Goal: Information Seeking & Learning: Learn about a topic

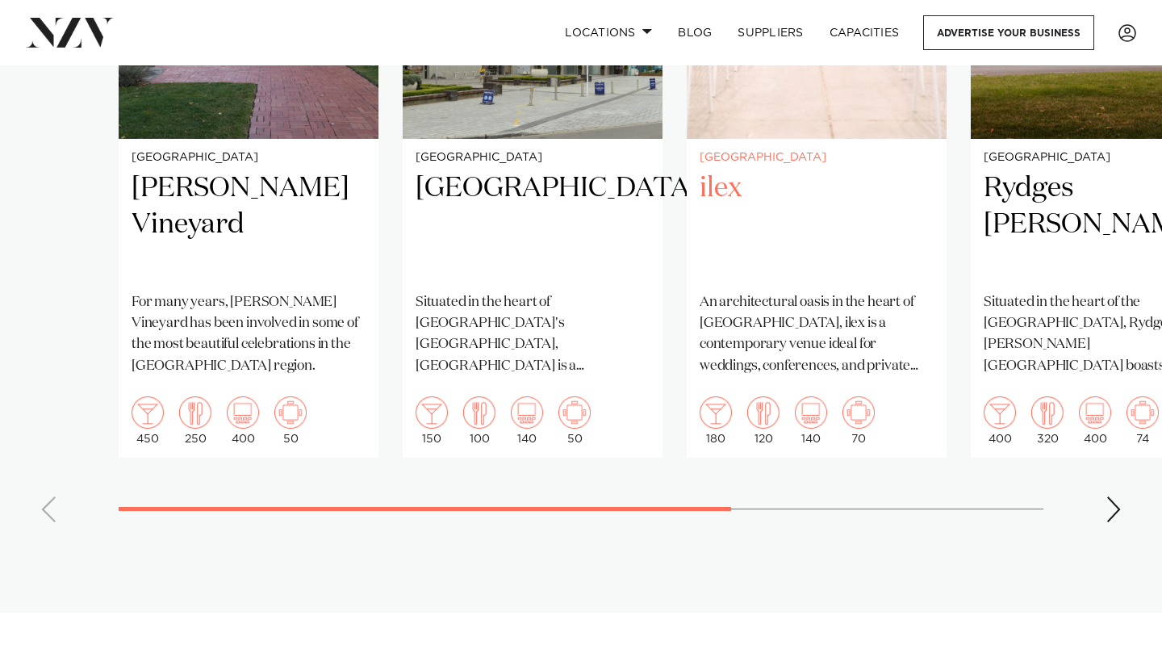
scroll to position [1448, 0]
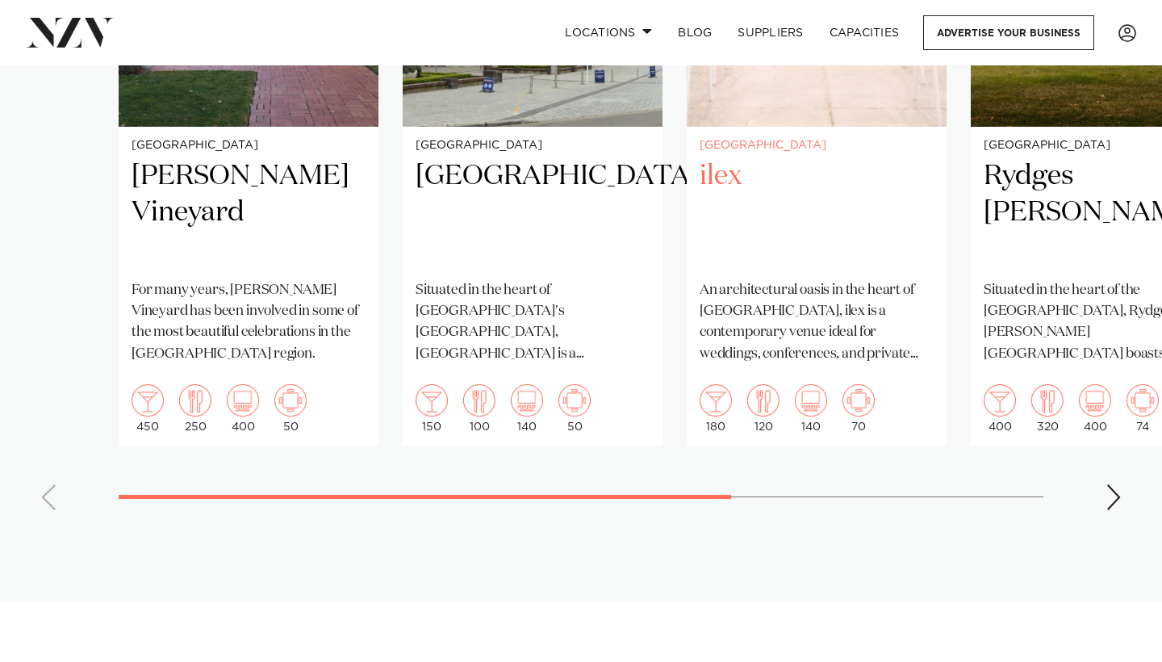
click at [870, 307] on p "An architectural oasis in the heart of [GEOGRAPHIC_DATA], ilex is a contemporar…" at bounding box center [817, 322] width 234 height 85
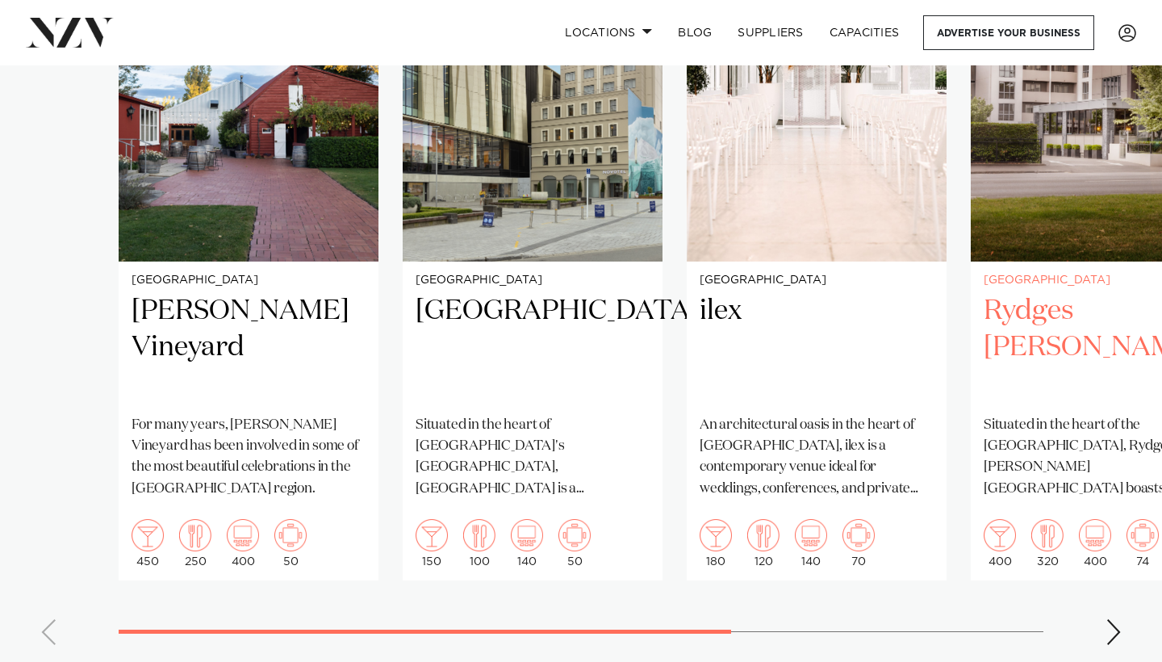
scroll to position [1315, 0]
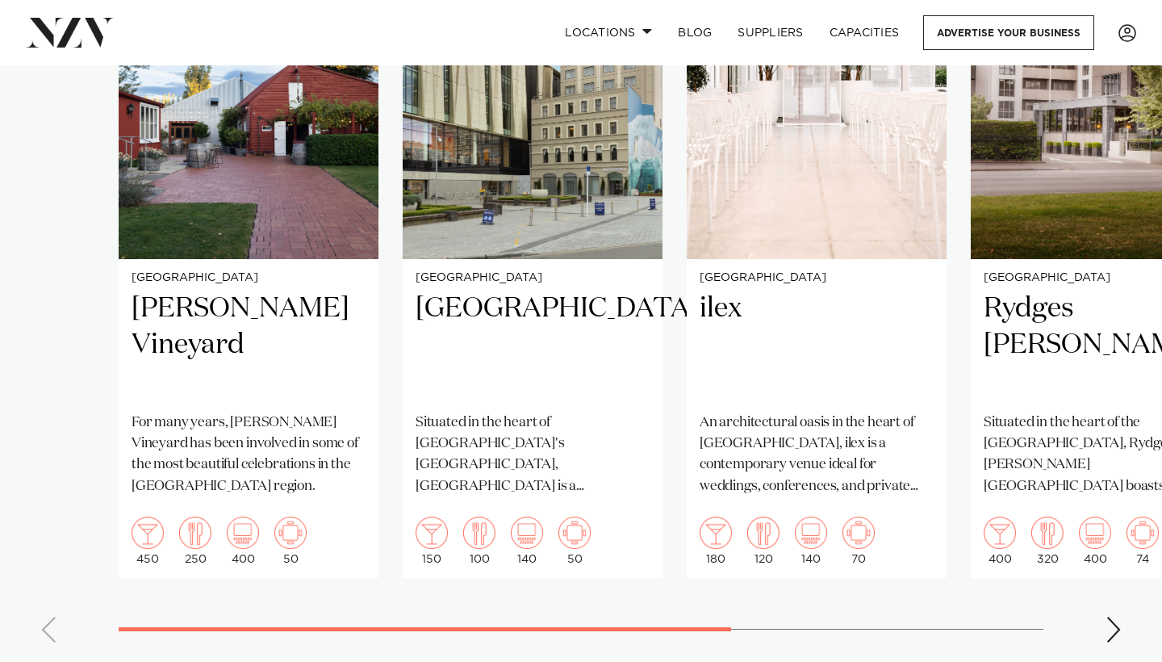
click at [1108, 617] on div "Next slide" at bounding box center [1114, 630] width 16 height 26
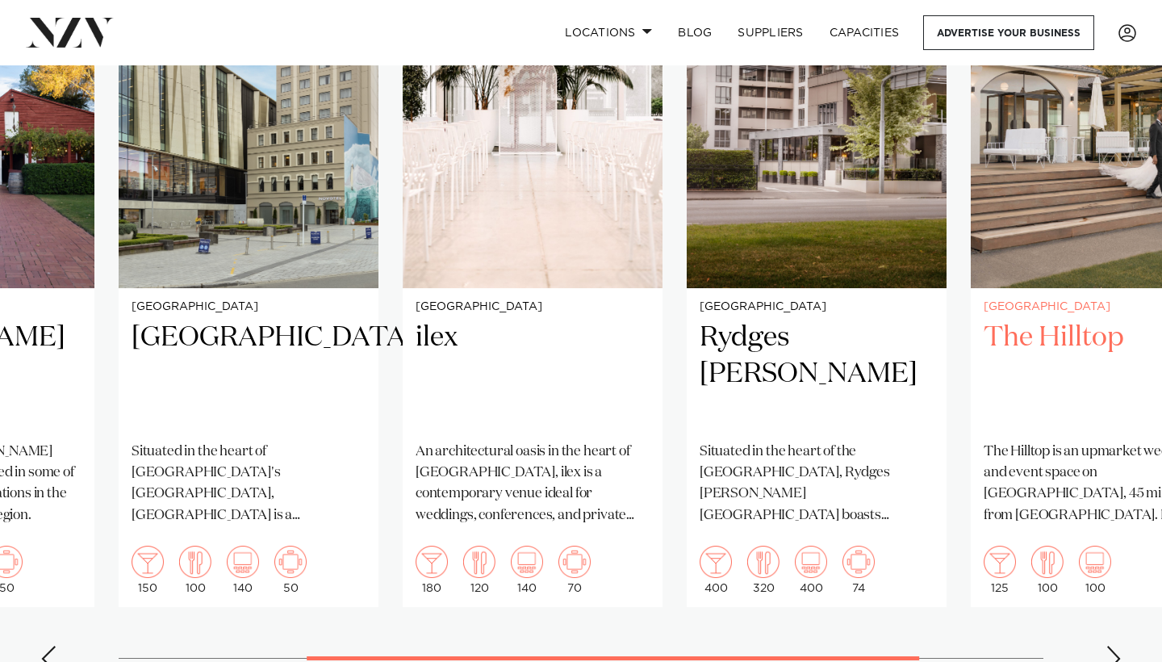
scroll to position [1306, 0]
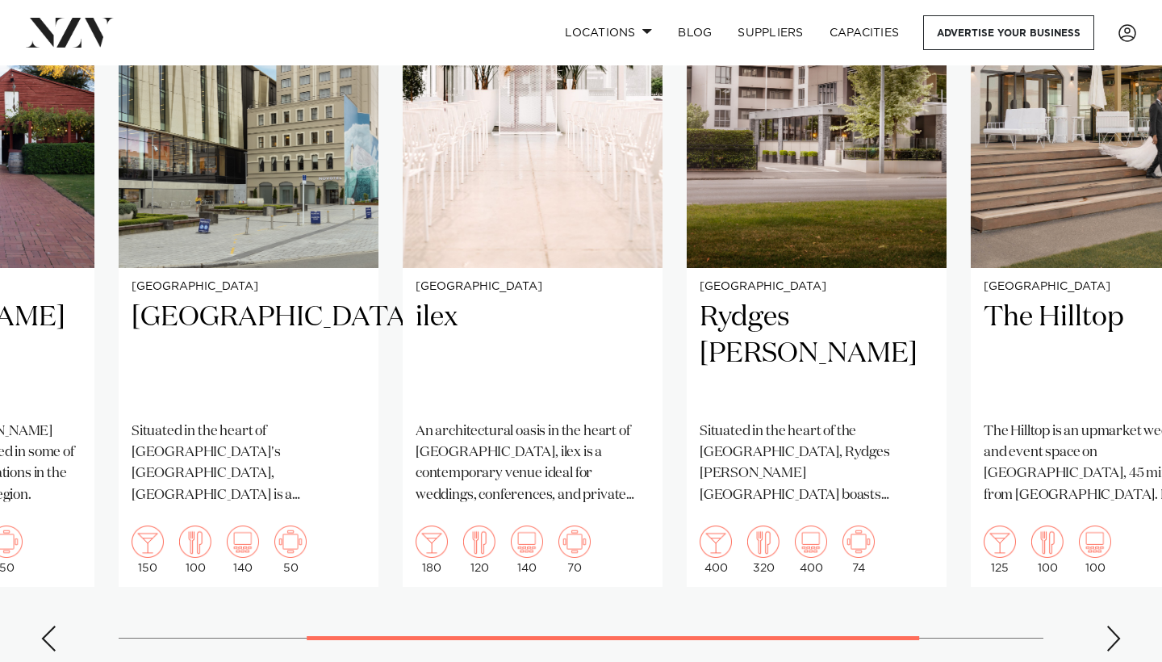
click at [1121, 625] on div "Next slide" at bounding box center [1114, 638] width 16 height 26
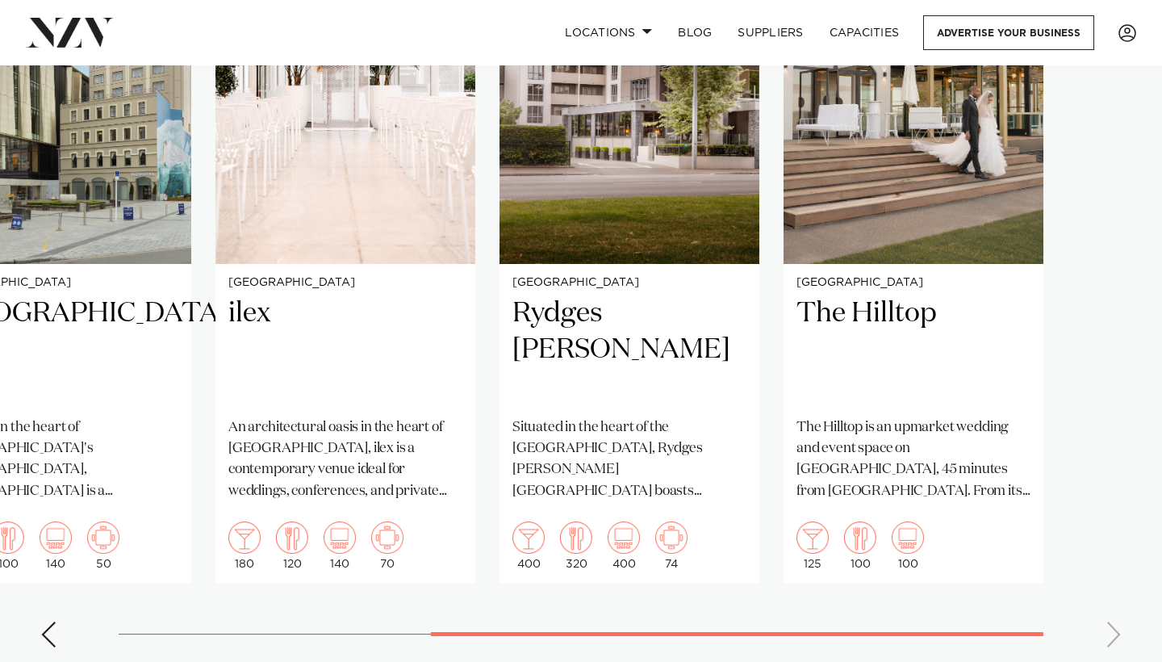
scroll to position [1315, 0]
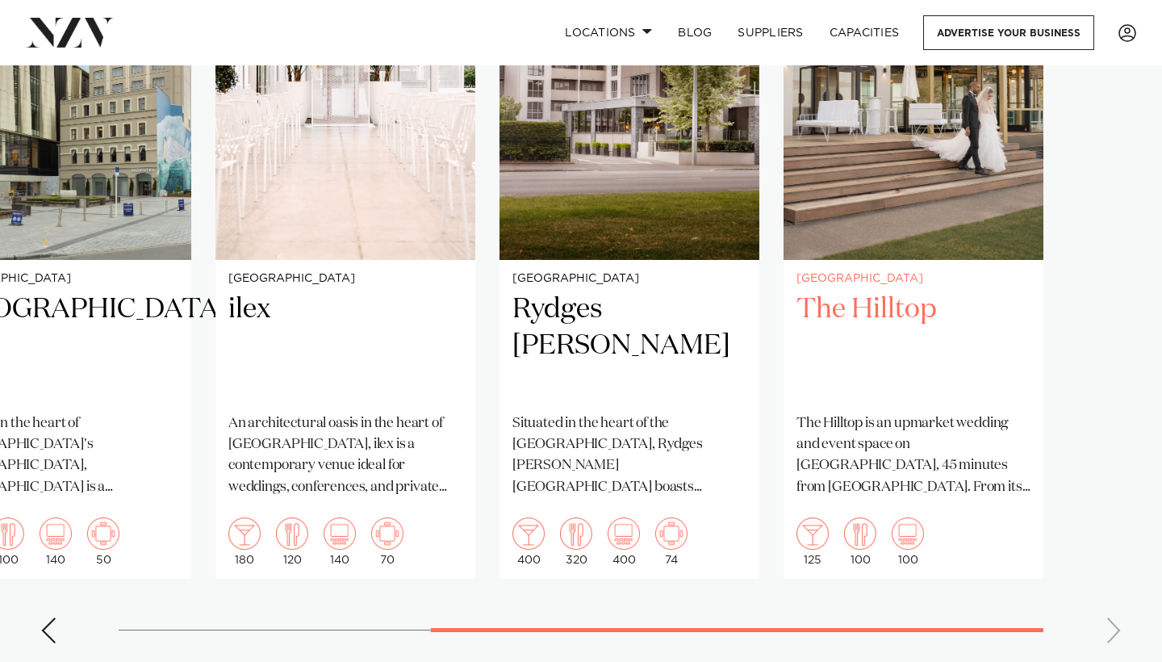
click at [993, 324] on h2 "The Hilltop" at bounding box center [913, 345] width 234 height 109
click at [35, 607] on swiper-container "Christchurch Larcomb Vineyard For many years, Larcomb Vineyard has been involve…" at bounding box center [581, 283] width 1162 height 745
click at [50, 617] on div "Previous slide" at bounding box center [48, 630] width 16 height 26
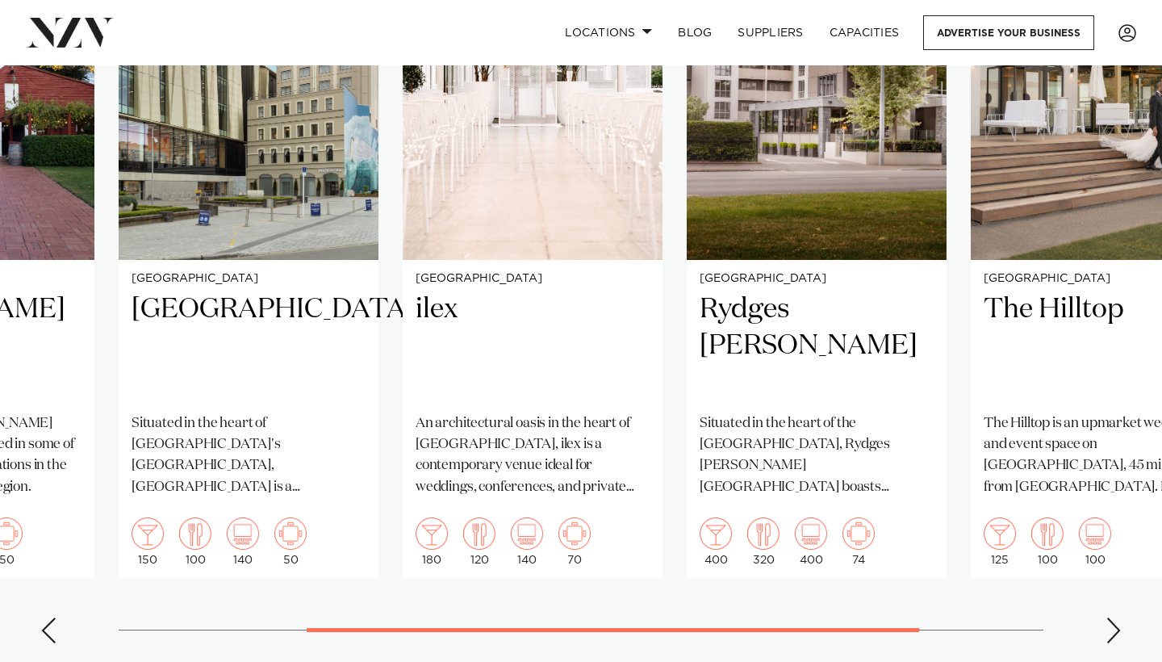
click at [50, 617] on div "Previous slide" at bounding box center [48, 630] width 16 height 26
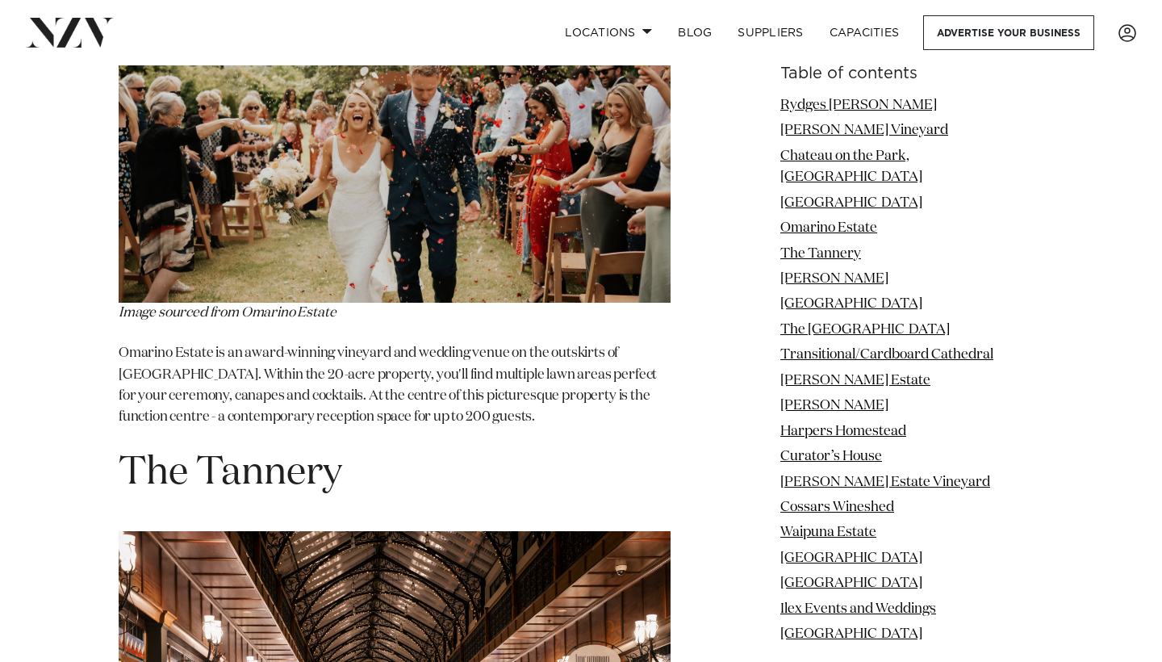
scroll to position [4691, 0]
click at [275, 176] on img at bounding box center [395, 118] width 552 height 368
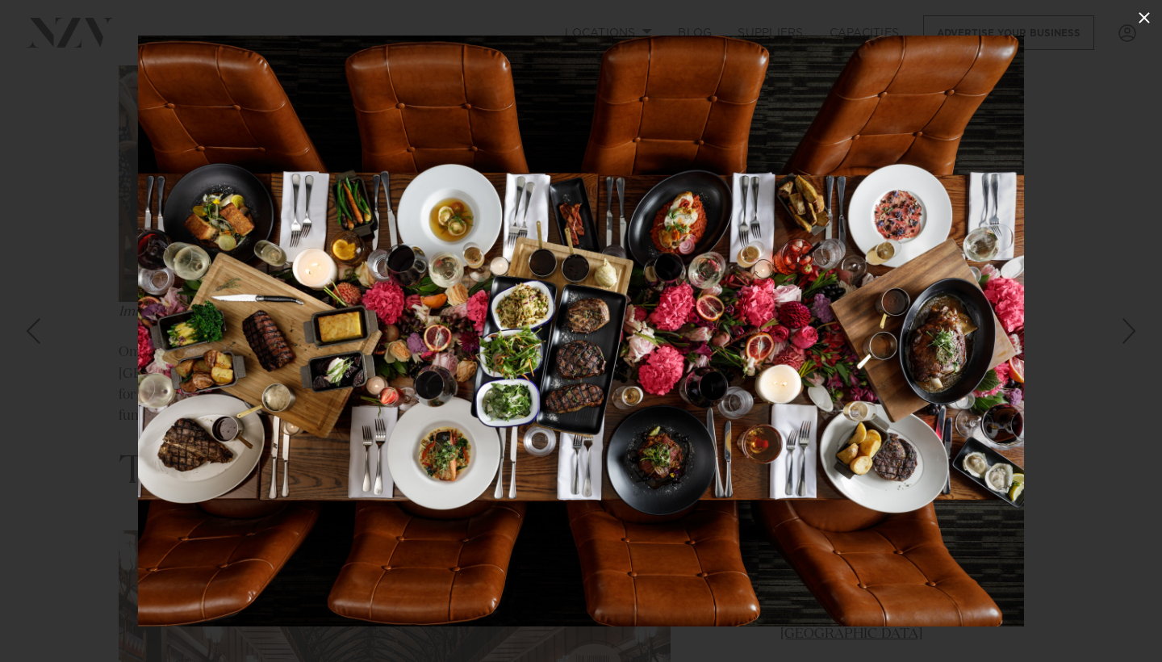
click at [1152, 22] on icon at bounding box center [1144, 17] width 19 height 19
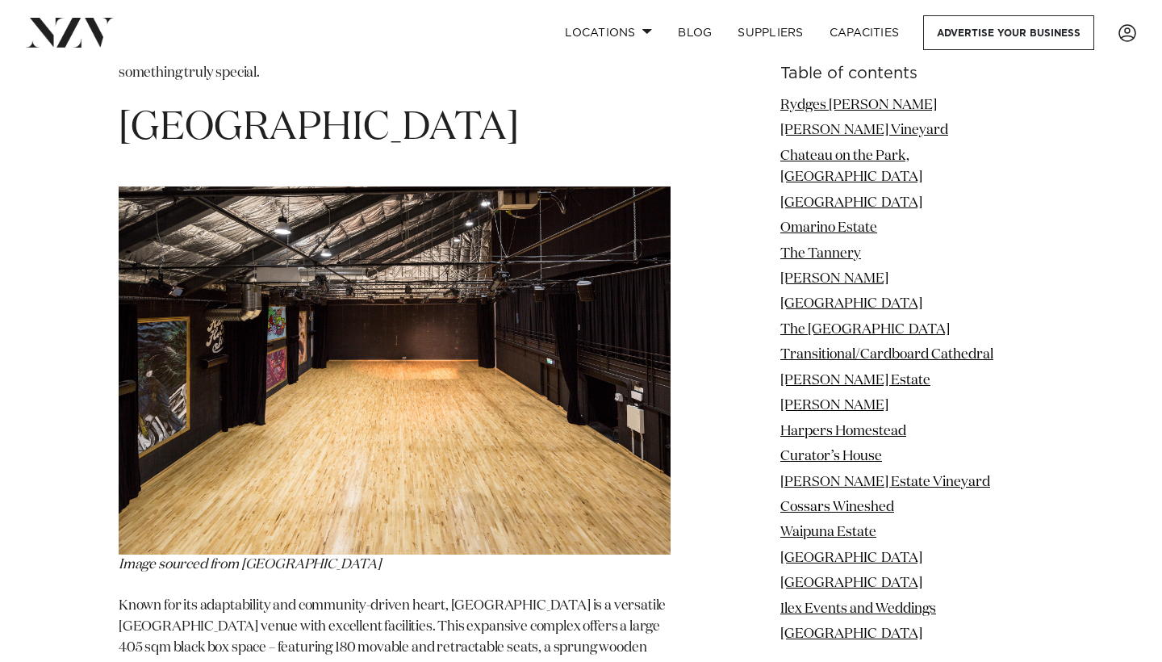
scroll to position [3865, 0]
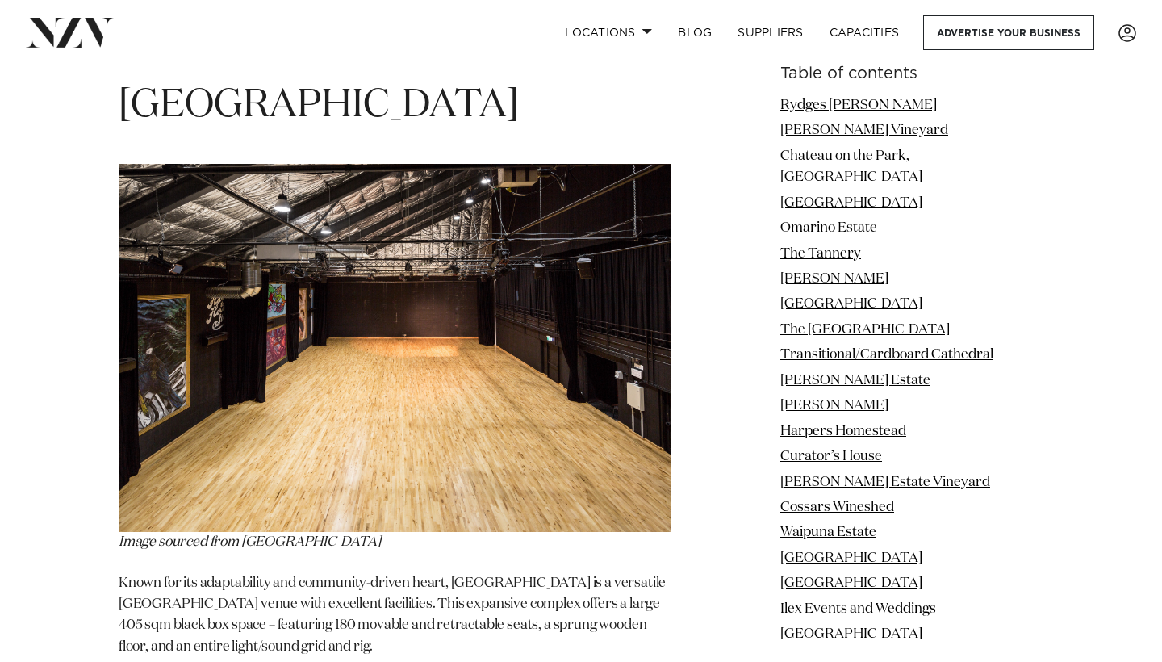
click at [877, 221] on link "Omarino Estate" at bounding box center [828, 228] width 97 height 14
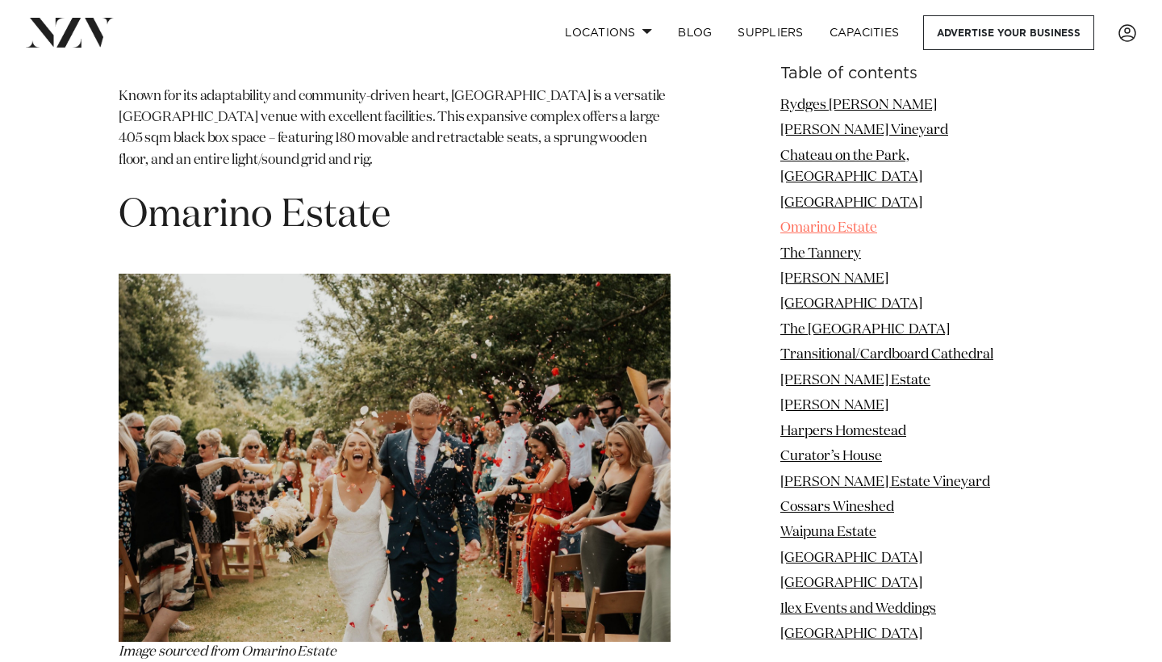
click at [877, 221] on link "Omarino Estate" at bounding box center [828, 228] width 97 height 14
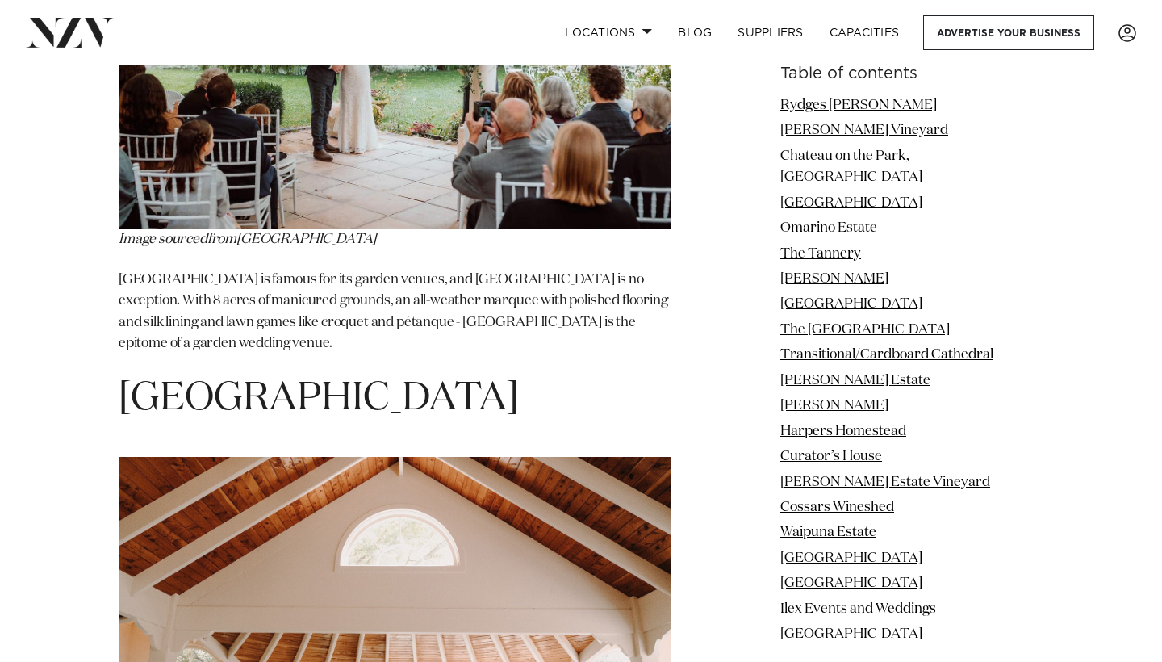
scroll to position [13013, 0]
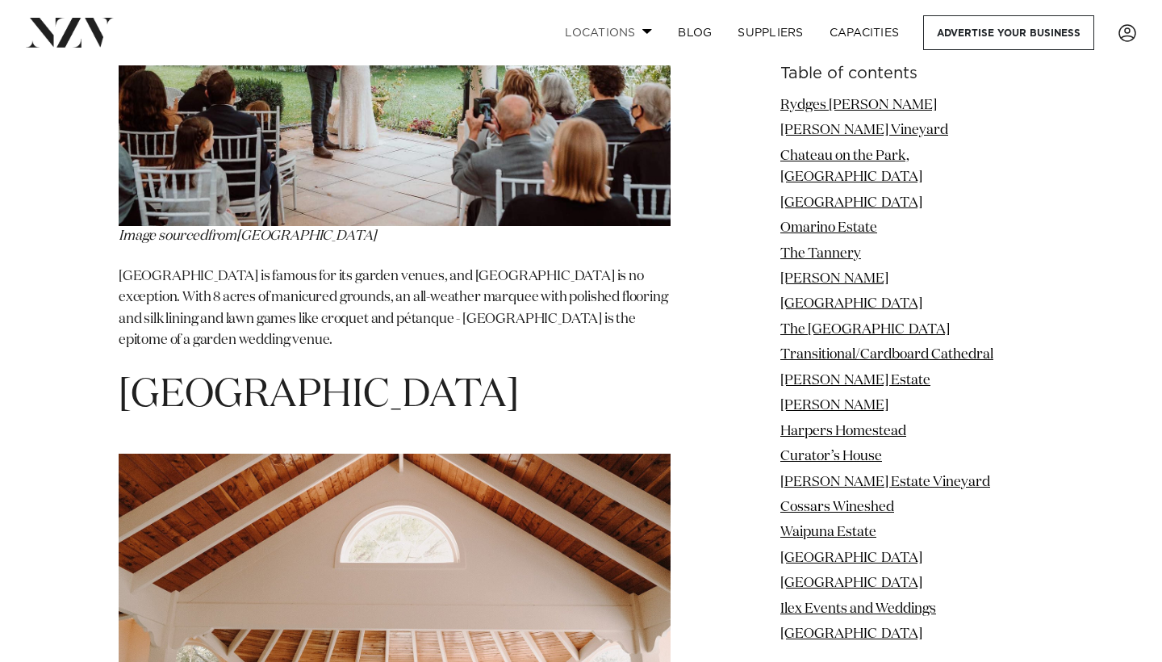
click at [638, 31] on link "Locations" at bounding box center [608, 32] width 113 height 35
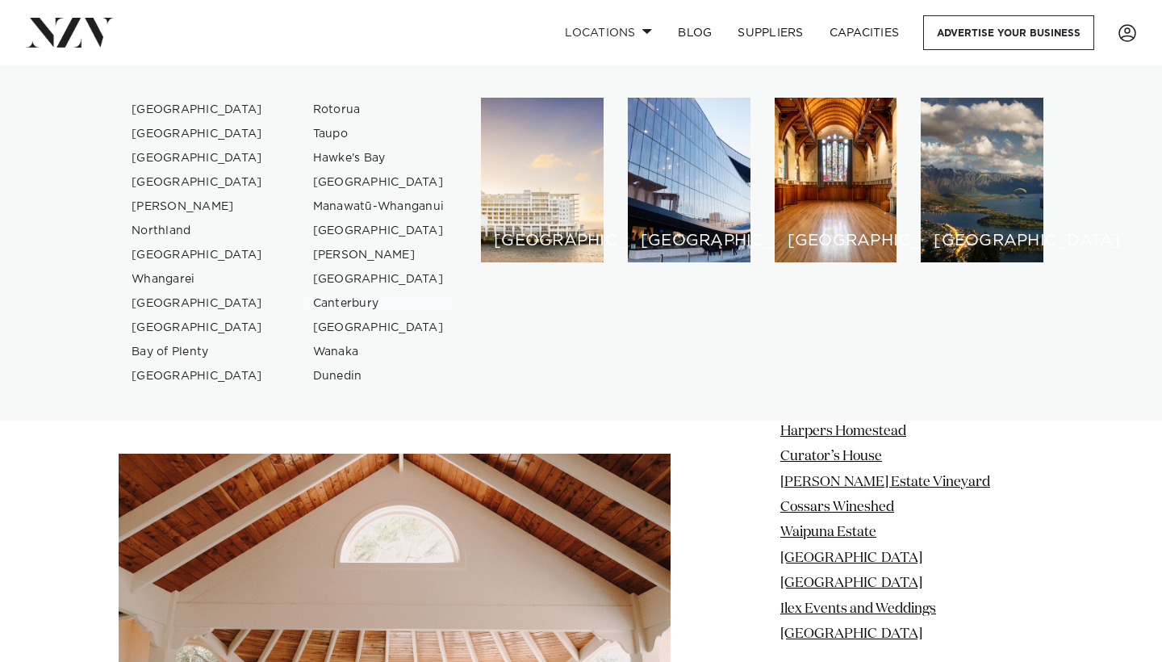
click at [367, 307] on link "Canterbury" at bounding box center [378, 303] width 157 height 24
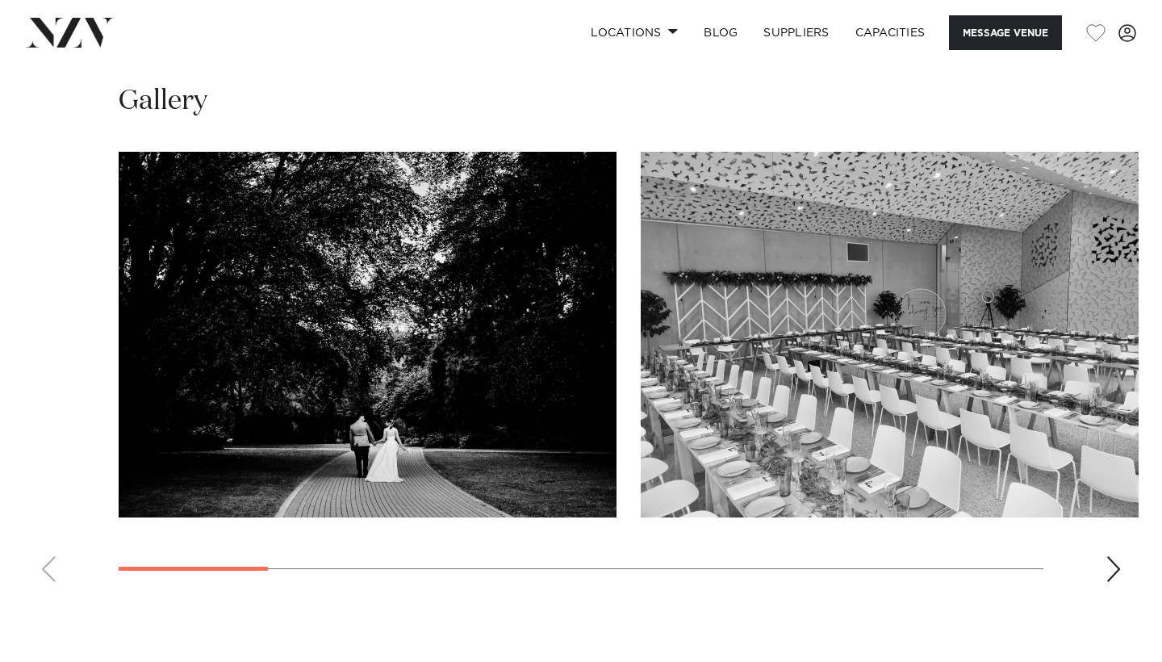
scroll to position [1454, 0]
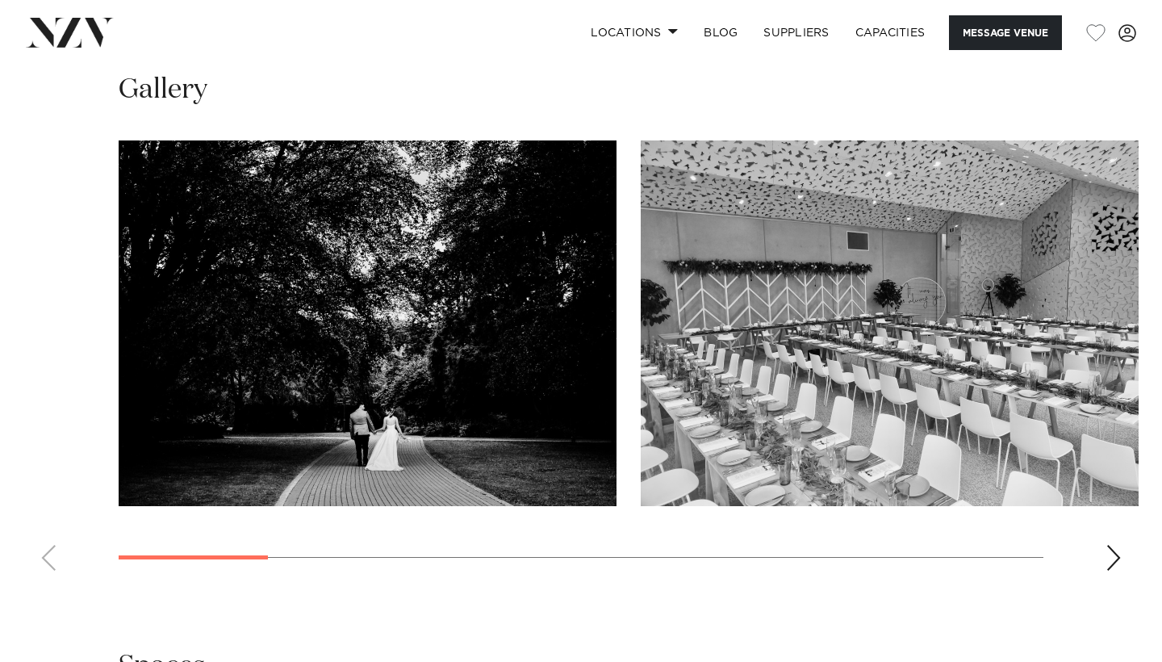
click at [1113, 545] on div "Next slide" at bounding box center [1114, 558] width 16 height 26
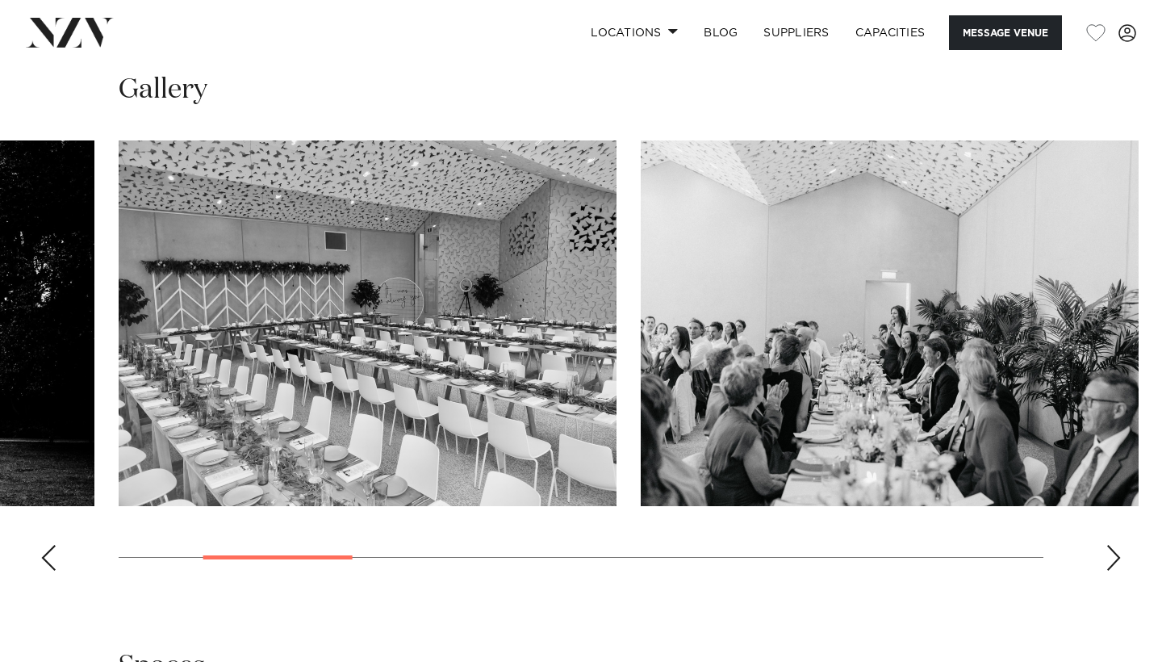
click at [1113, 545] on div "Next slide" at bounding box center [1114, 558] width 16 height 26
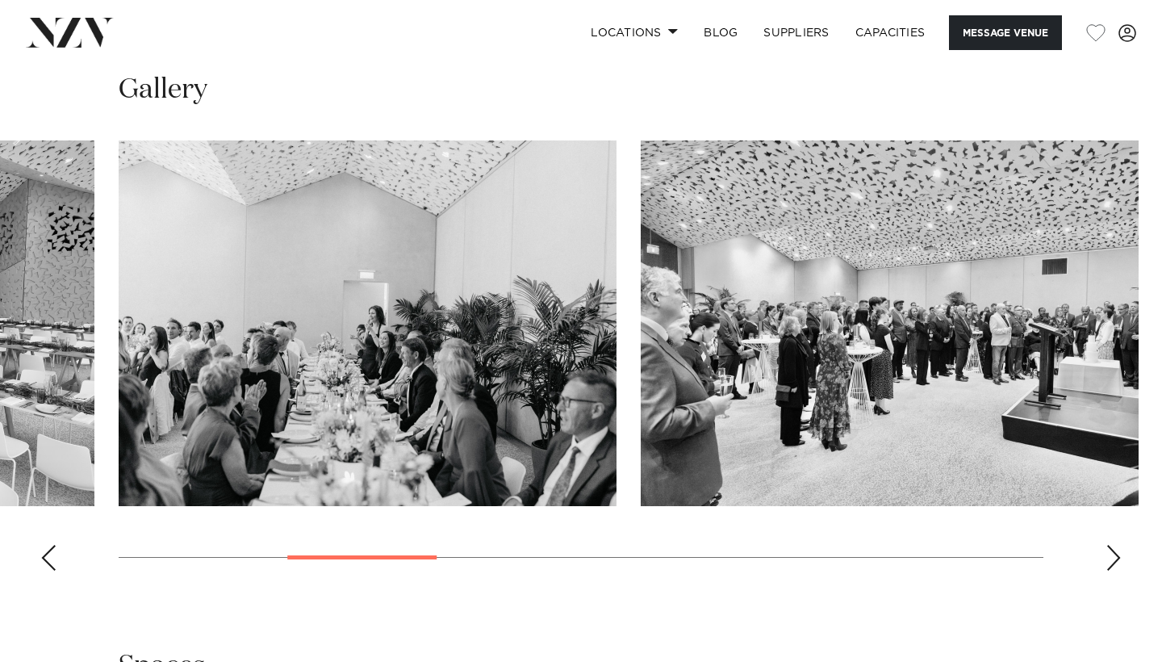
click at [1113, 545] on div "Next slide" at bounding box center [1114, 558] width 16 height 26
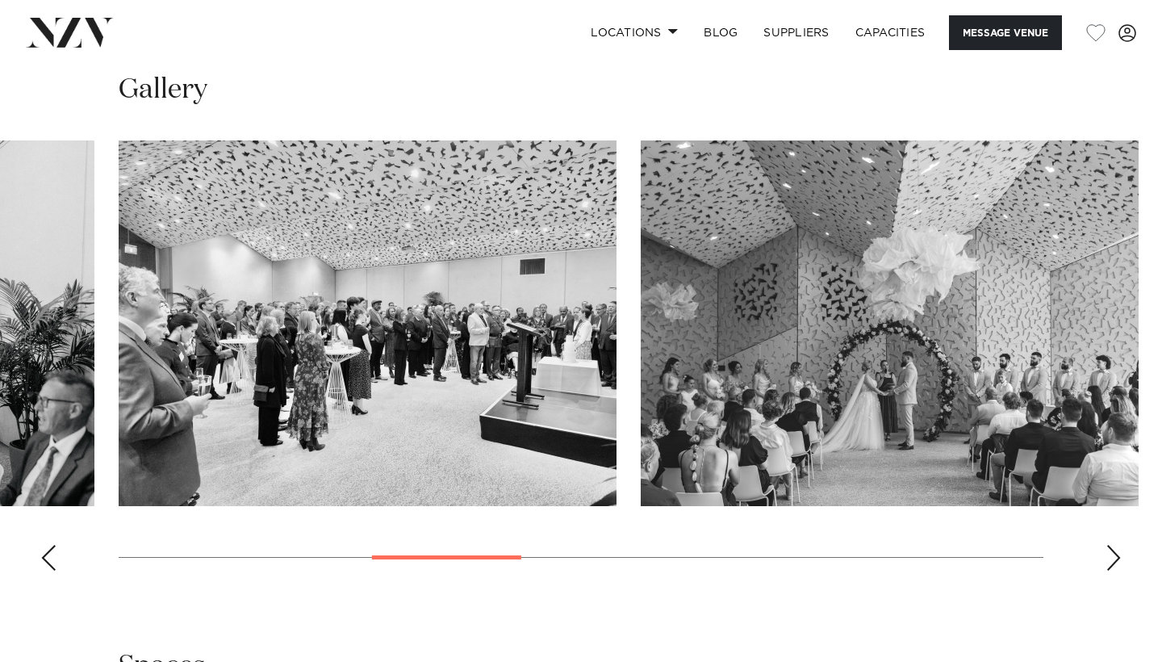
click at [1113, 545] on div "Next slide" at bounding box center [1114, 558] width 16 height 26
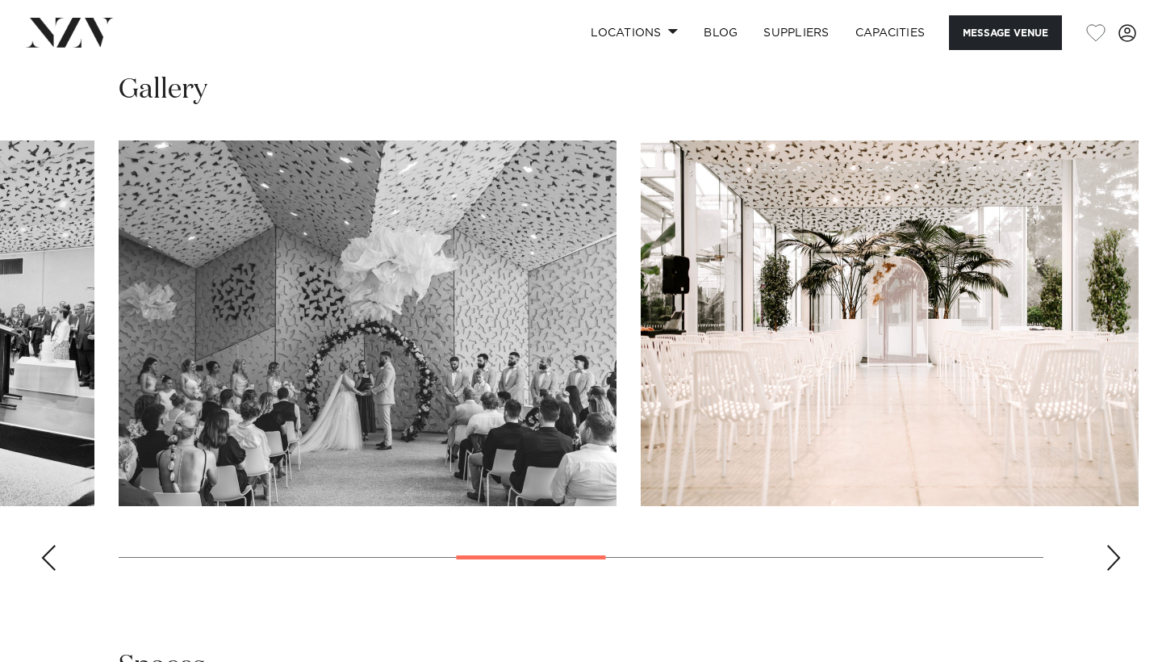
click at [1113, 545] on div "Next slide" at bounding box center [1114, 558] width 16 height 26
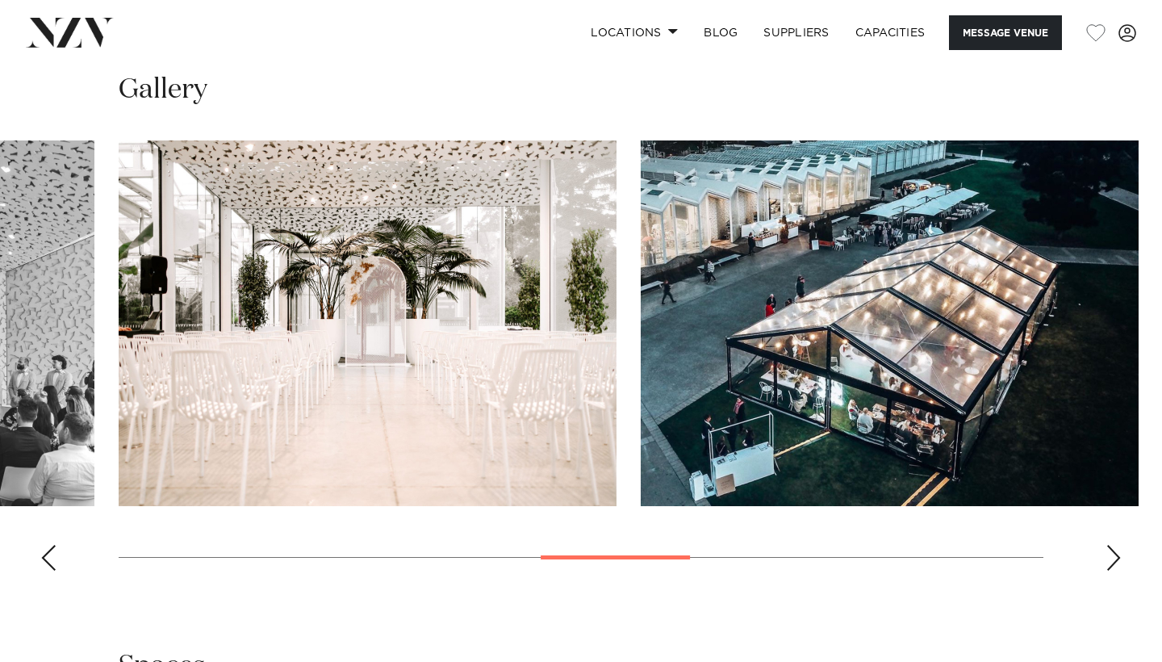
click at [1113, 545] on div "Next slide" at bounding box center [1114, 558] width 16 height 26
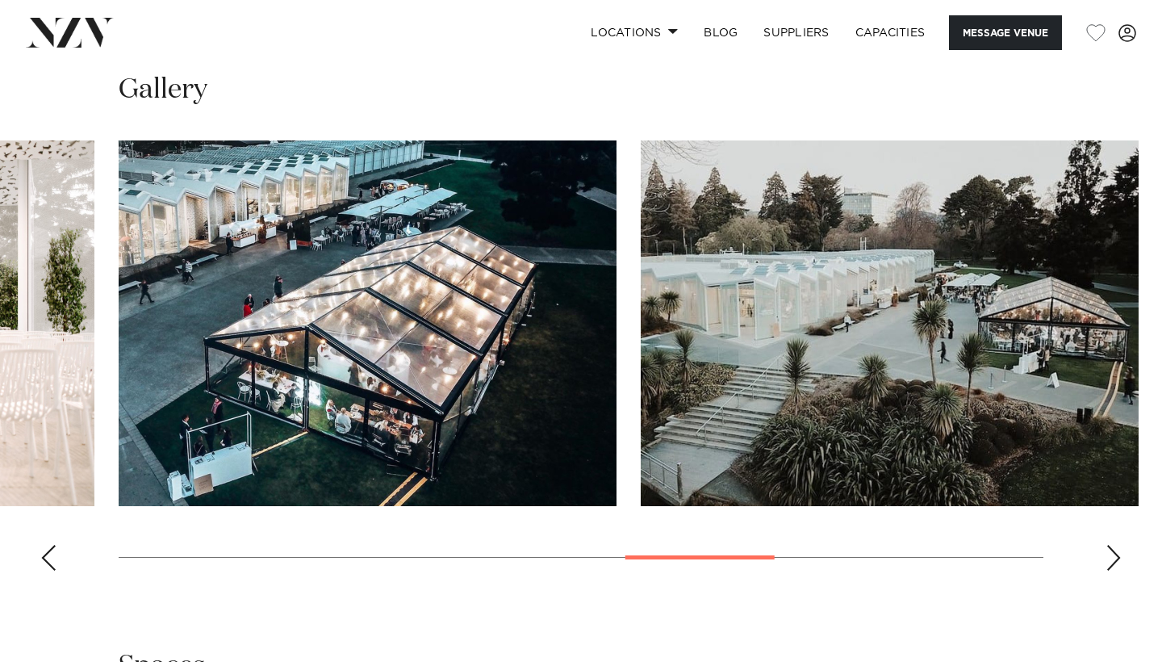
click at [1113, 545] on div "Next slide" at bounding box center [1114, 558] width 16 height 26
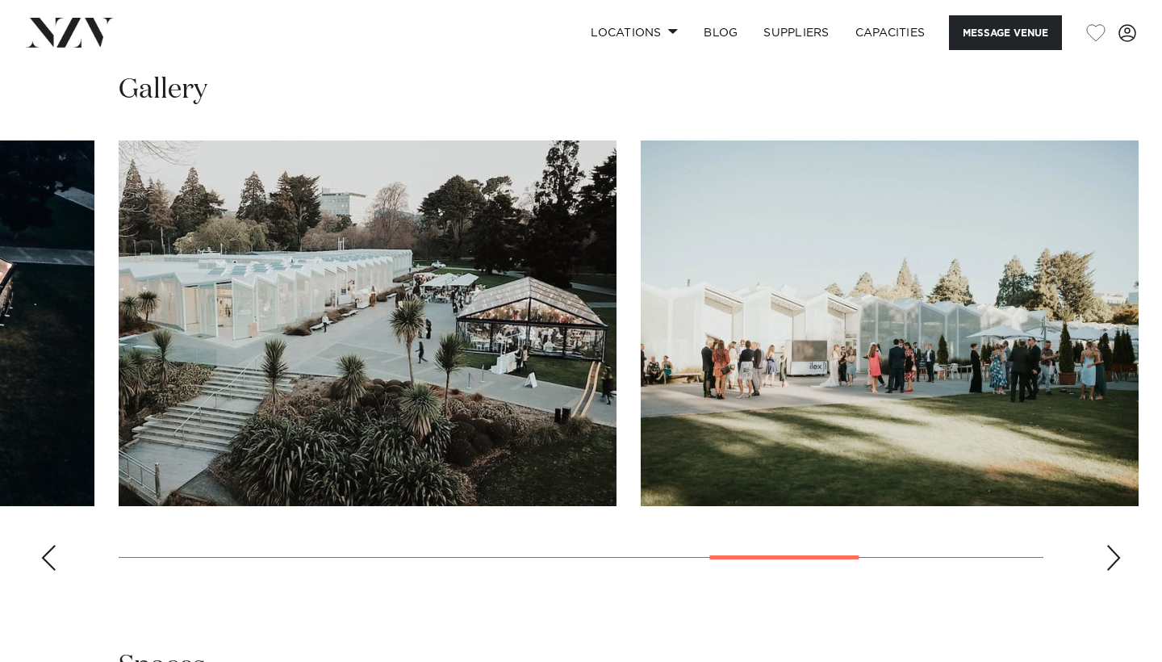
click at [1113, 545] on div "Next slide" at bounding box center [1114, 558] width 16 height 26
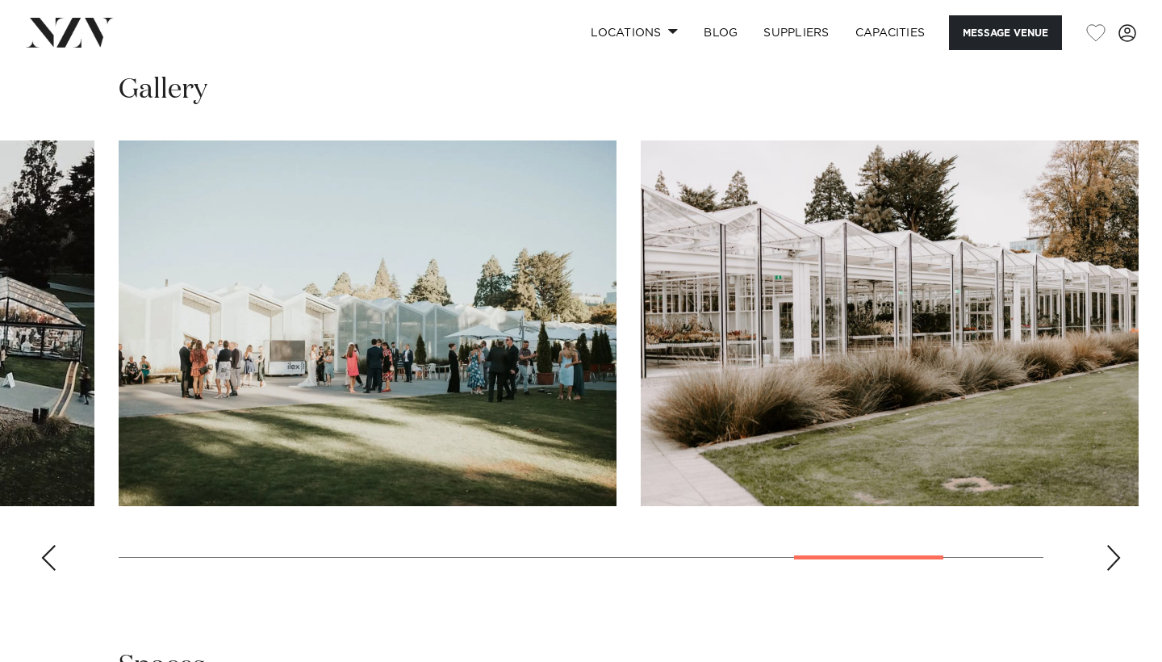
click at [1113, 545] on div "Next slide" at bounding box center [1114, 558] width 16 height 26
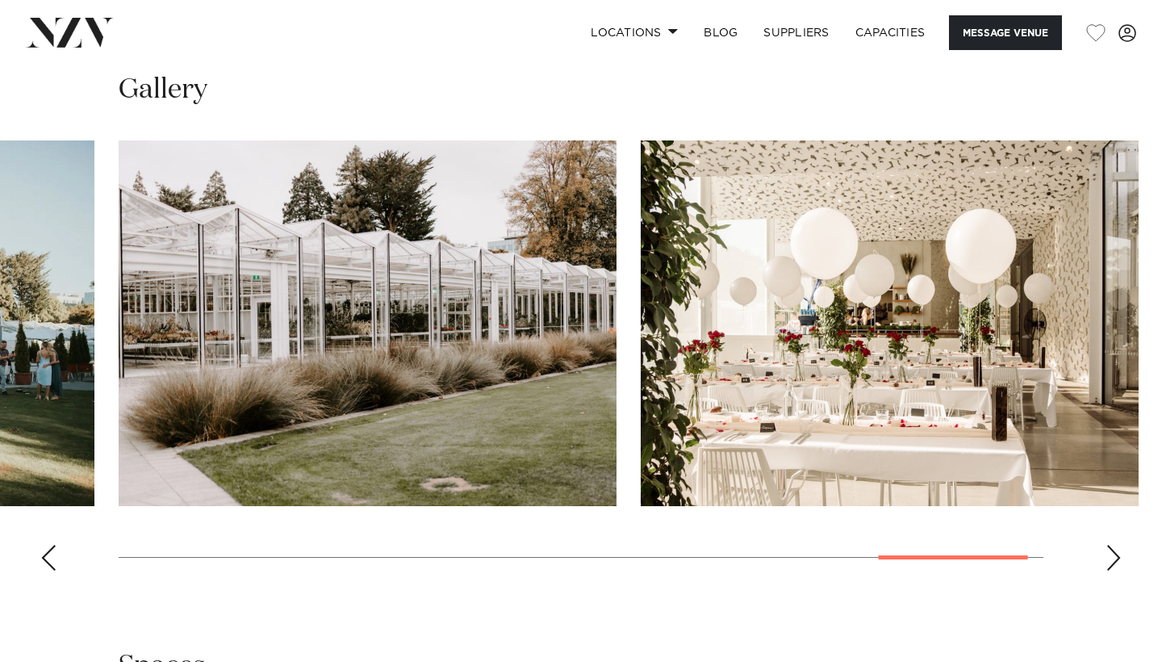
click at [1113, 545] on div "Next slide" at bounding box center [1114, 558] width 16 height 26
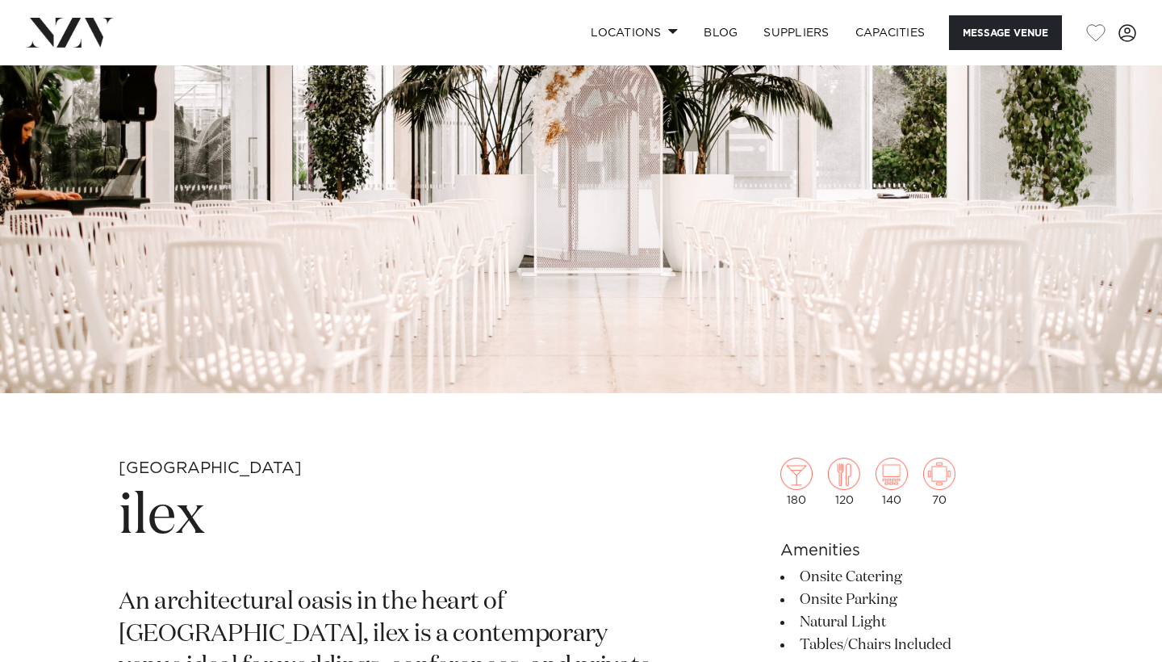
scroll to position [221, 0]
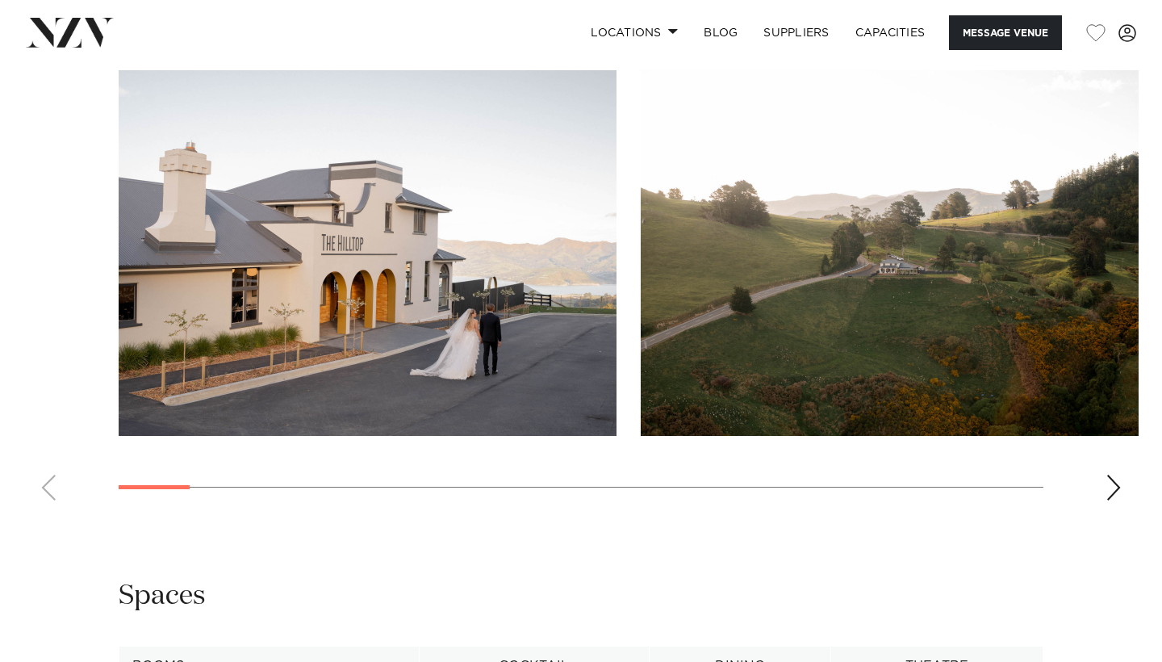
scroll to position [1572, 0]
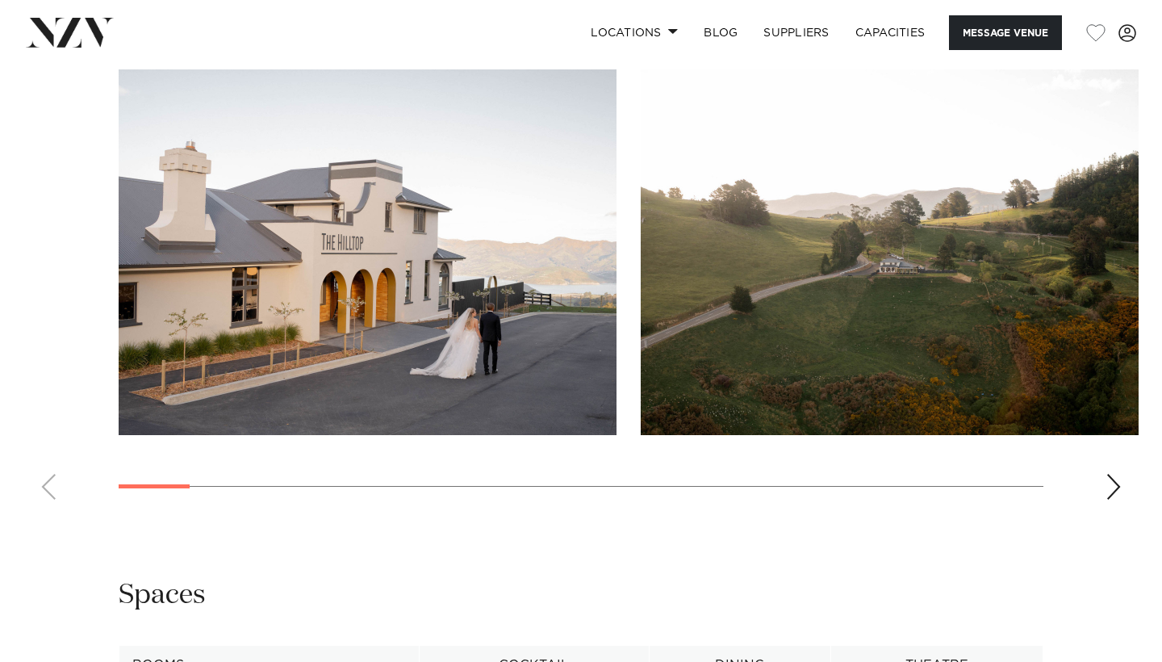
click at [1117, 458] on swiper-container at bounding box center [581, 290] width 1162 height 443
click at [1113, 474] on div "Next slide" at bounding box center [1114, 487] width 16 height 26
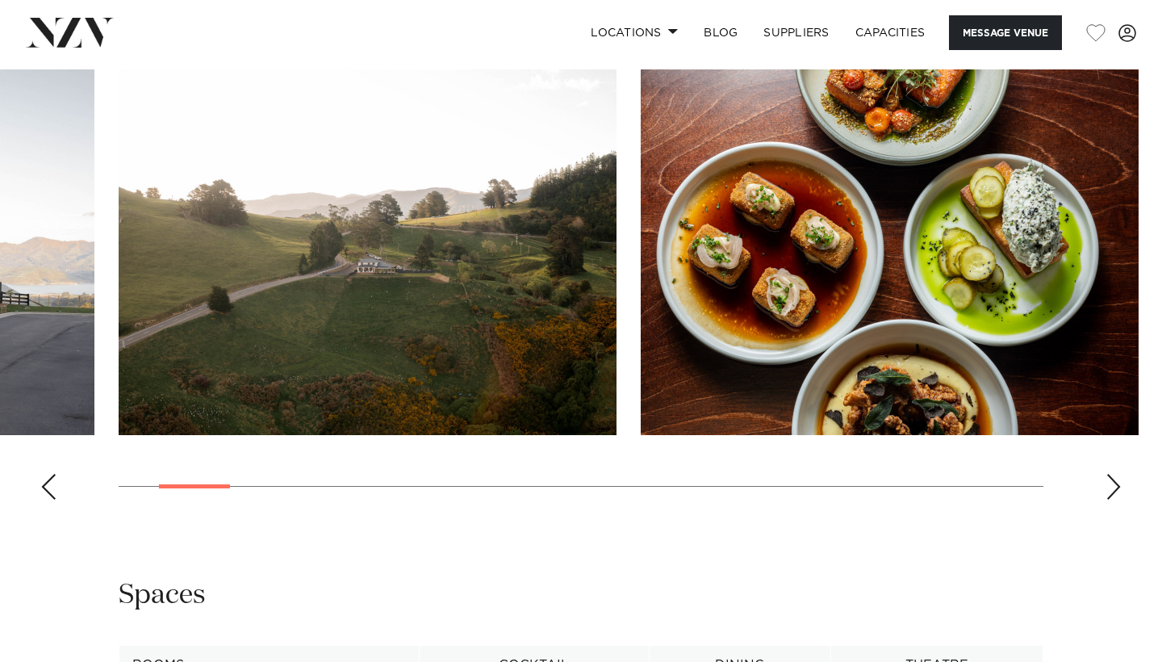
click at [1114, 474] on div "Next slide" at bounding box center [1114, 487] width 16 height 26
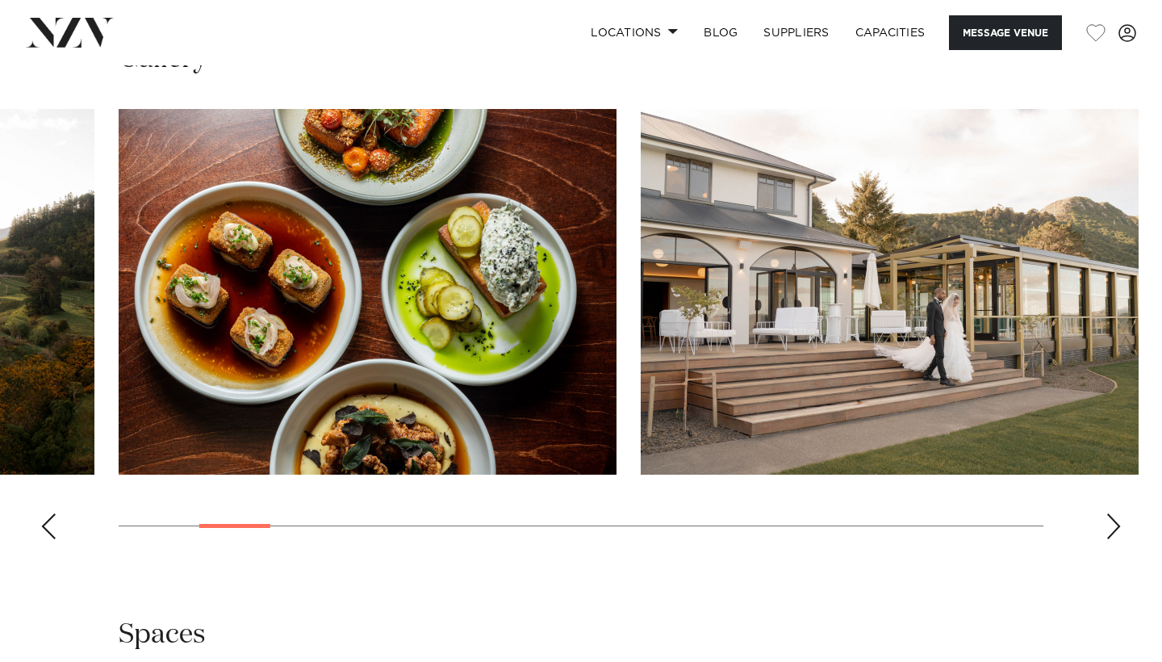
scroll to position [1532, 0]
click at [1115, 513] on div "Next slide" at bounding box center [1114, 526] width 16 height 26
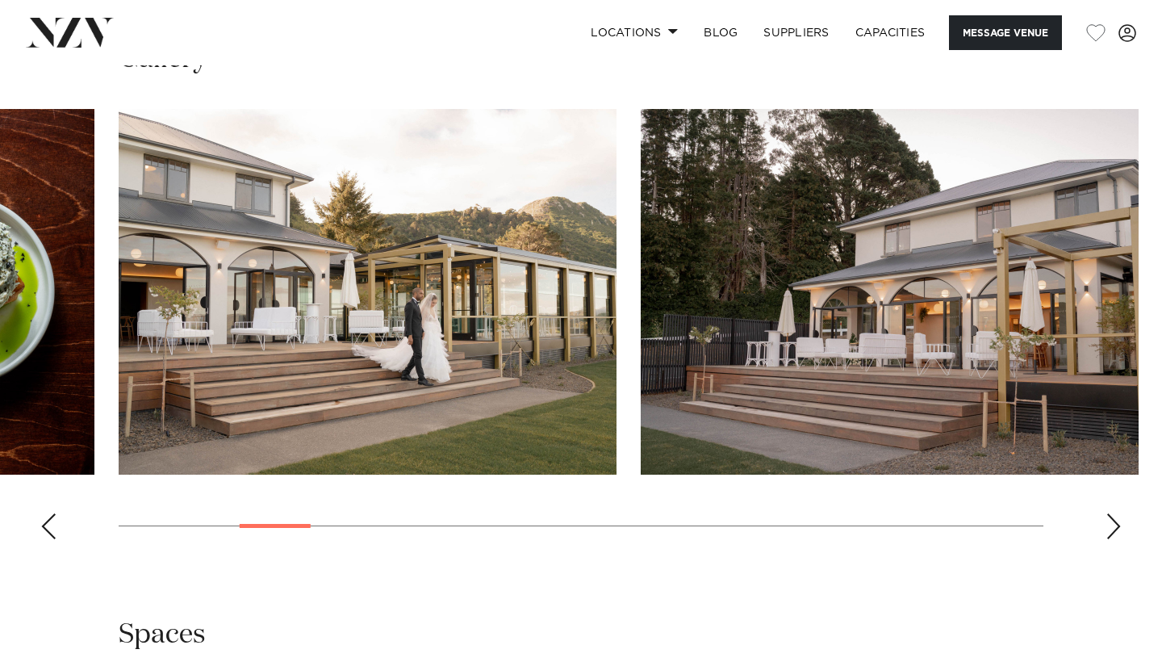
click at [1115, 513] on div "Next slide" at bounding box center [1114, 526] width 16 height 26
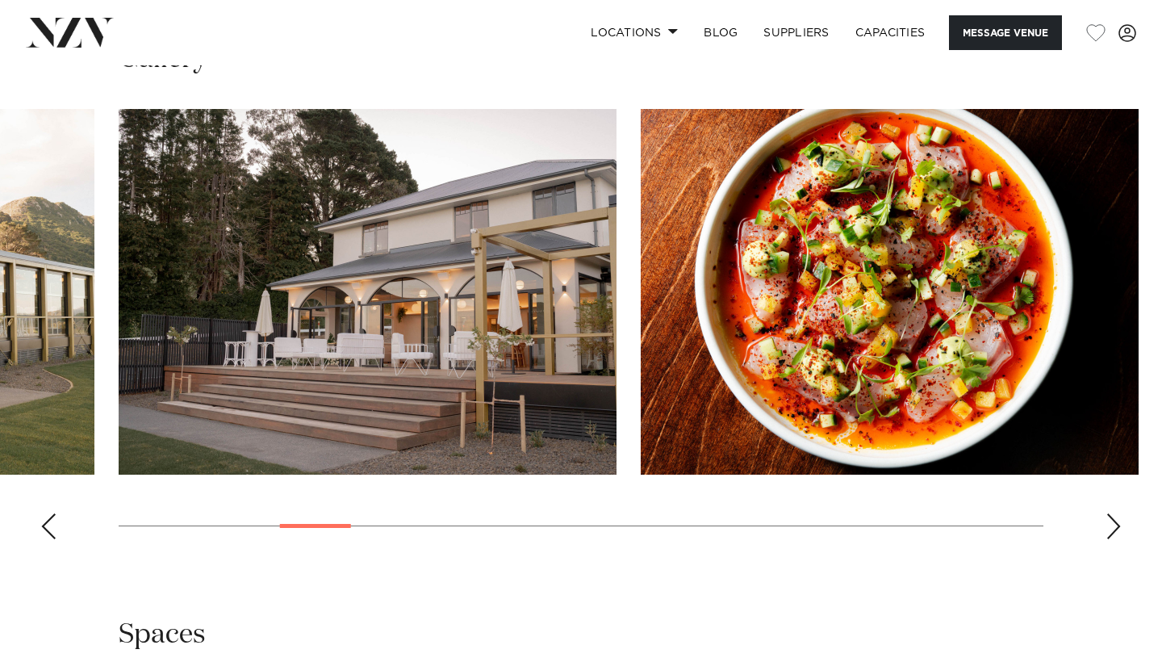
click at [1114, 513] on div "Next slide" at bounding box center [1114, 526] width 16 height 26
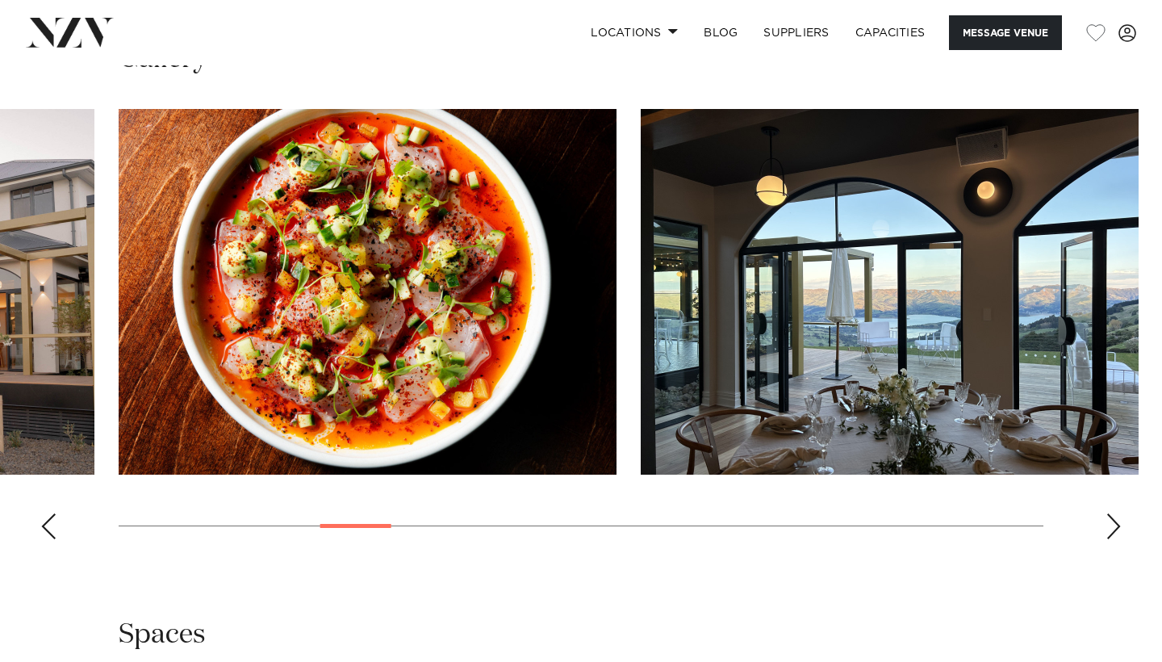
click at [1114, 513] on div "Next slide" at bounding box center [1114, 526] width 16 height 26
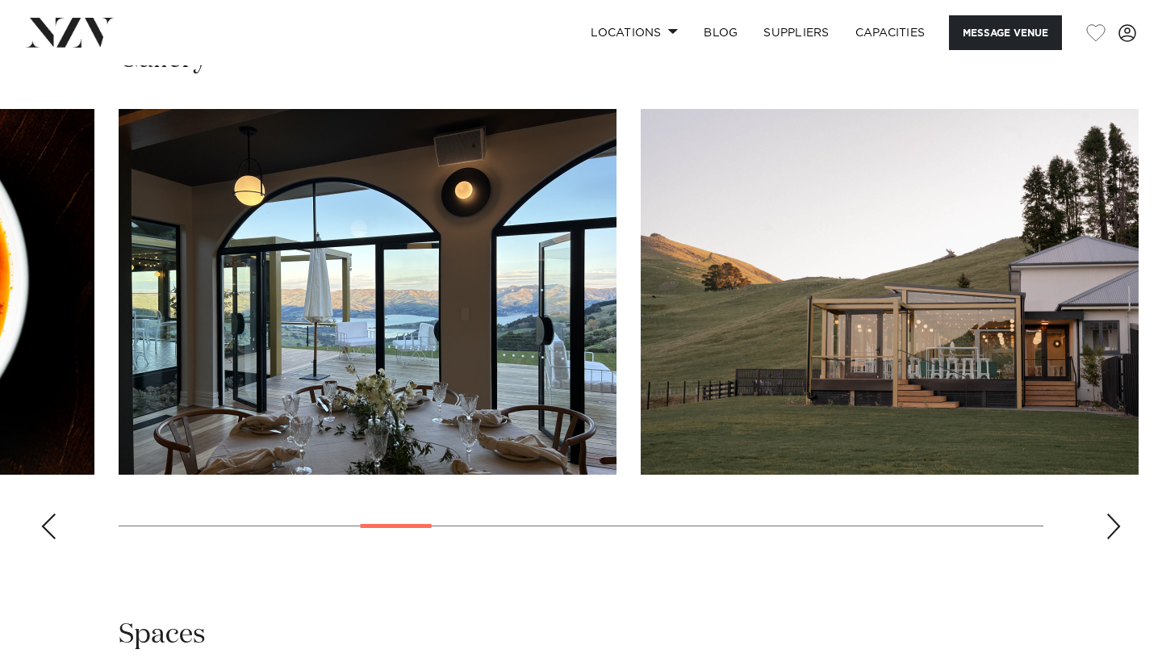
click at [1114, 513] on div "Next slide" at bounding box center [1114, 526] width 16 height 26
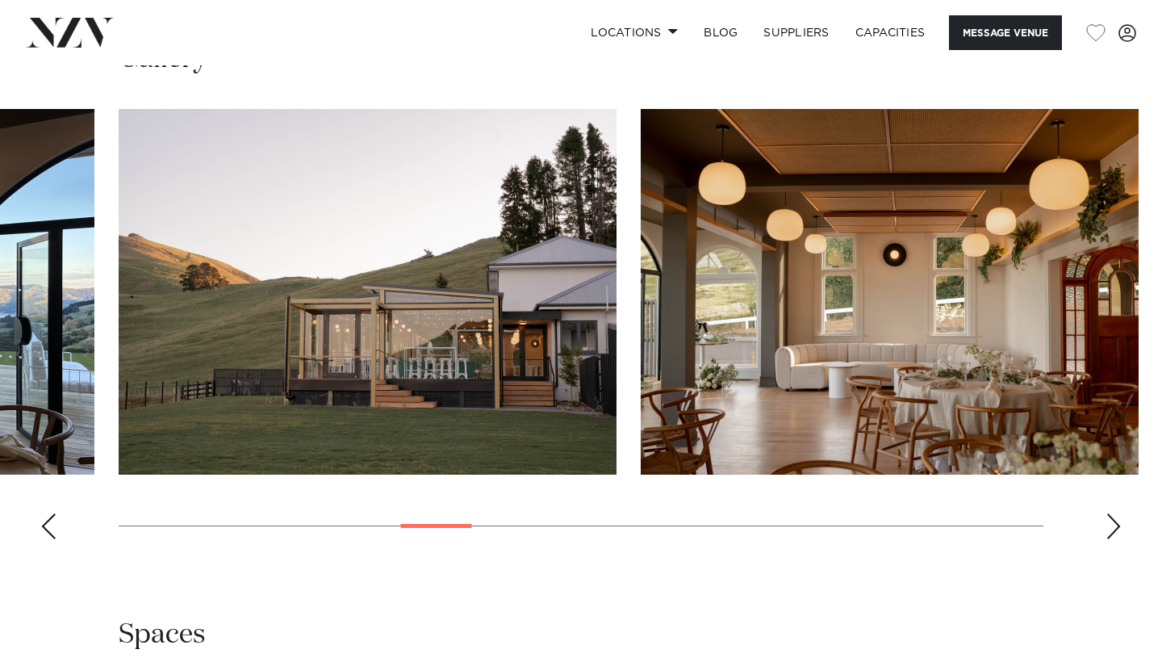
click at [1114, 513] on div "Next slide" at bounding box center [1114, 526] width 16 height 26
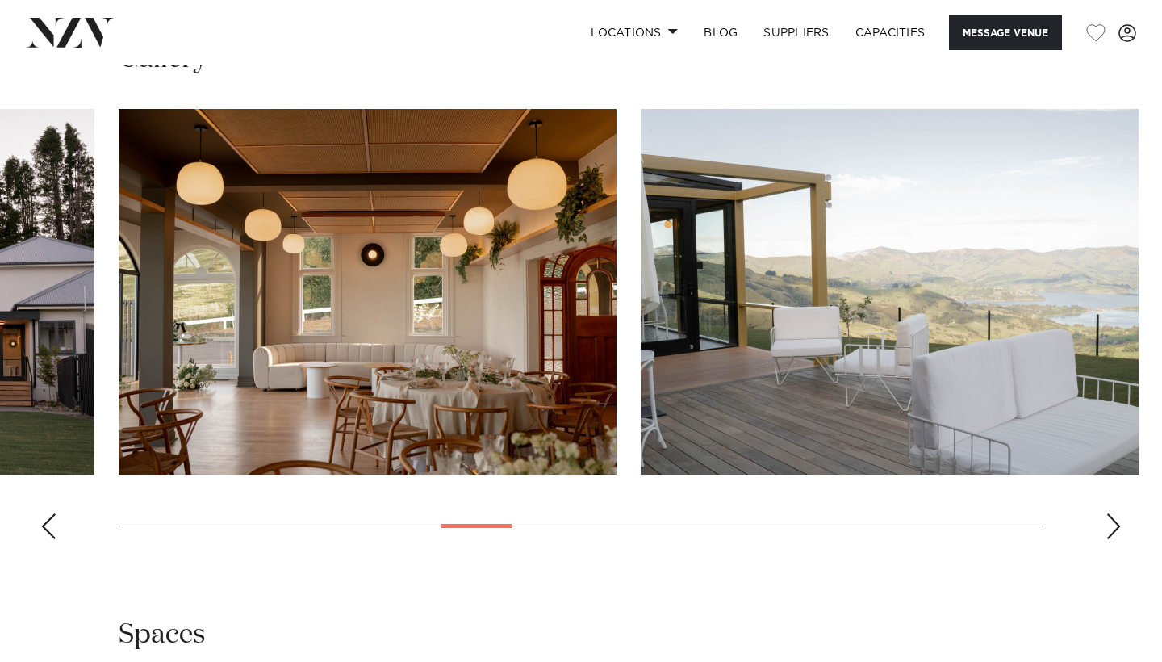
click at [1114, 513] on div "Next slide" at bounding box center [1114, 526] width 16 height 26
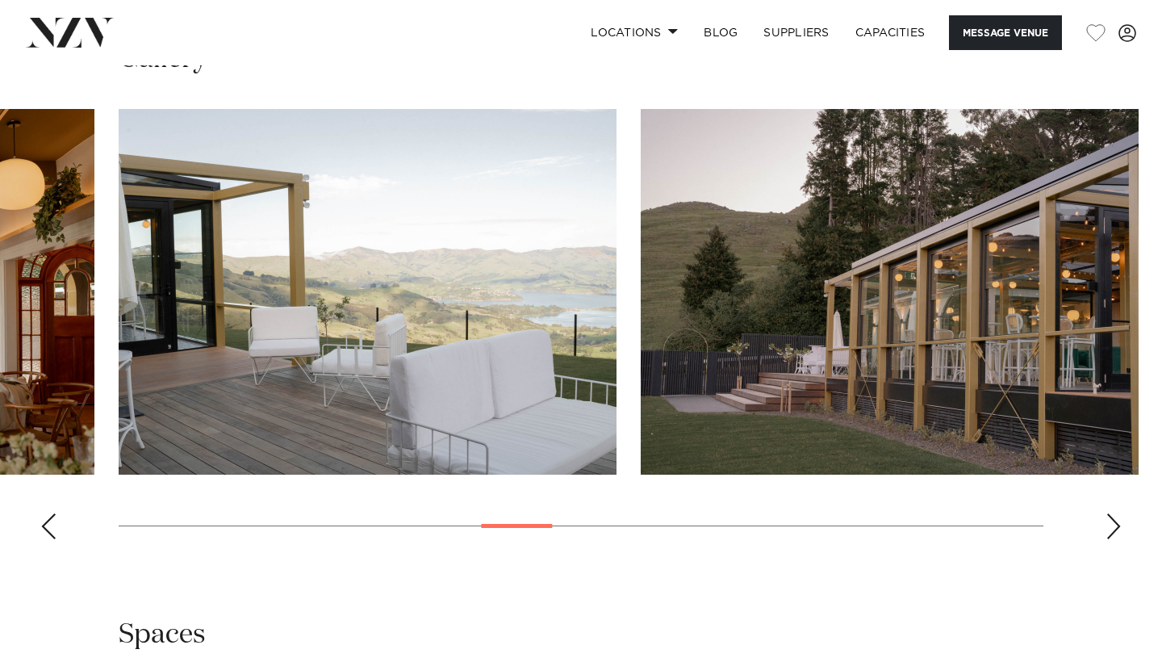
click at [1114, 513] on div "Next slide" at bounding box center [1114, 526] width 16 height 26
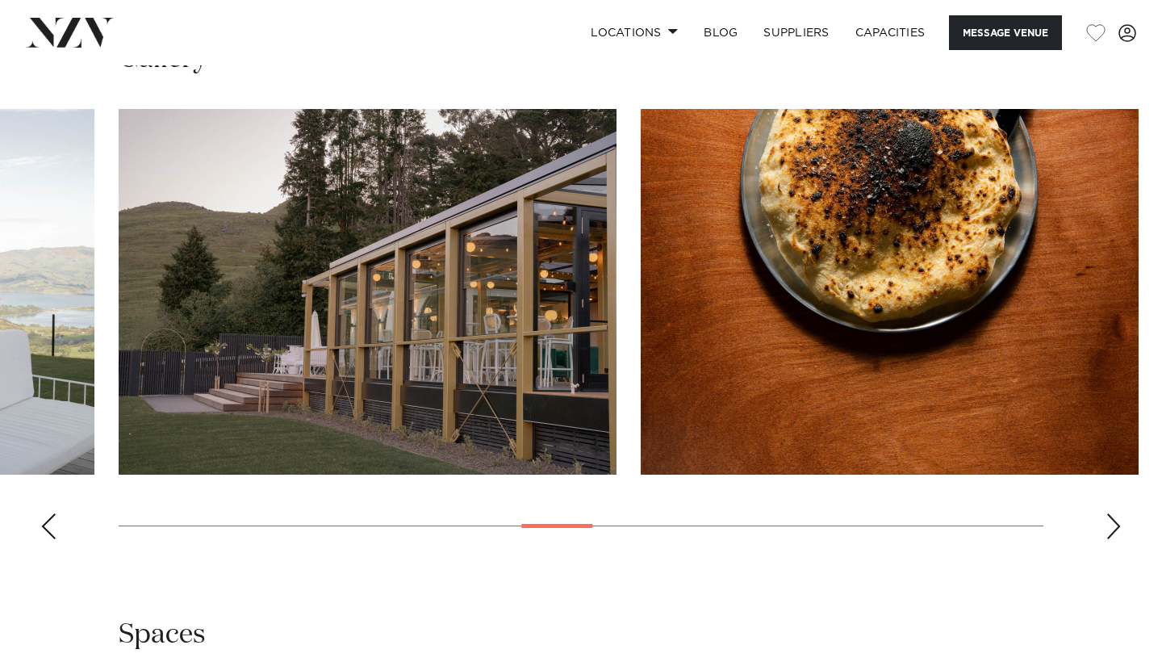
click at [1114, 513] on div "Next slide" at bounding box center [1114, 526] width 16 height 26
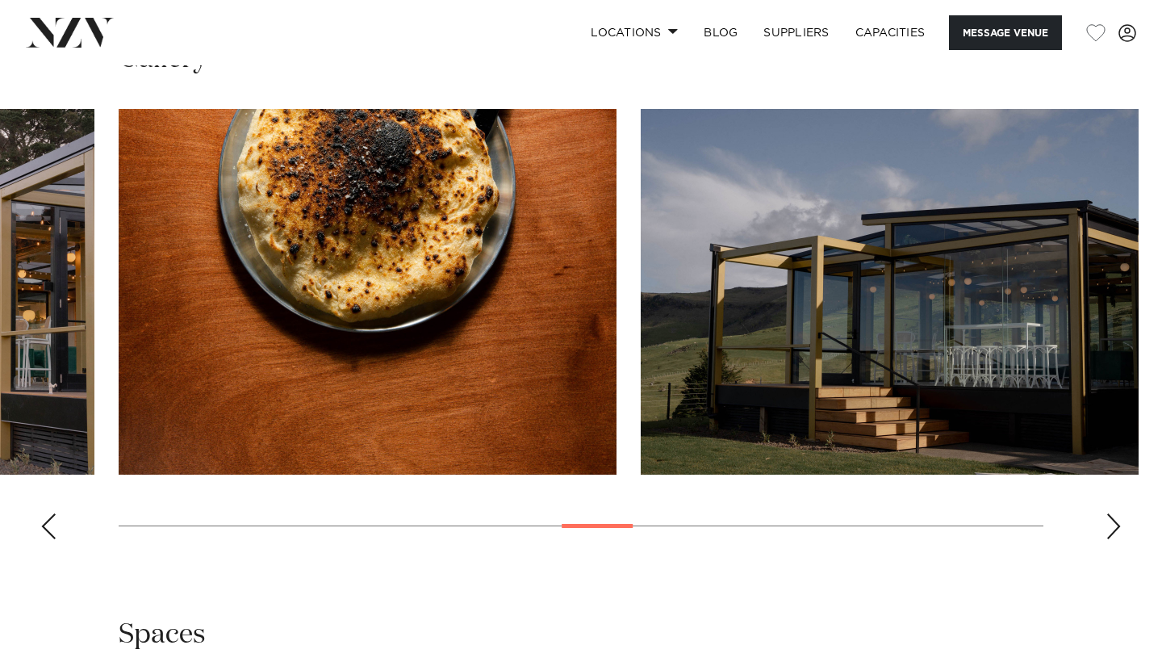
click at [1114, 513] on div "Next slide" at bounding box center [1114, 526] width 16 height 26
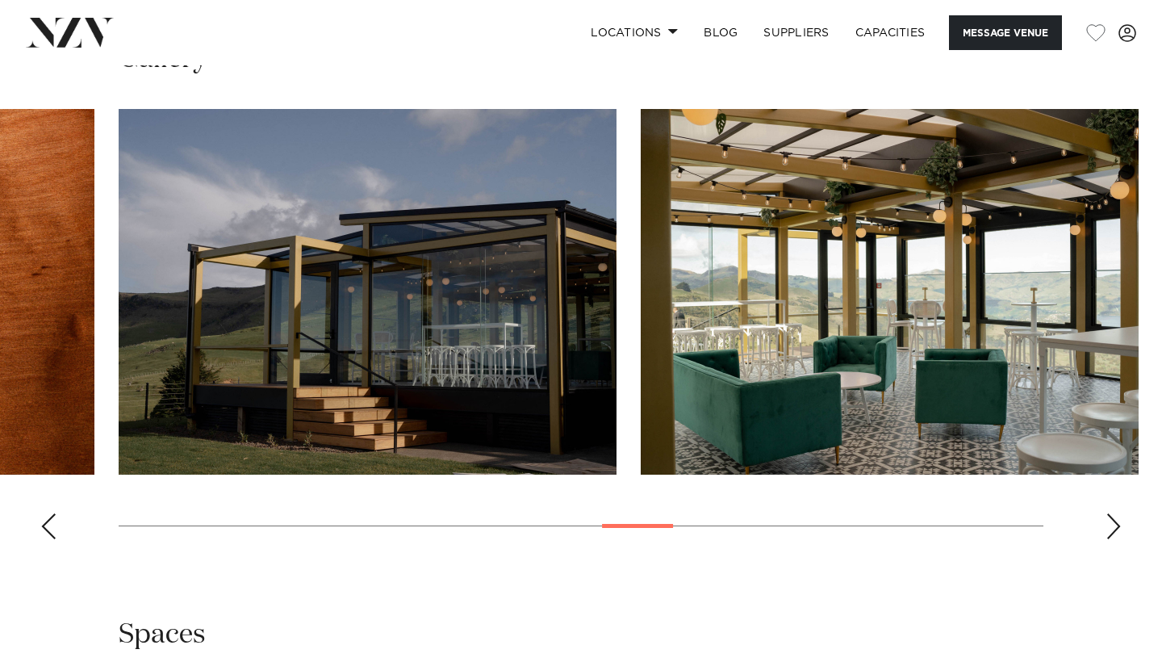
click at [1114, 513] on div "Next slide" at bounding box center [1114, 526] width 16 height 26
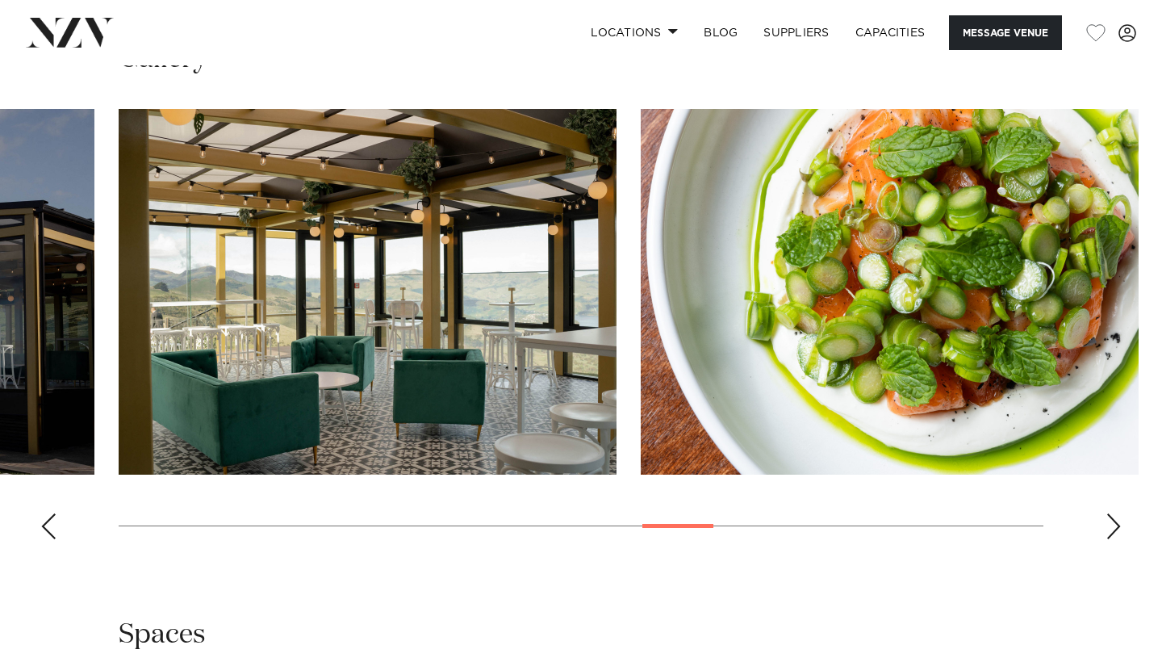
click at [1114, 513] on div "Next slide" at bounding box center [1114, 526] width 16 height 26
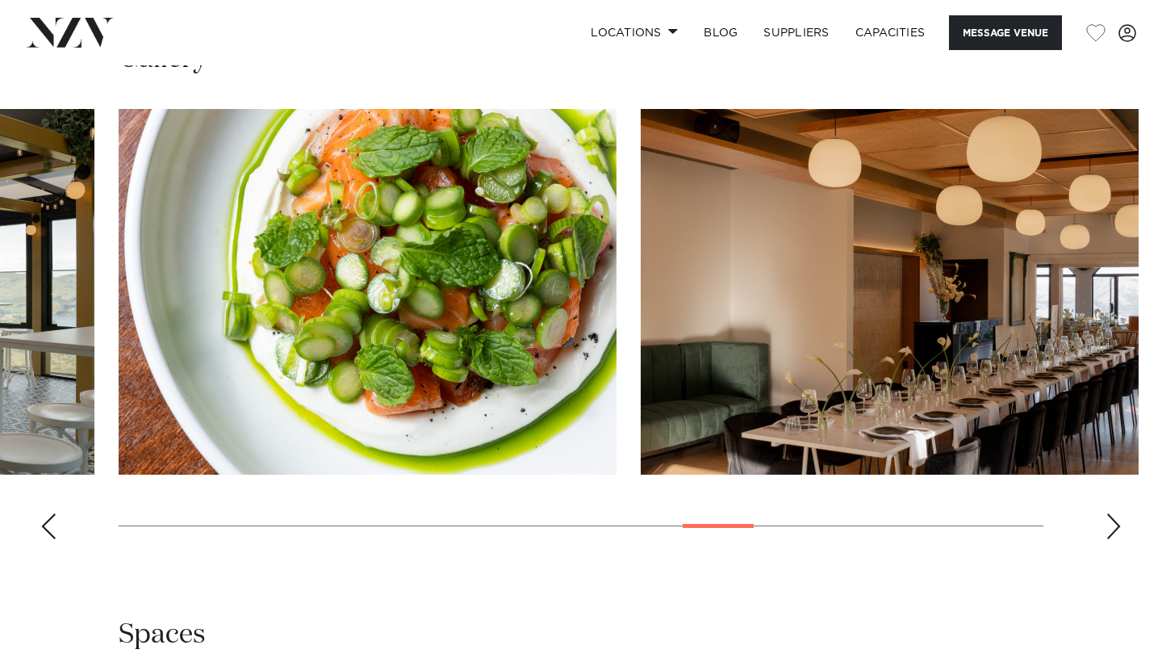
click at [1114, 513] on div "Next slide" at bounding box center [1114, 526] width 16 height 26
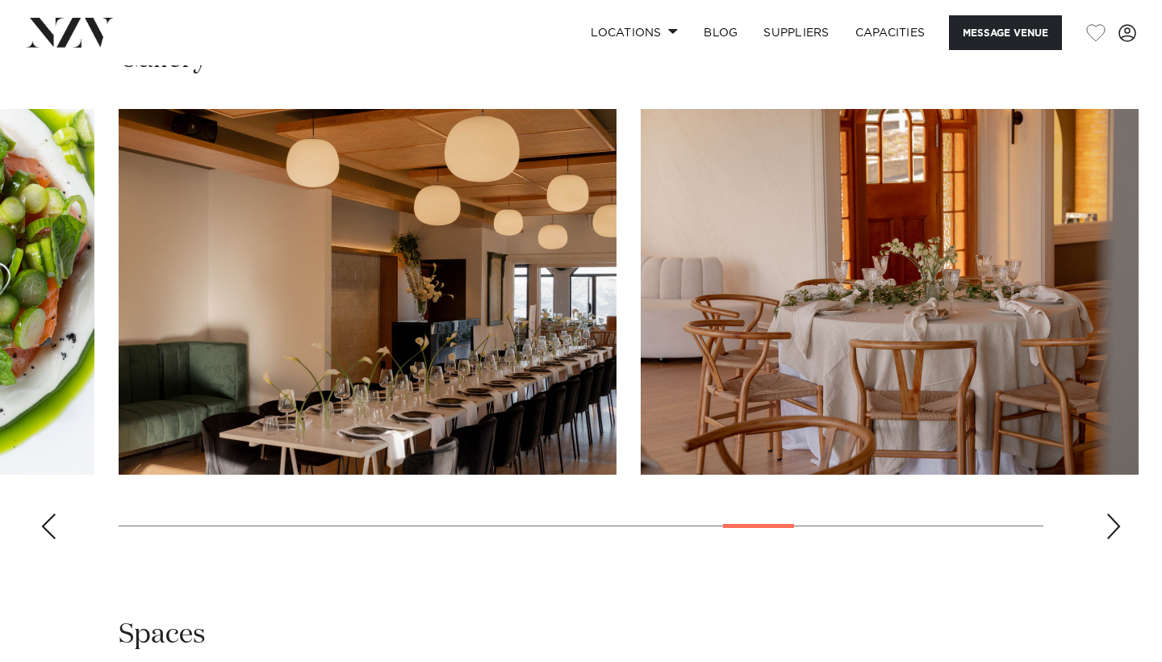
click at [1114, 513] on div "Next slide" at bounding box center [1114, 526] width 16 height 26
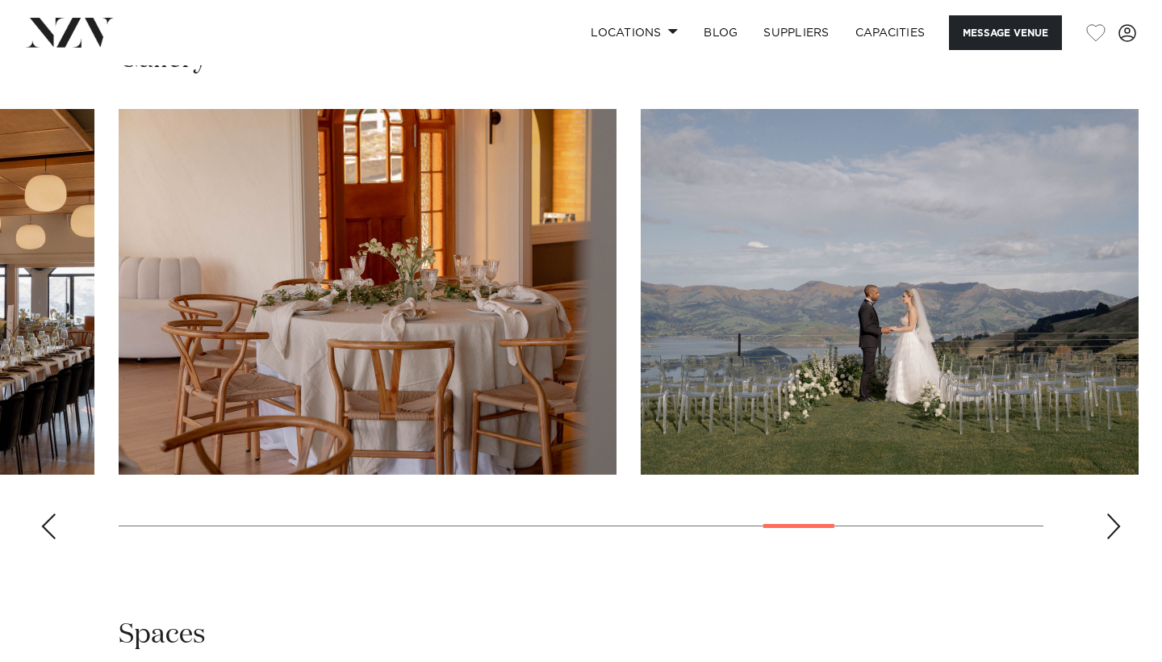
click at [1114, 513] on div "Next slide" at bounding box center [1114, 526] width 16 height 26
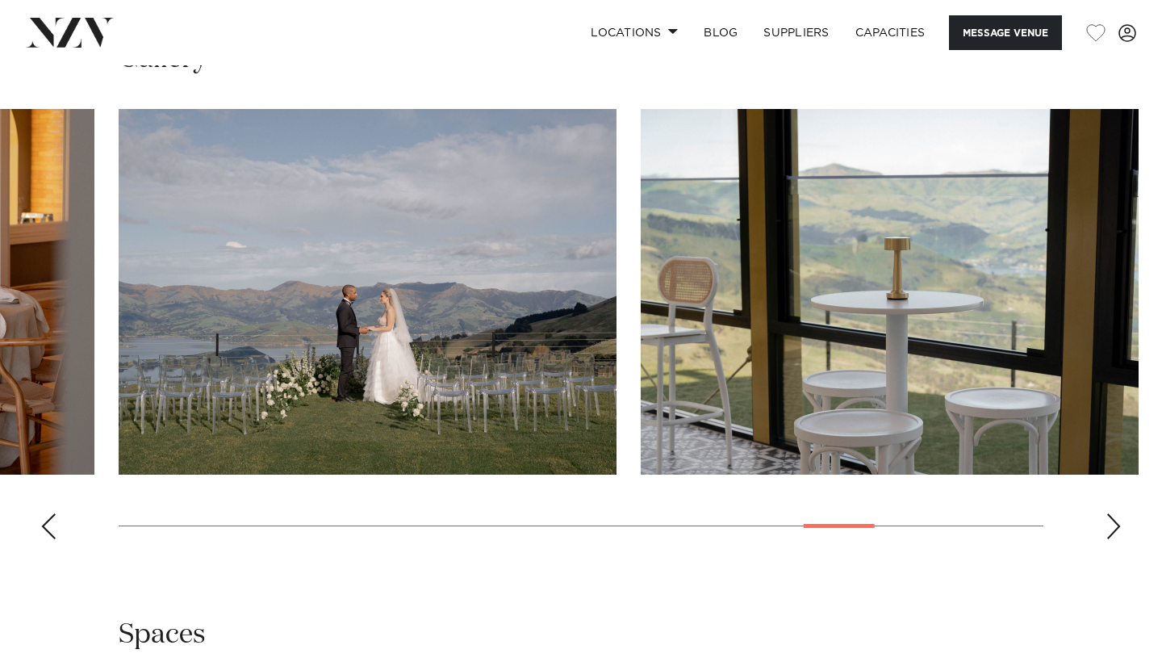
click at [1114, 513] on div "Next slide" at bounding box center [1114, 526] width 16 height 26
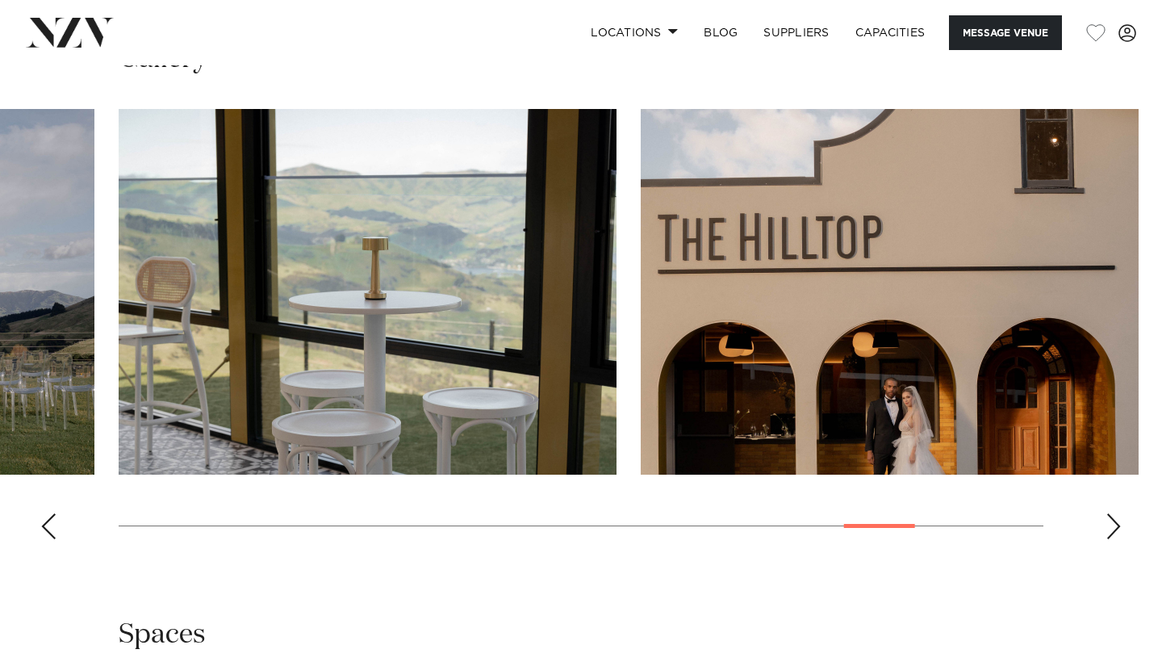
click at [1114, 513] on div "Next slide" at bounding box center [1114, 526] width 16 height 26
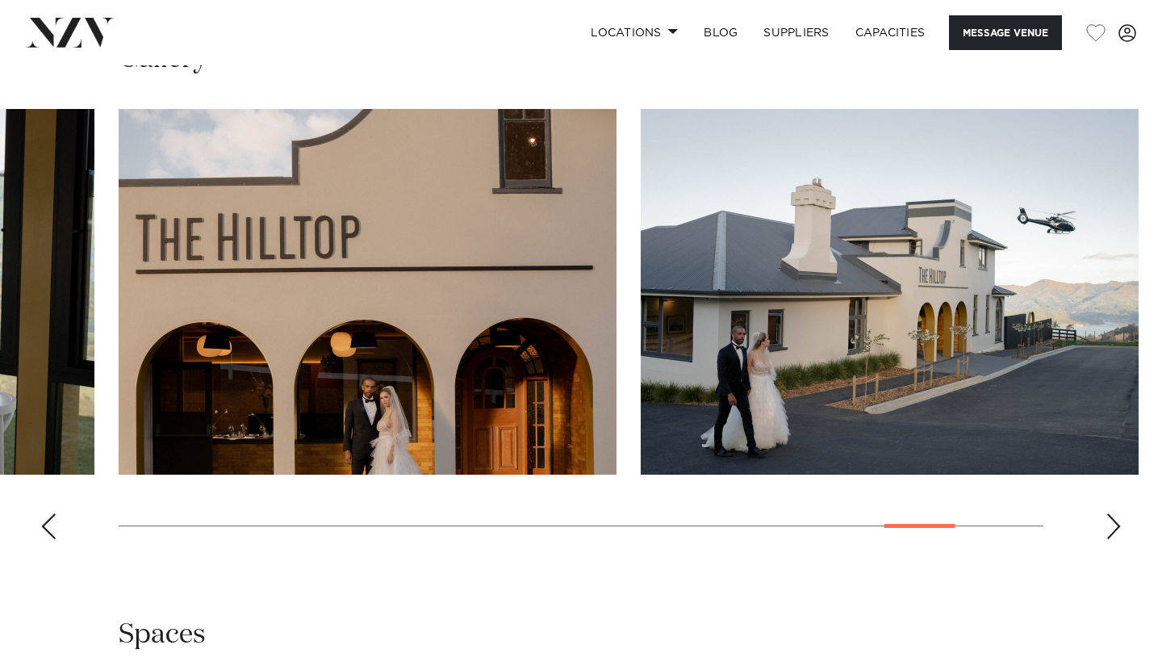
click at [1114, 513] on div "Next slide" at bounding box center [1114, 526] width 16 height 26
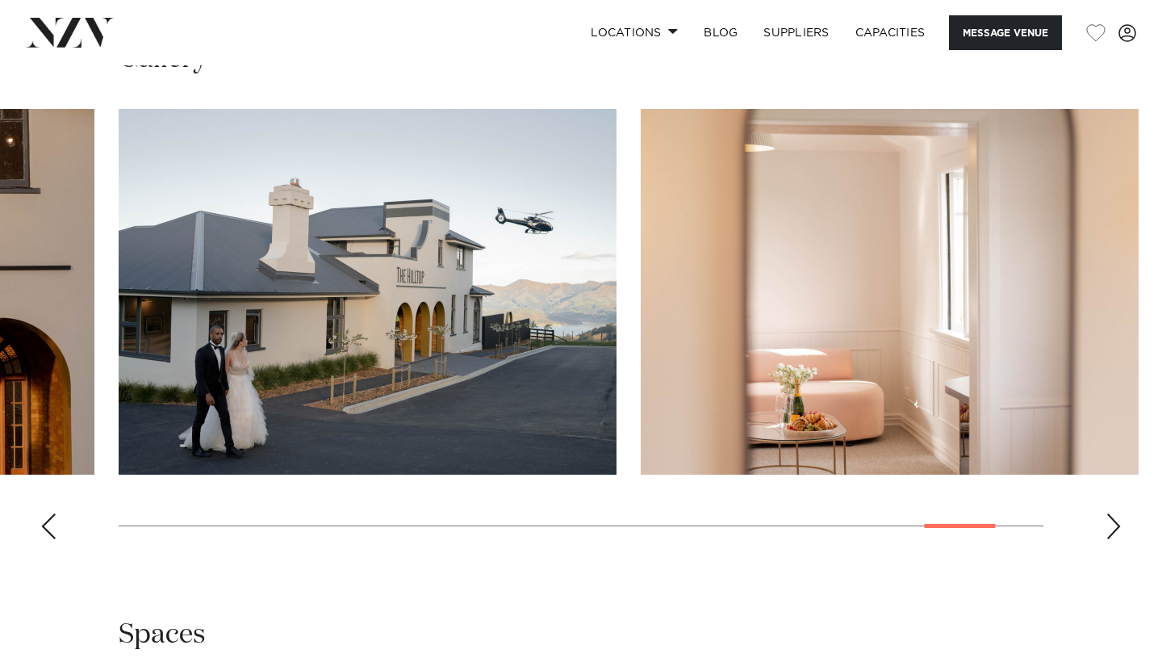
click at [1114, 513] on div "Next slide" at bounding box center [1114, 526] width 16 height 26
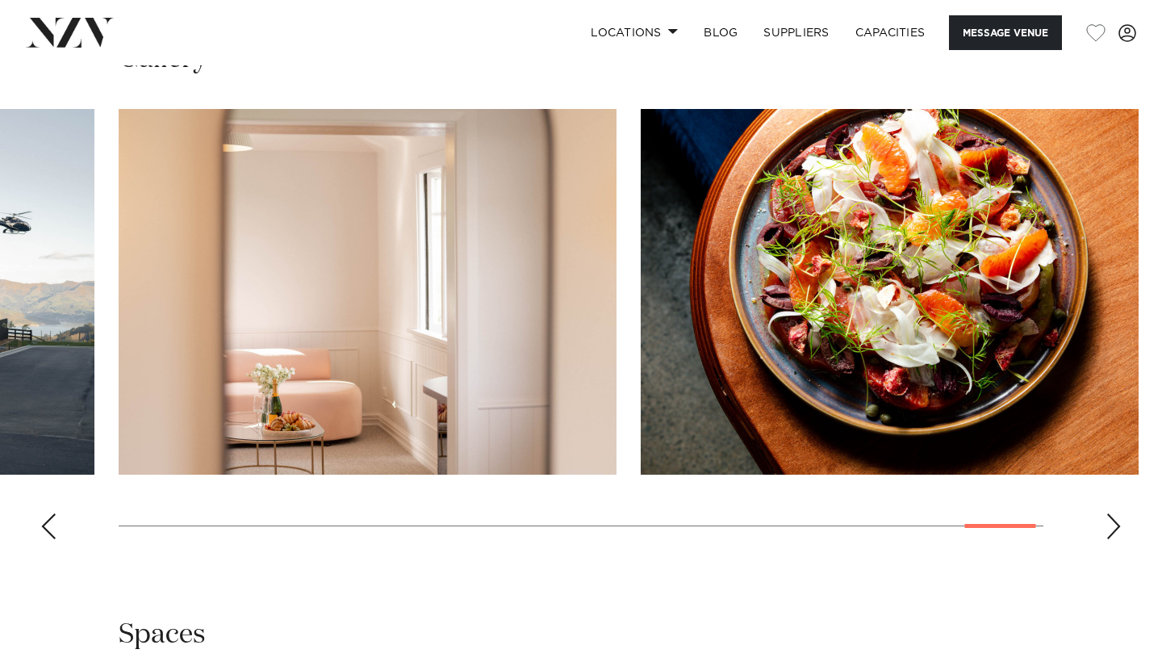
click at [1114, 513] on div "Next slide" at bounding box center [1114, 526] width 16 height 26
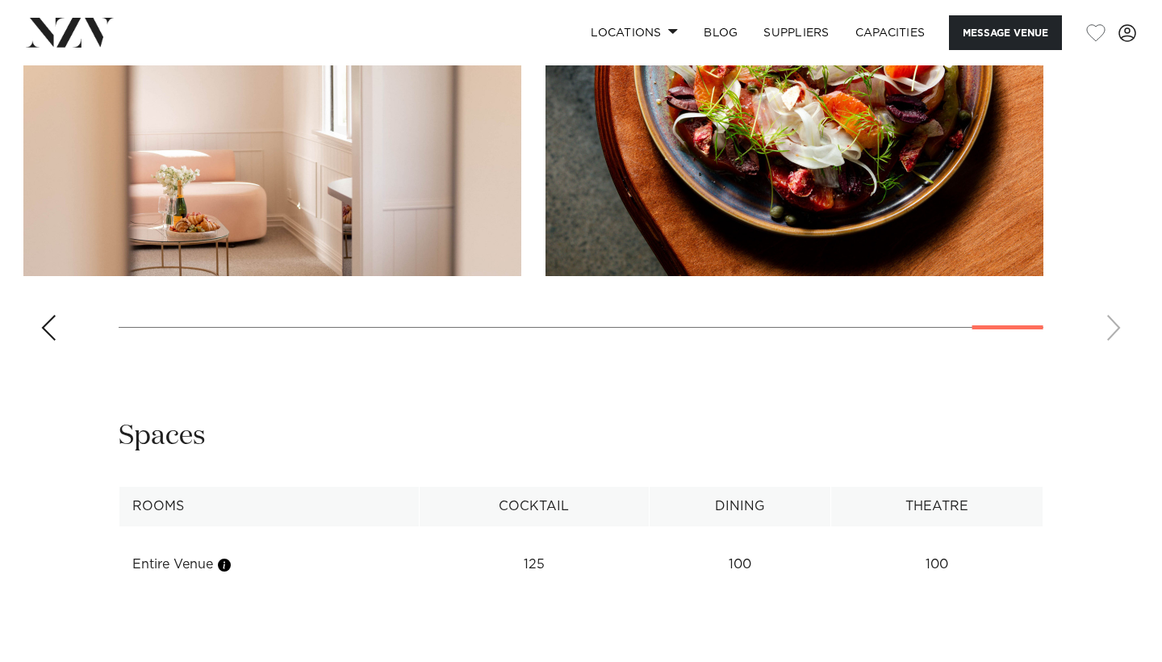
scroll to position [1729, 0]
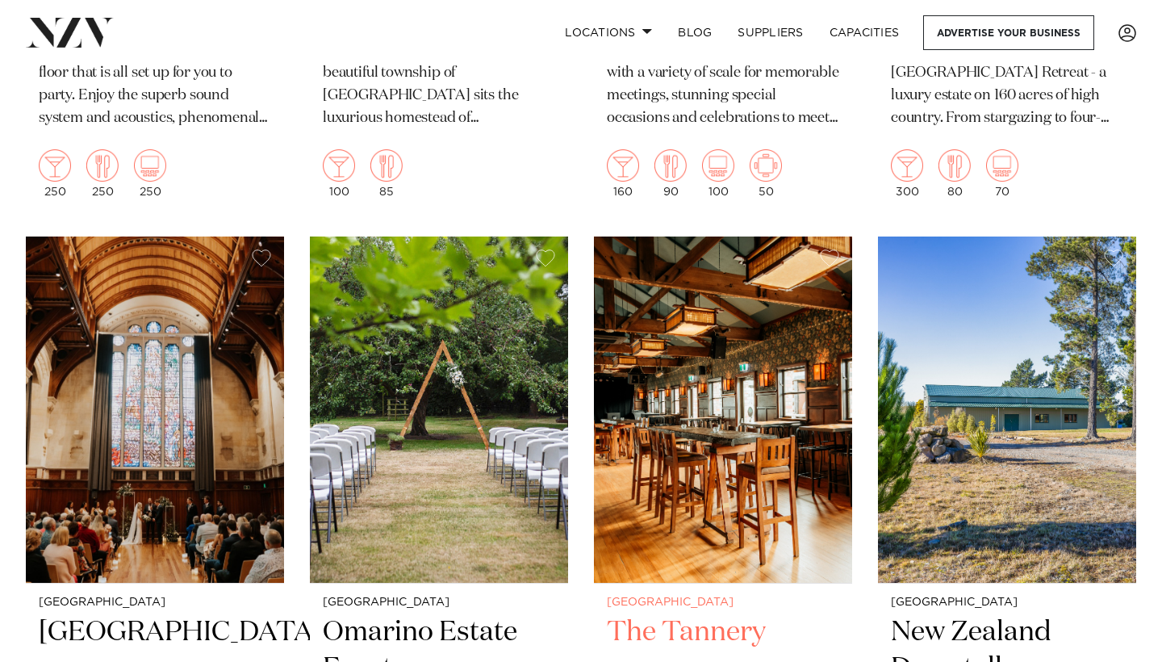
scroll to position [2001, 0]
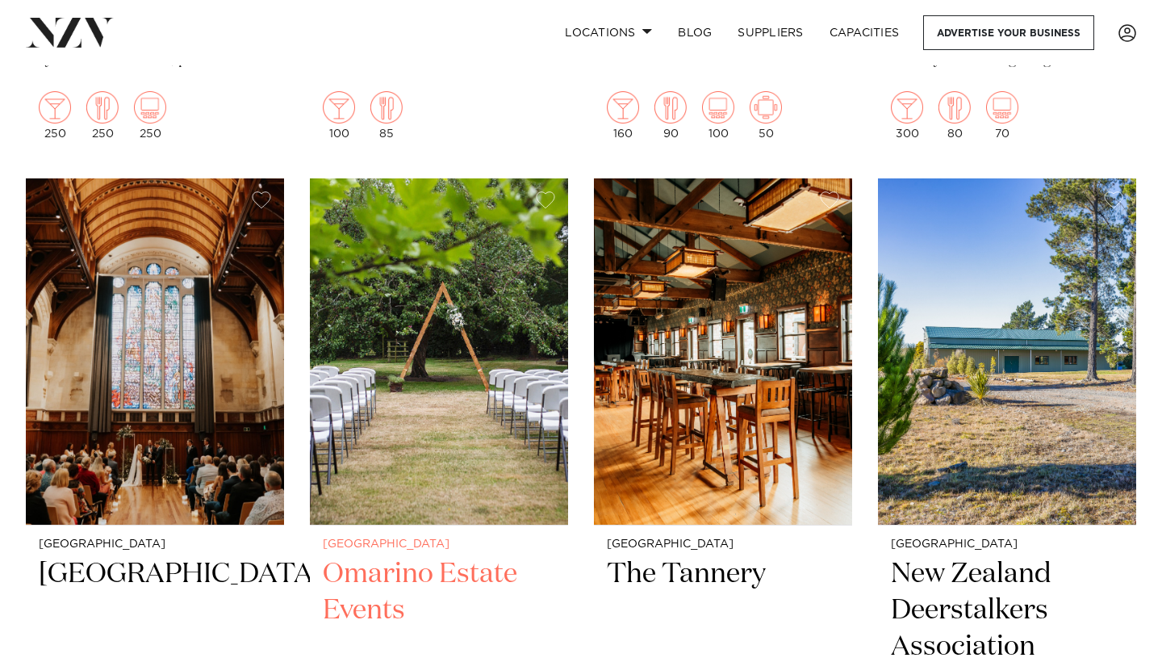
click at [538, 299] on img at bounding box center [439, 351] width 258 height 346
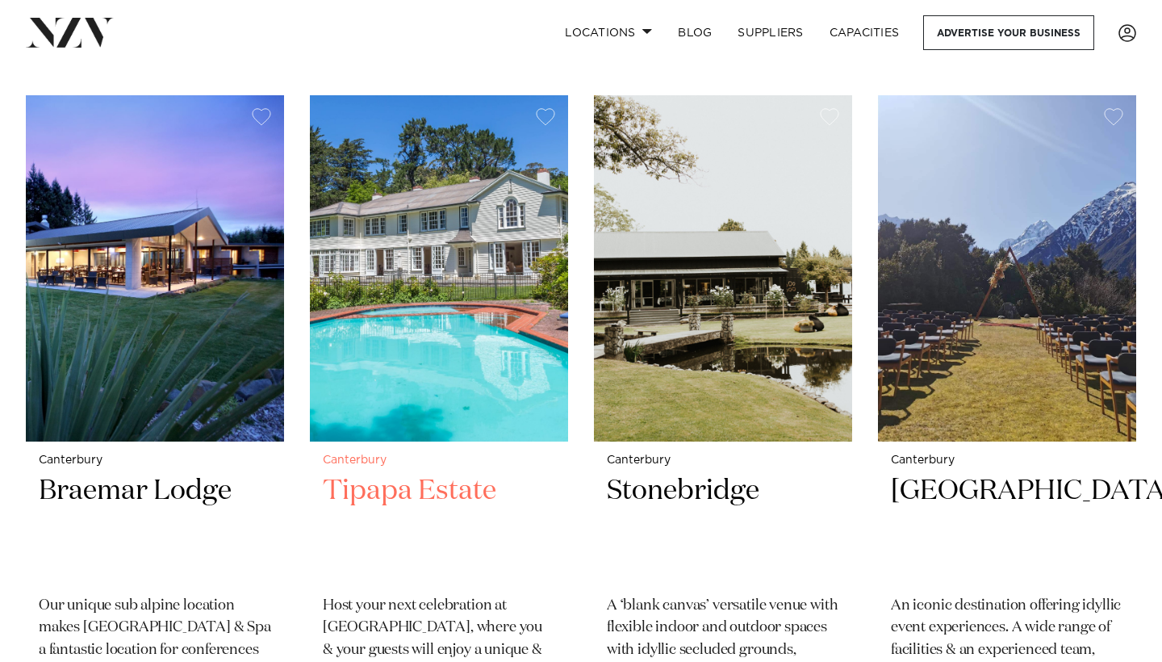
scroll to position [2782, 0]
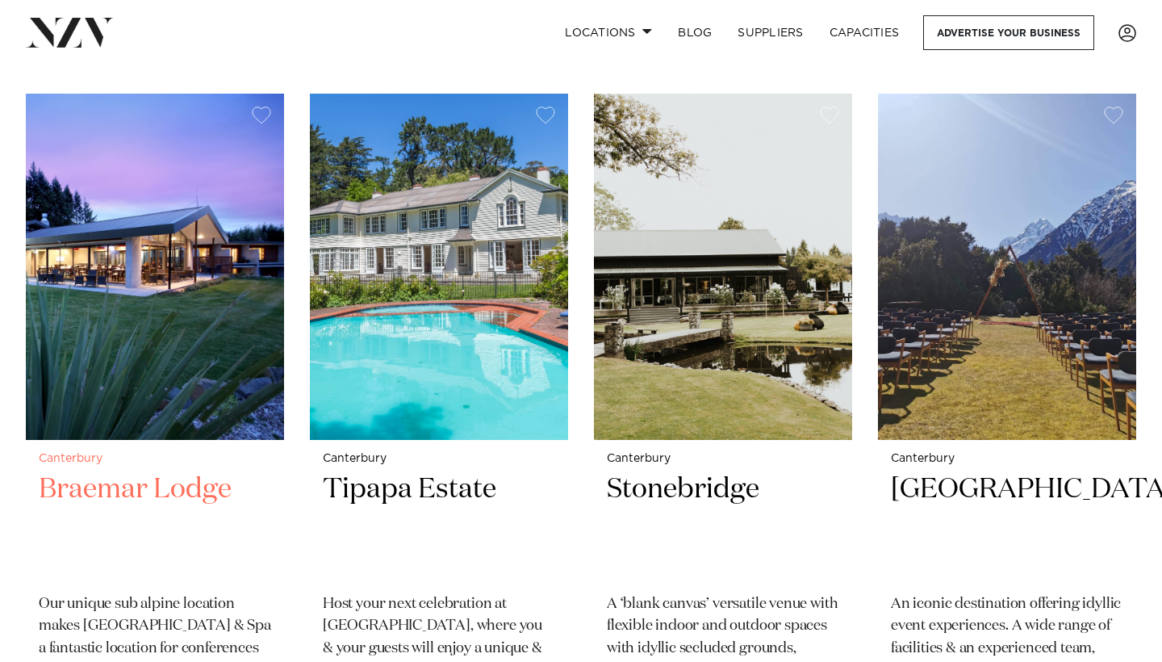
click at [171, 346] on img at bounding box center [155, 267] width 258 height 346
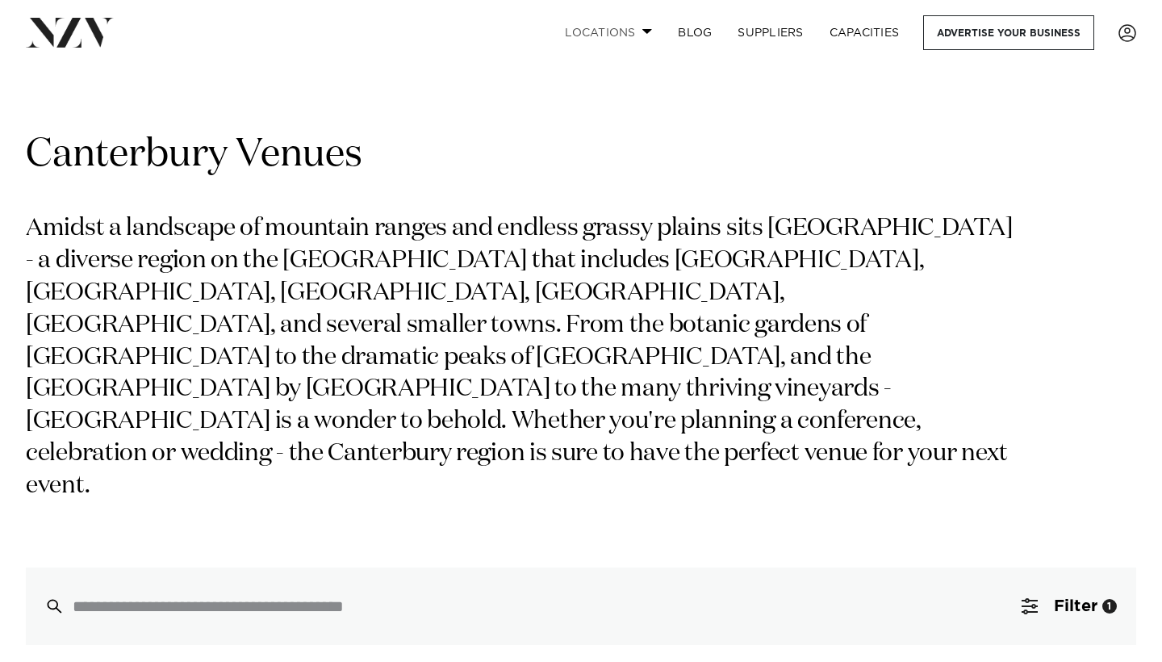
scroll to position [0, 0]
click at [629, 30] on link "Locations" at bounding box center [608, 32] width 113 height 35
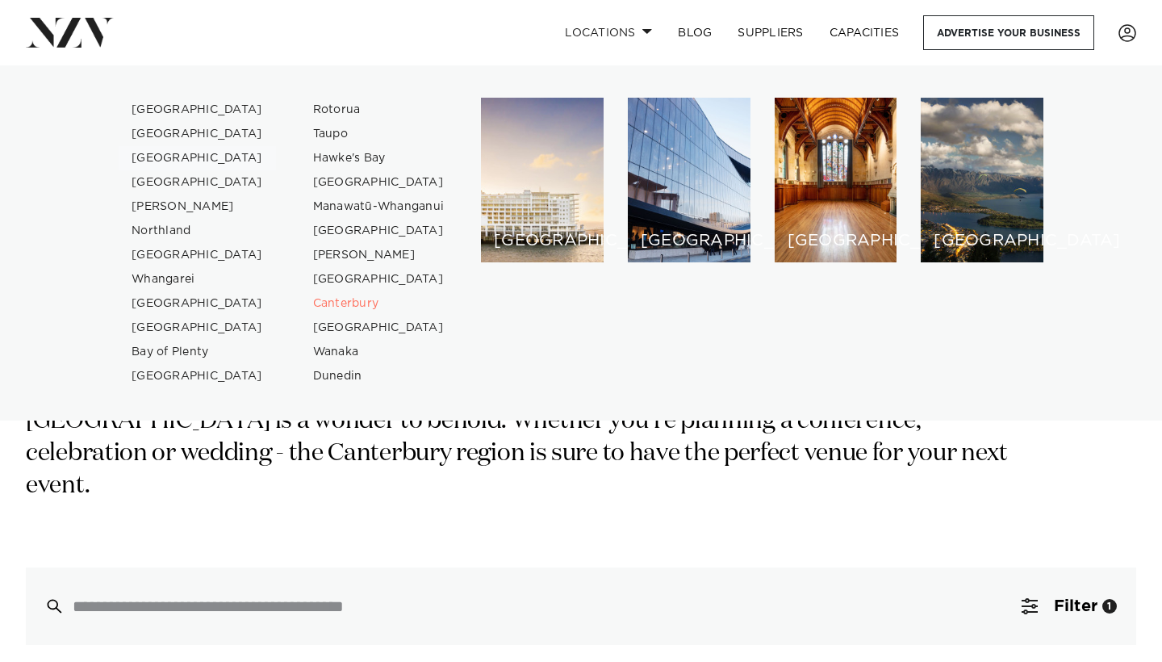
click at [186, 159] on link "[GEOGRAPHIC_DATA]" at bounding box center [197, 158] width 157 height 24
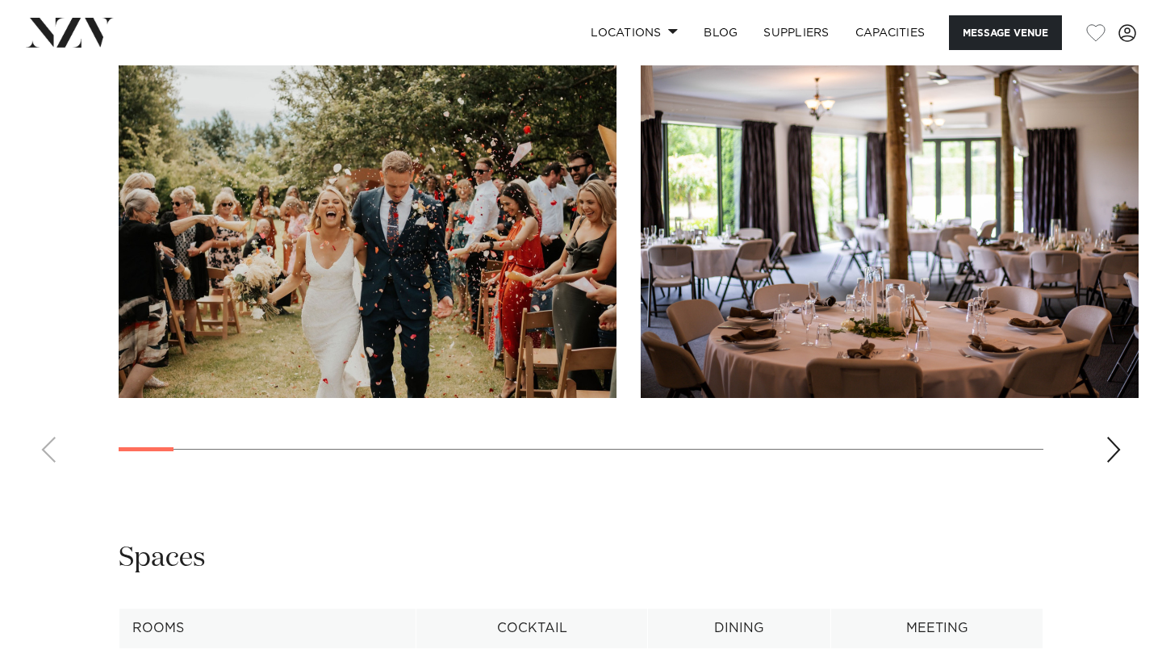
scroll to position [1731, 0]
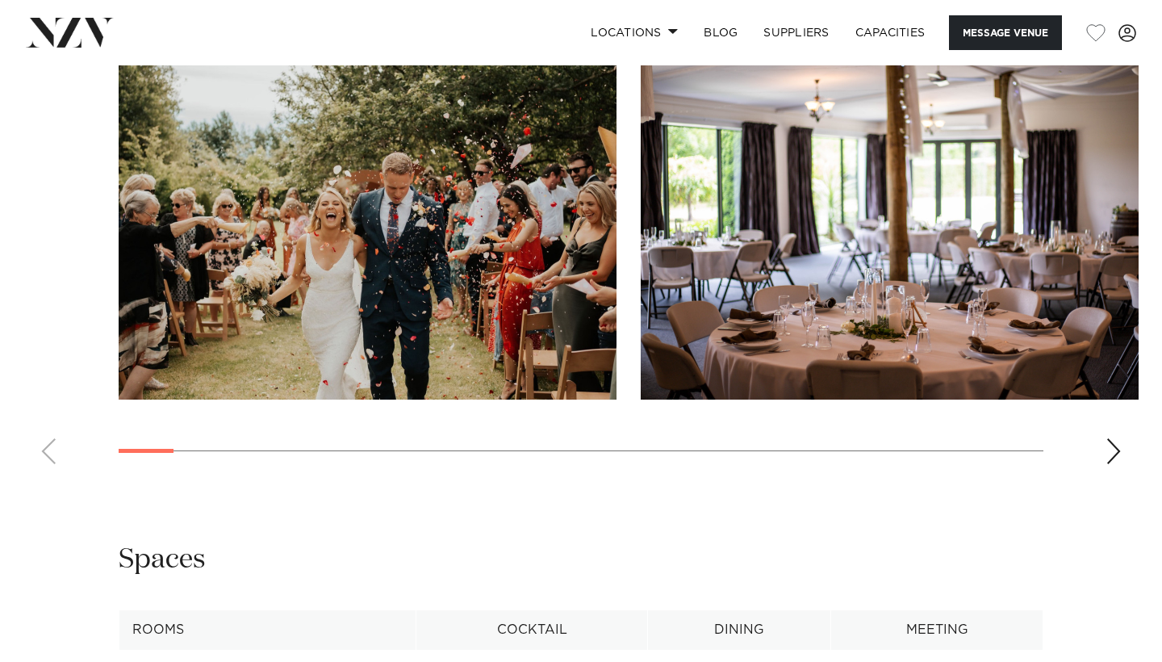
click at [1114, 438] on div "Next slide" at bounding box center [1114, 451] width 16 height 26
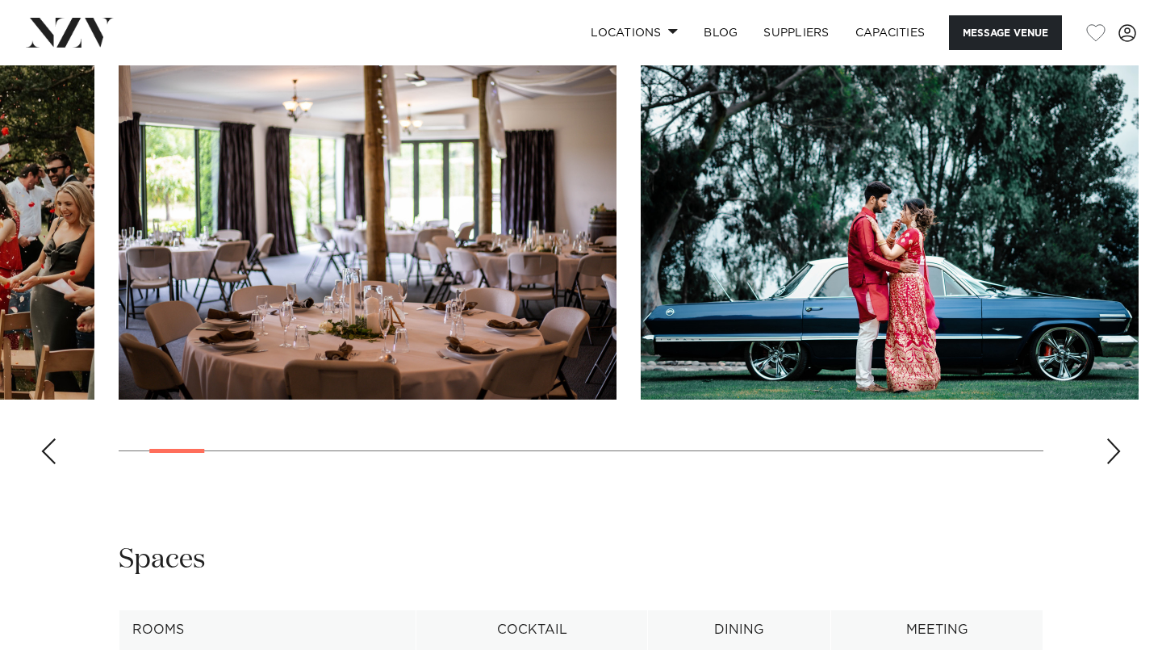
click at [1114, 438] on div "Next slide" at bounding box center [1114, 451] width 16 height 26
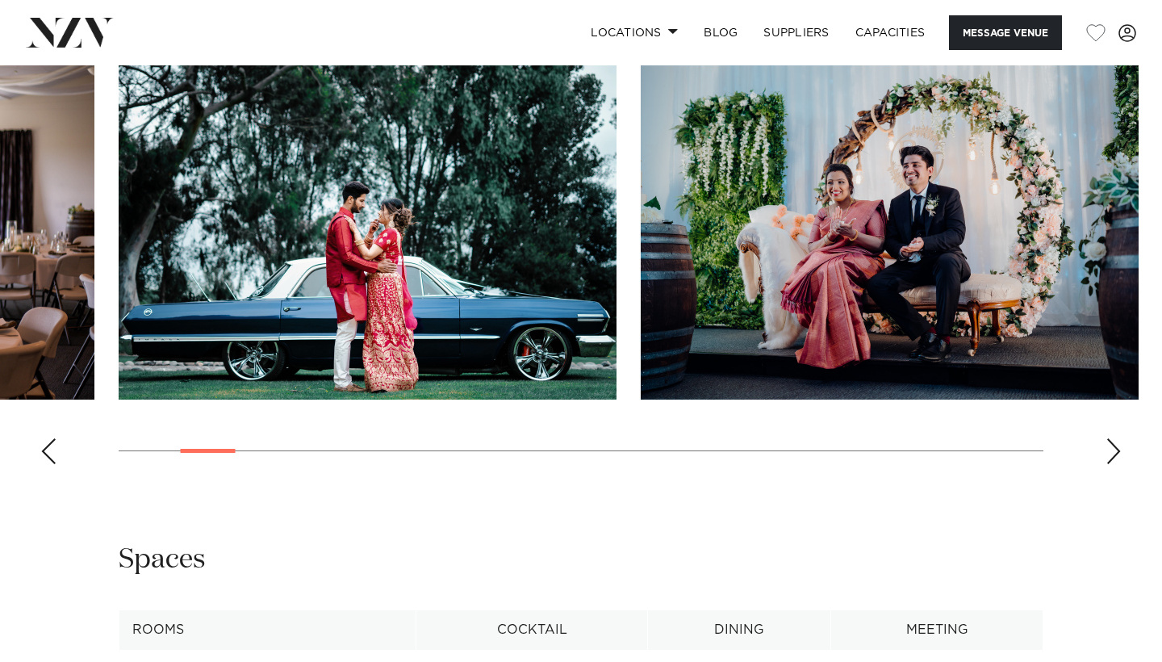
click at [1114, 438] on div "Next slide" at bounding box center [1114, 451] width 16 height 26
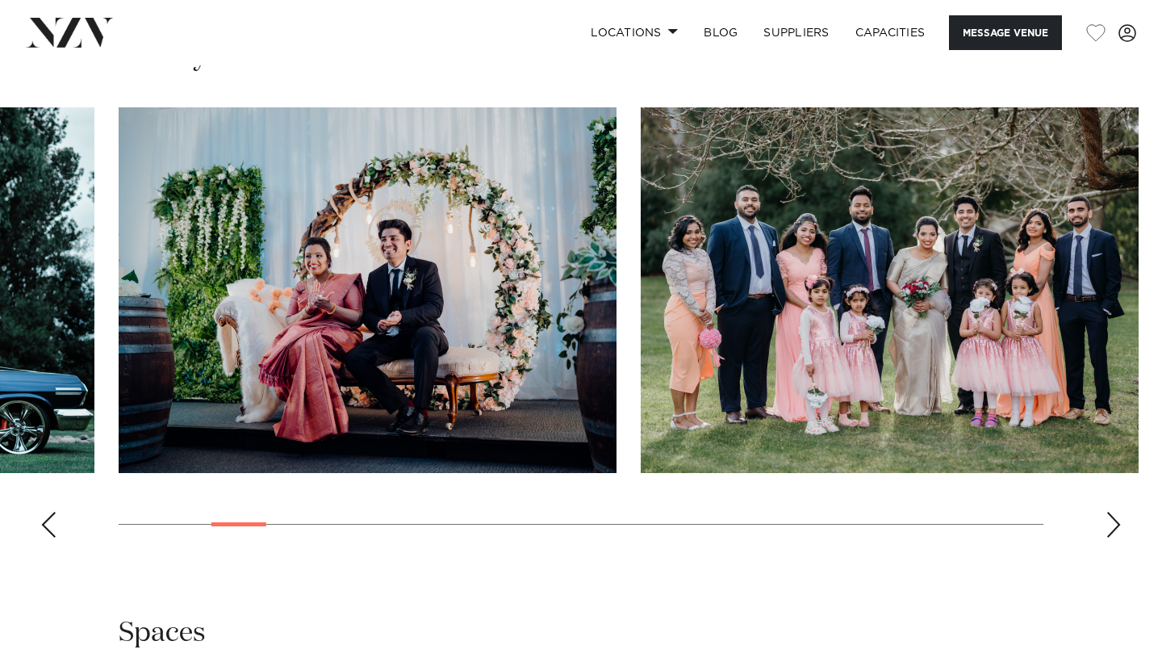
scroll to position [1657, 0]
click at [1123, 507] on swiper-container at bounding box center [581, 329] width 1162 height 443
click at [1113, 512] on div "Next slide" at bounding box center [1114, 525] width 16 height 26
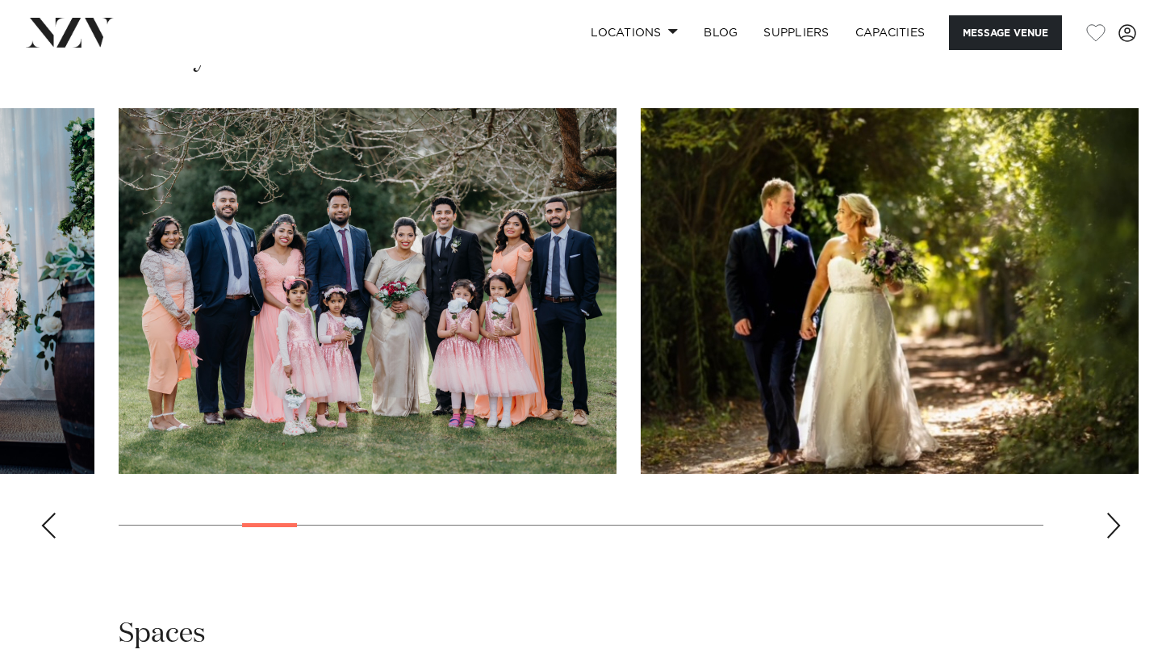
click at [1113, 512] on div "Next slide" at bounding box center [1114, 525] width 16 height 26
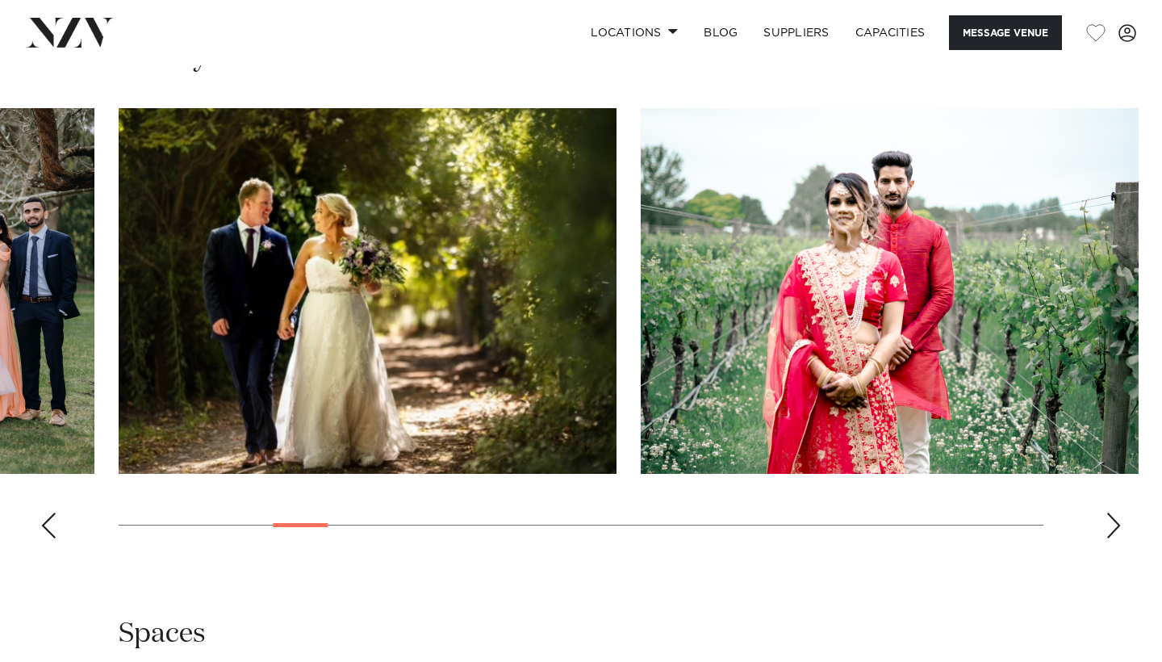
click at [1113, 512] on div "Next slide" at bounding box center [1114, 525] width 16 height 26
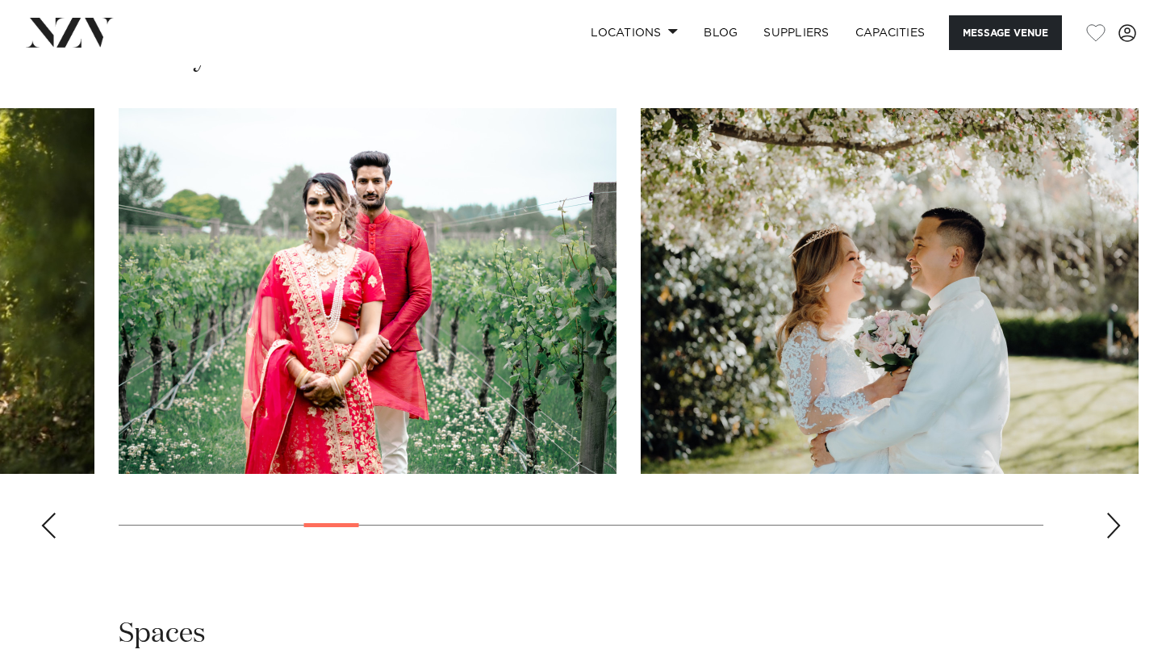
click at [1113, 512] on div "Next slide" at bounding box center [1114, 525] width 16 height 26
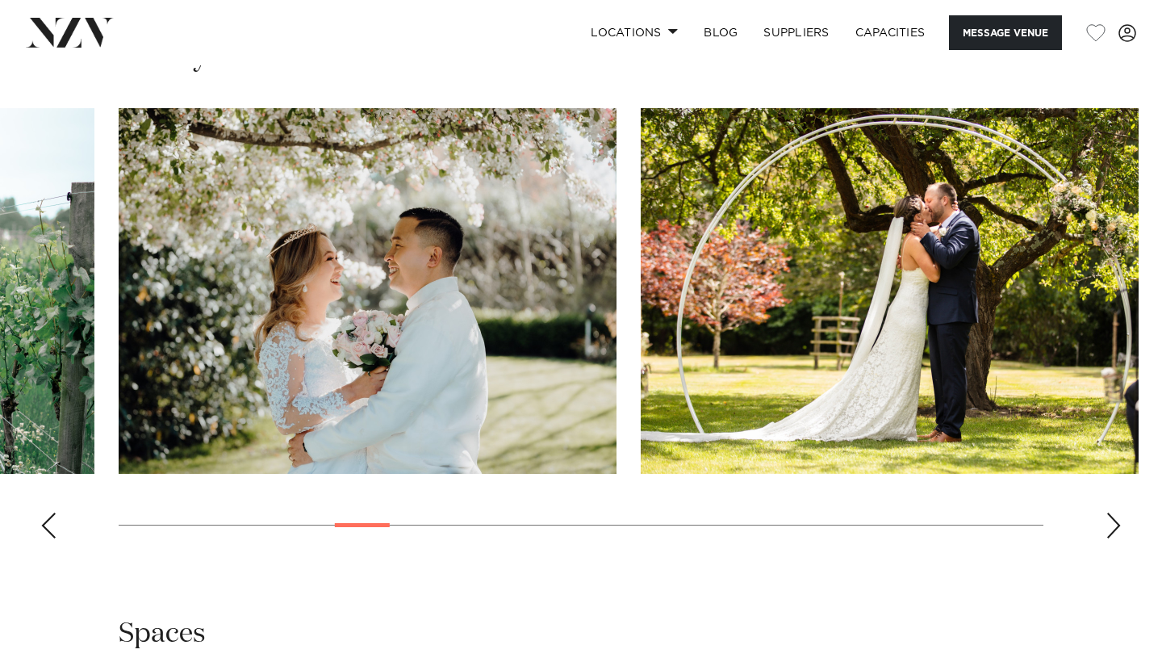
click at [1112, 512] on div "Next slide" at bounding box center [1114, 525] width 16 height 26
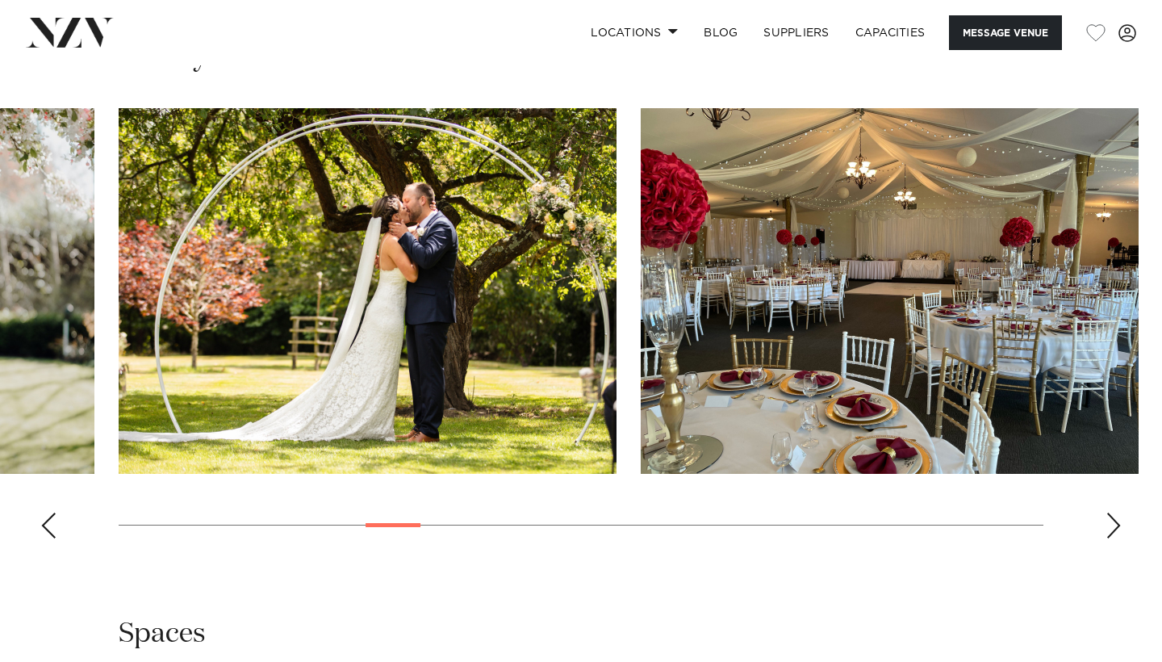
click at [1112, 512] on div "Next slide" at bounding box center [1114, 525] width 16 height 26
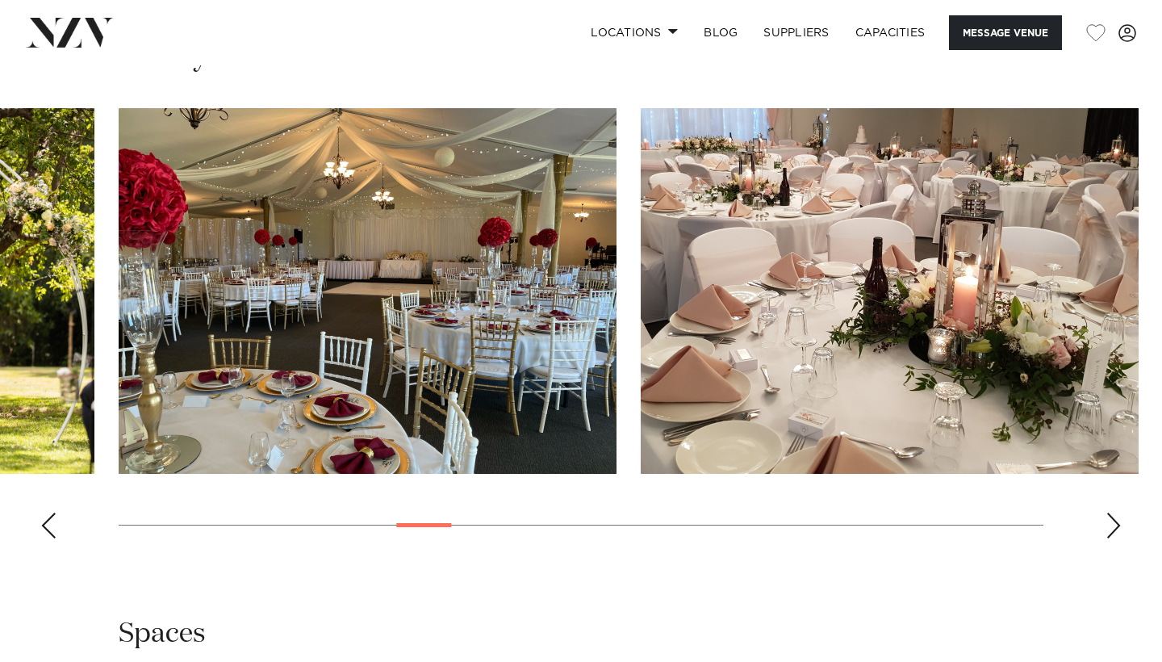
click at [1112, 512] on div "Next slide" at bounding box center [1114, 525] width 16 height 26
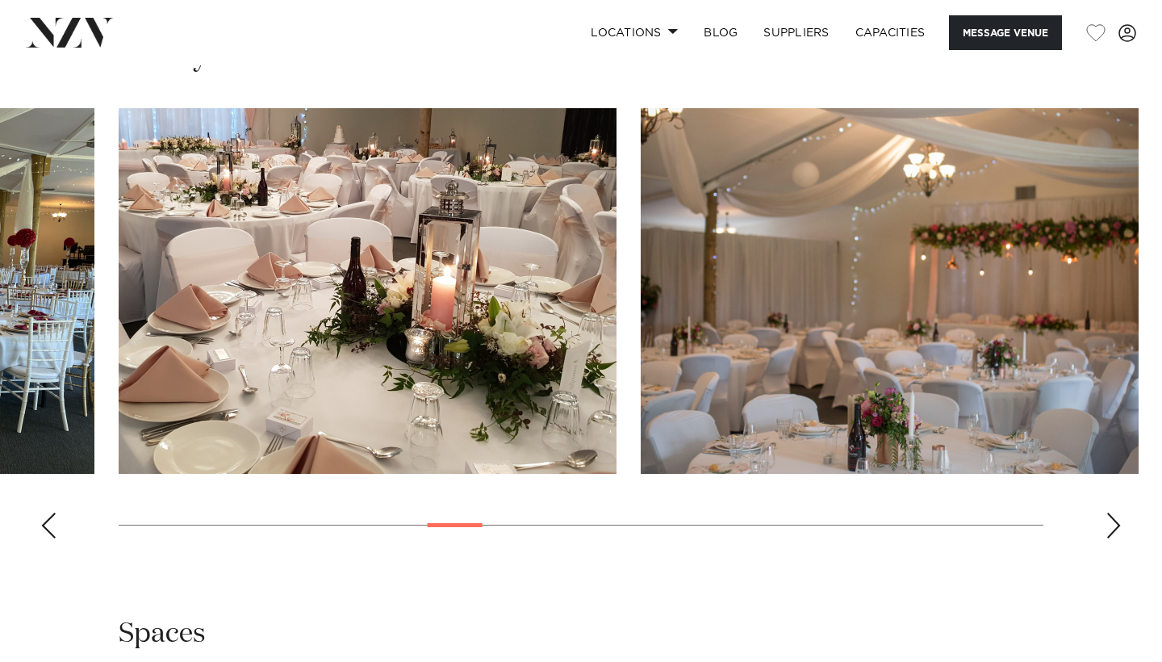
click at [1112, 512] on div "Next slide" at bounding box center [1114, 525] width 16 height 26
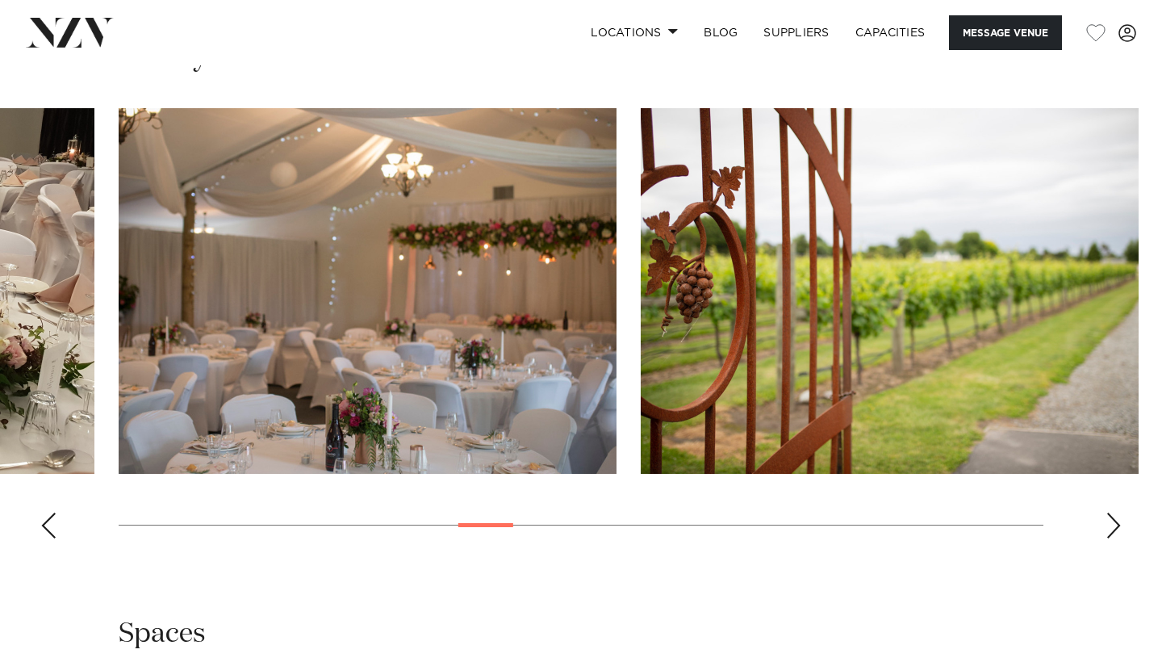
click at [1112, 512] on div "Next slide" at bounding box center [1114, 525] width 16 height 26
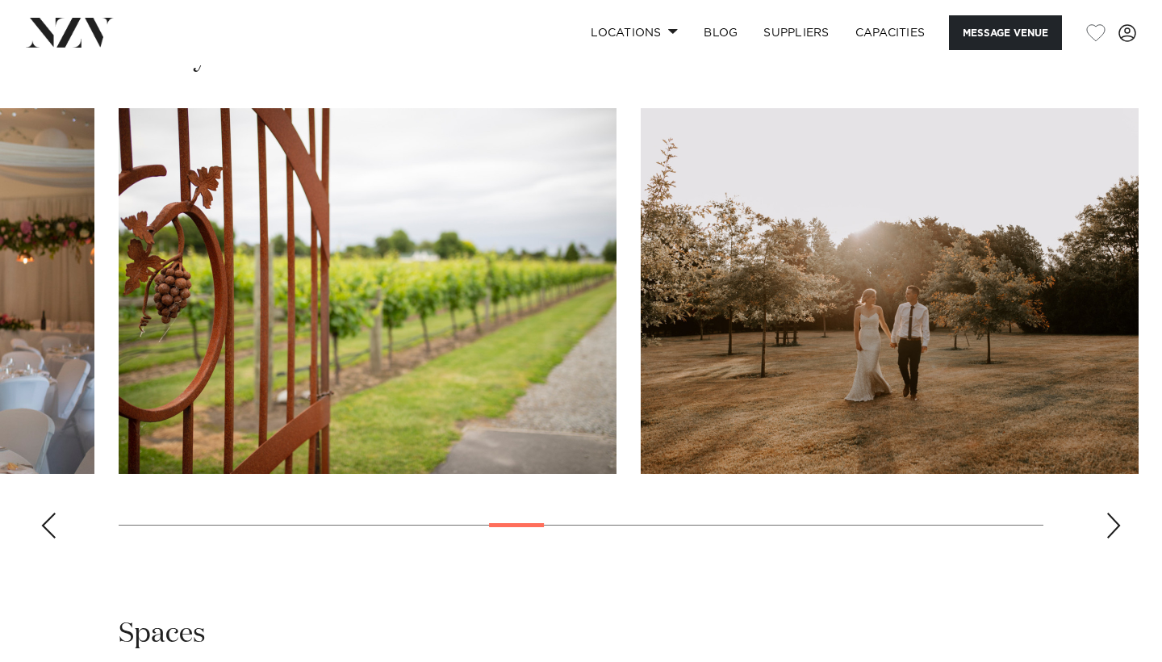
click at [1112, 512] on div "Next slide" at bounding box center [1114, 525] width 16 height 26
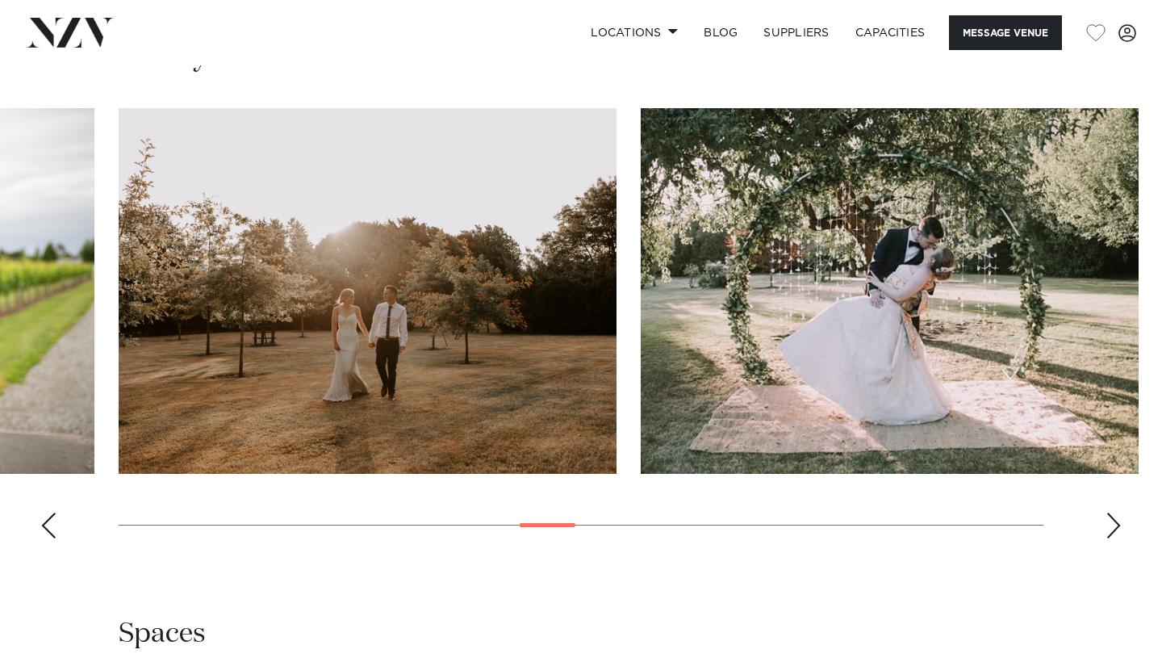
click at [1112, 512] on div "Next slide" at bounding box center [1114, 525] width 16 height 26
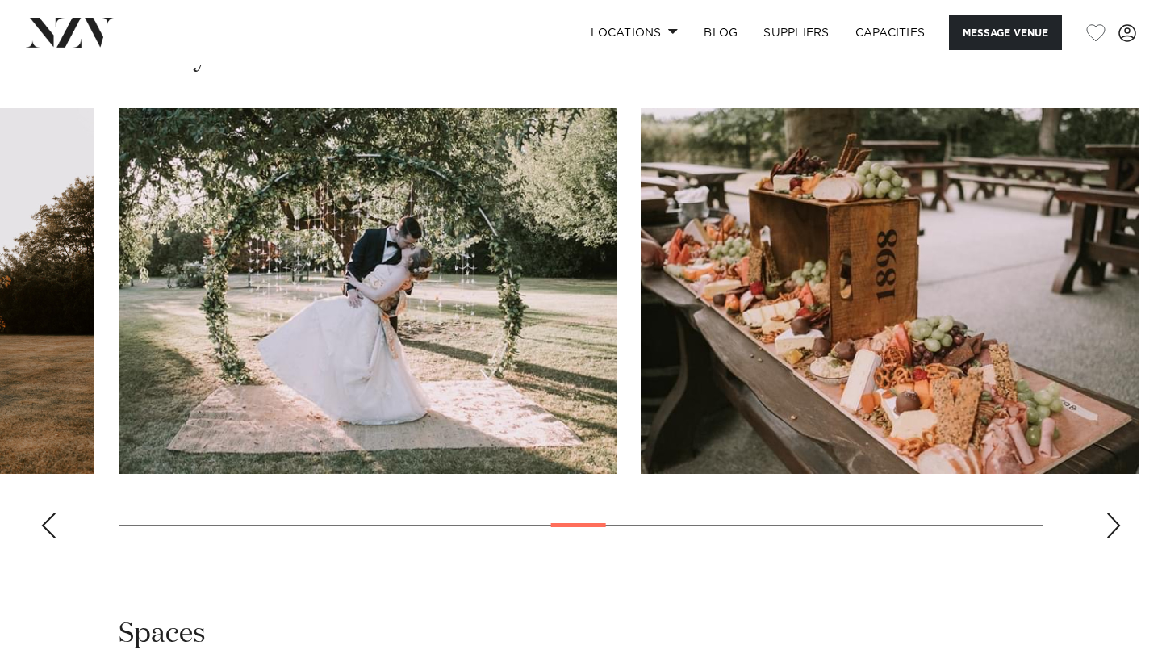
click at [1112, 512] on div "Next slide" at bounding box center [1114, 525] width 16 height 26
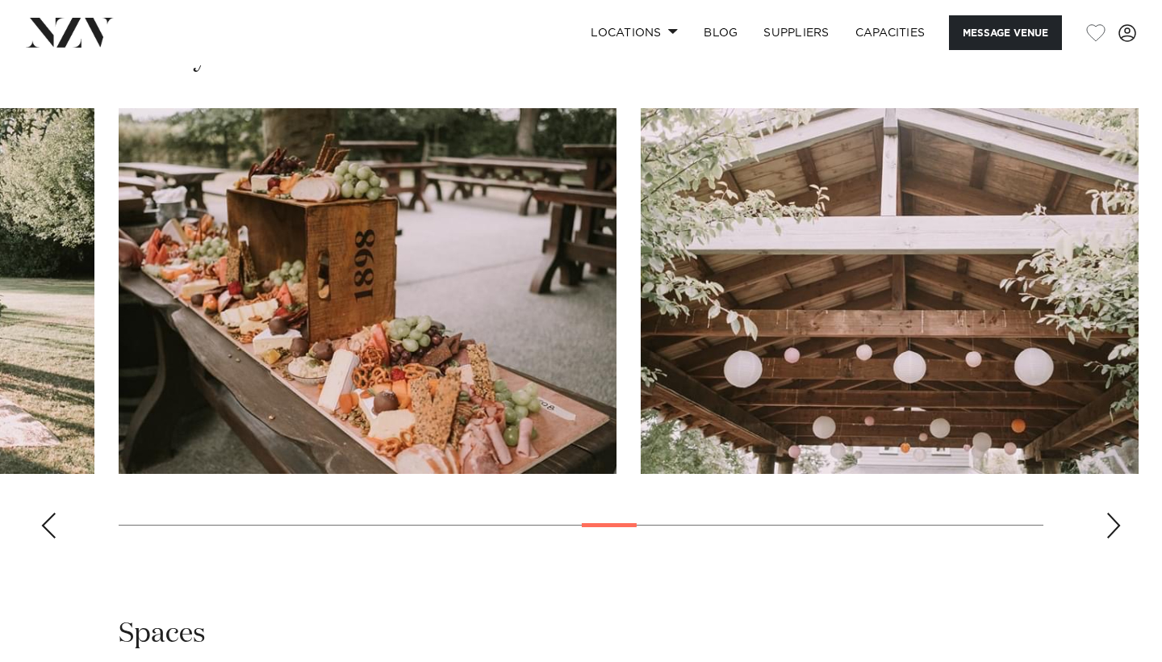
click at [1112, 512] on div "Next slide" at bounding box center [1114, 525] width 16 height 26
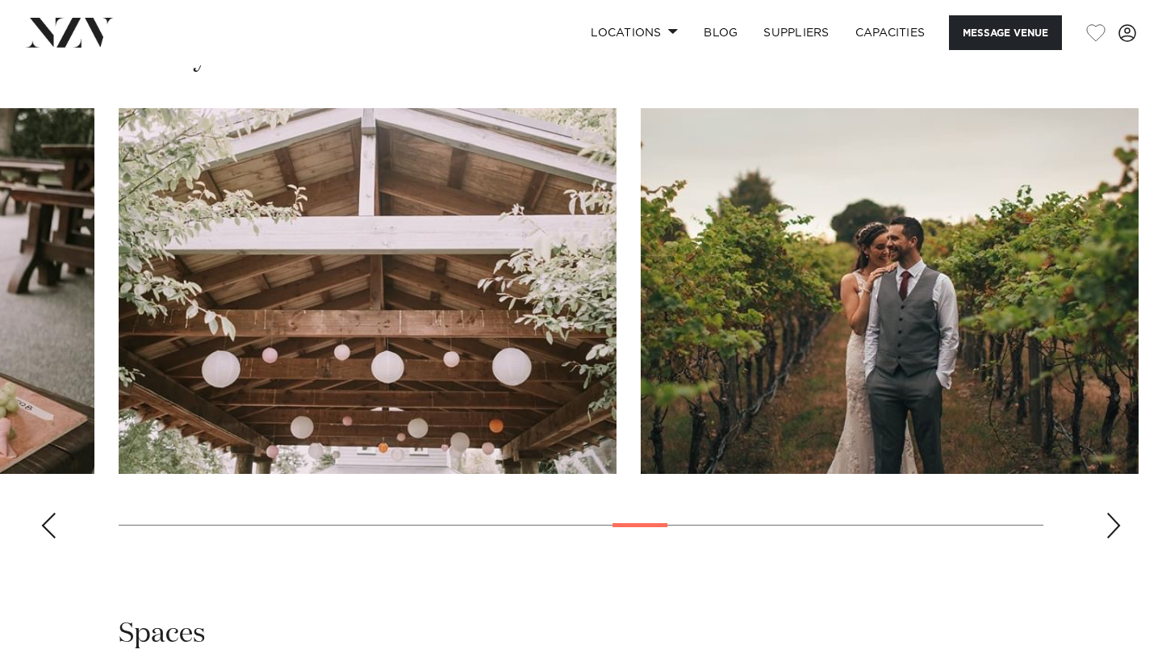
click at [1112, 512] on div "Next slide" at bounding box center [1114, 525] width 16 height 26
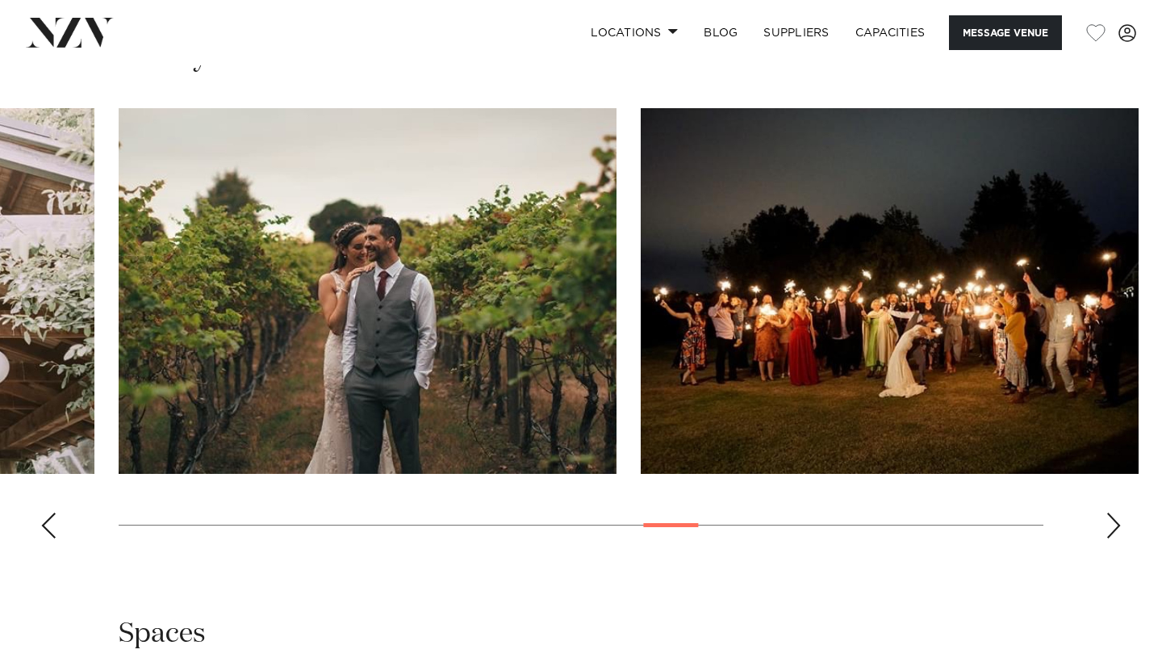
click at [1112, 512] on div "Next slide" at bounding box center [1114, 525] width 16 height 26
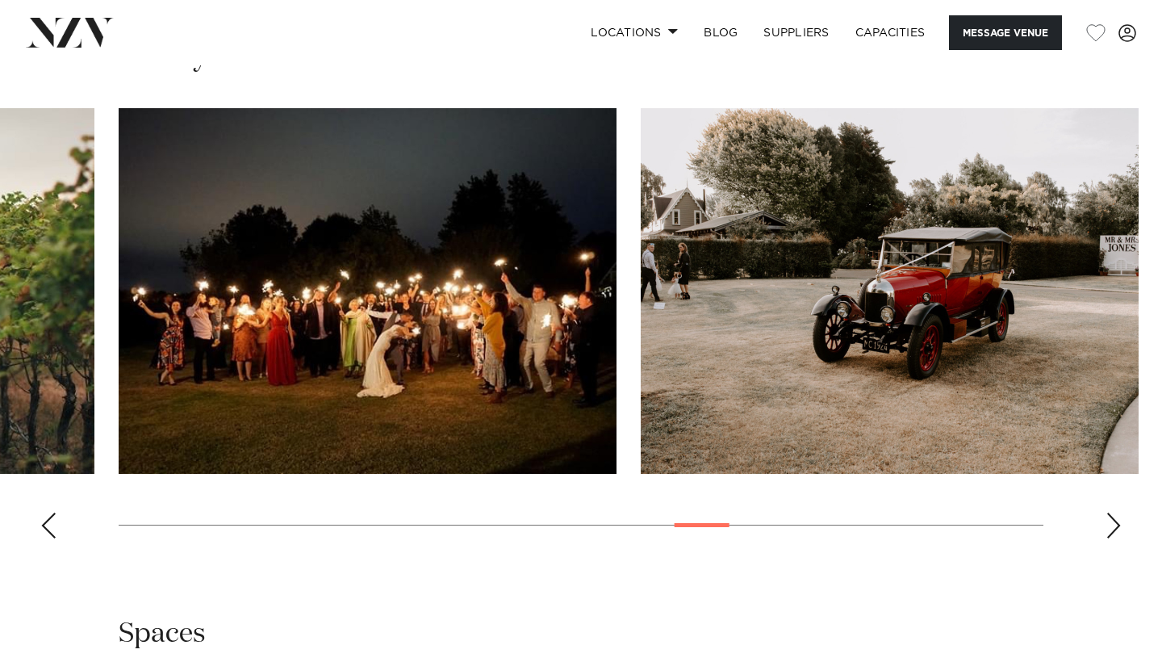
click at [1112, 512] on div "Next slide" at bounding box center [1114, 525] width 16 height 26
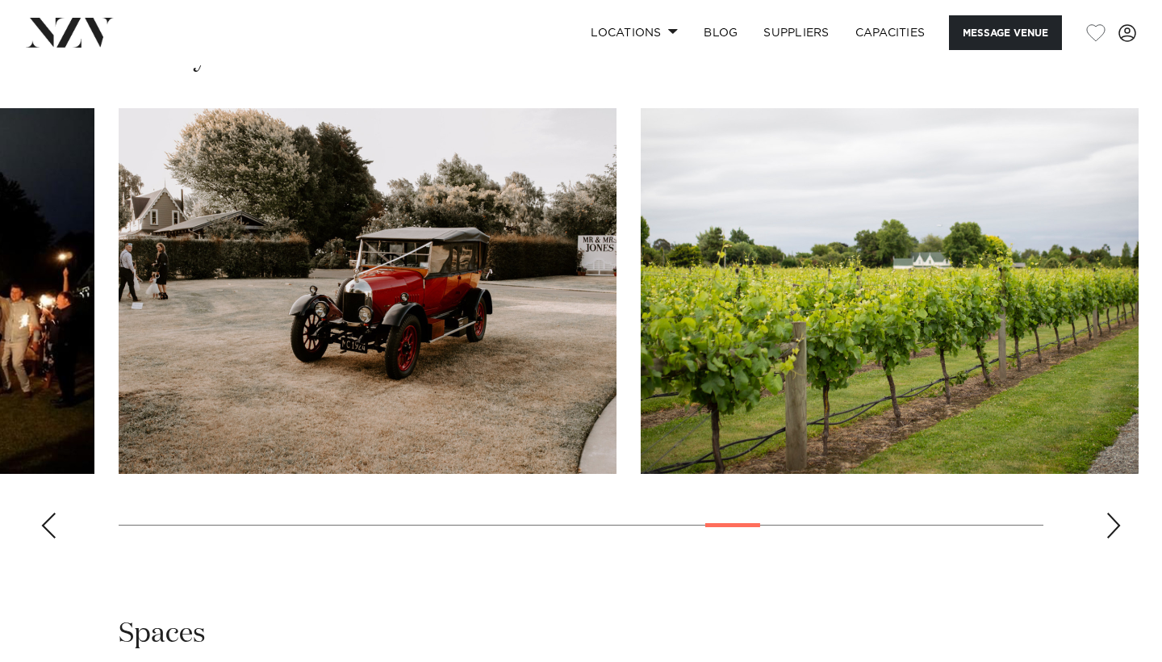
click at [1112, 512] on div "Next slide" at bounding box center [1114, 525] width 16 height 26
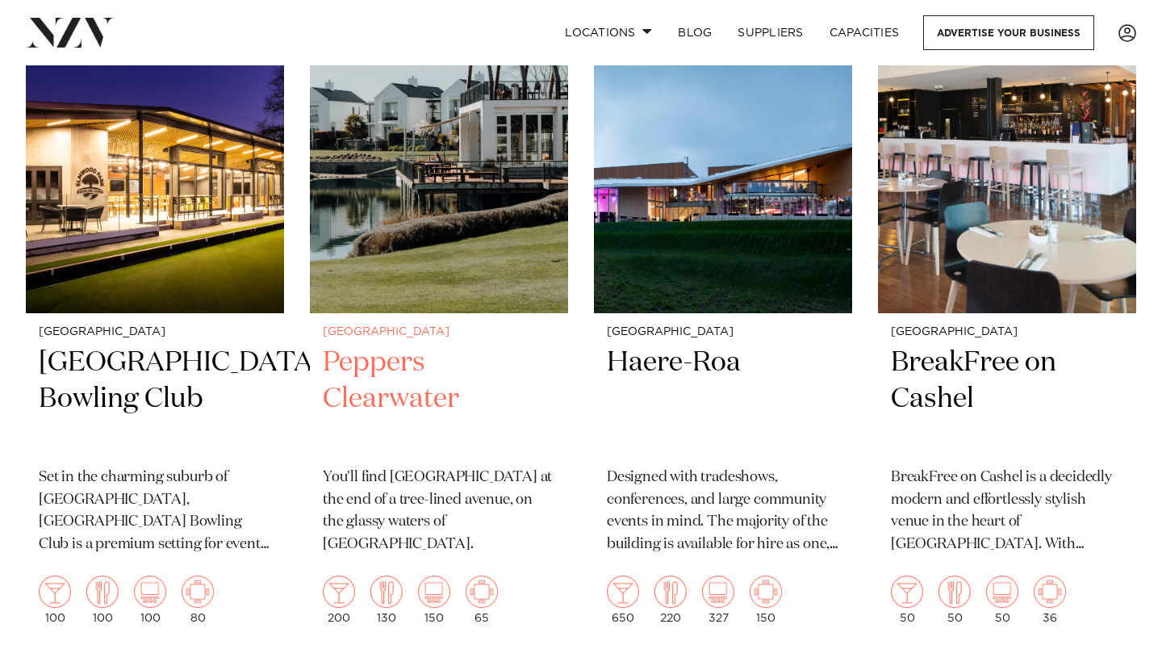
scroll to position [1381, 0]
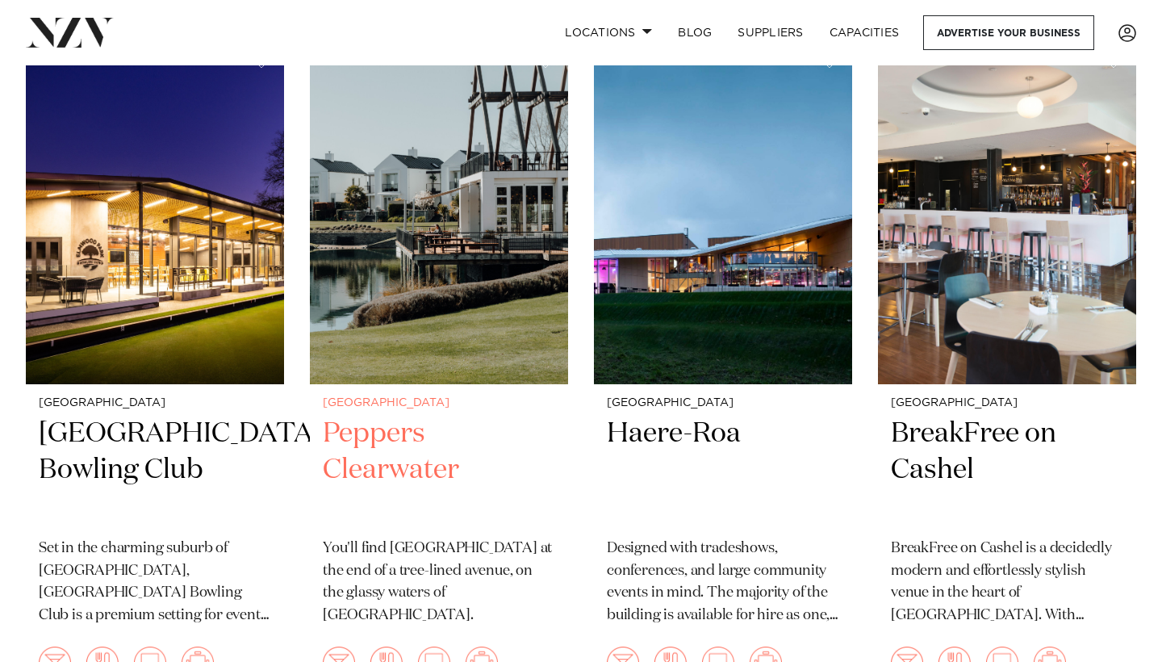
click at [368, 257] on img at bounding box center [439, 211] width 258 height 346
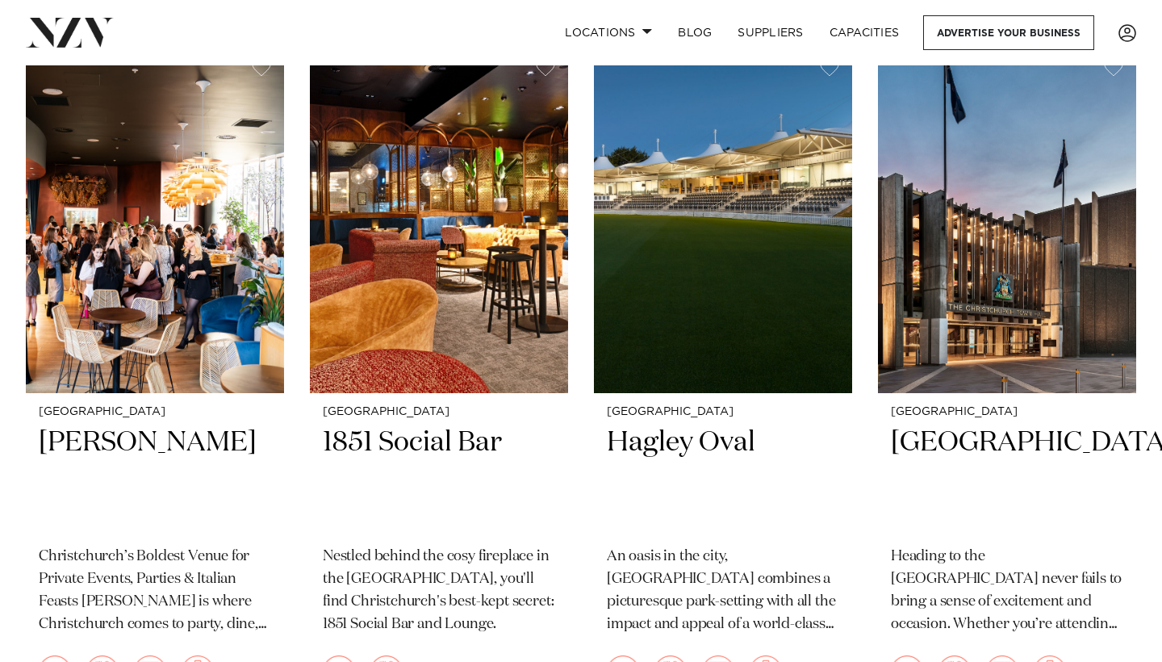
scroll to position [3339, 0]
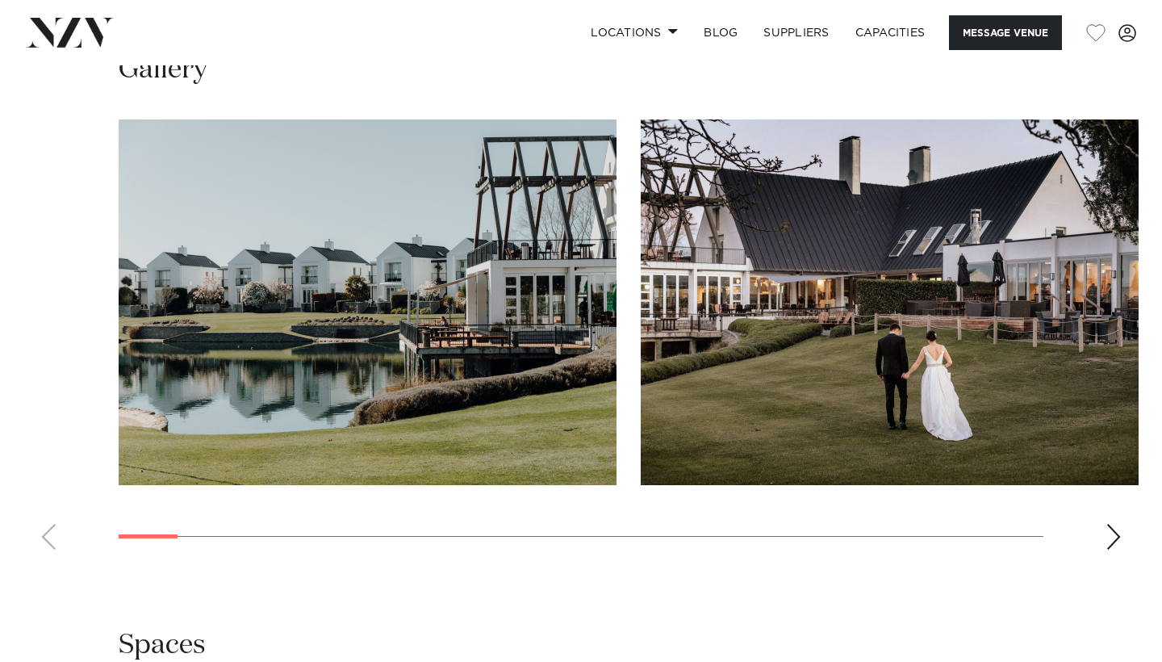
scroll to position [1449, 0]
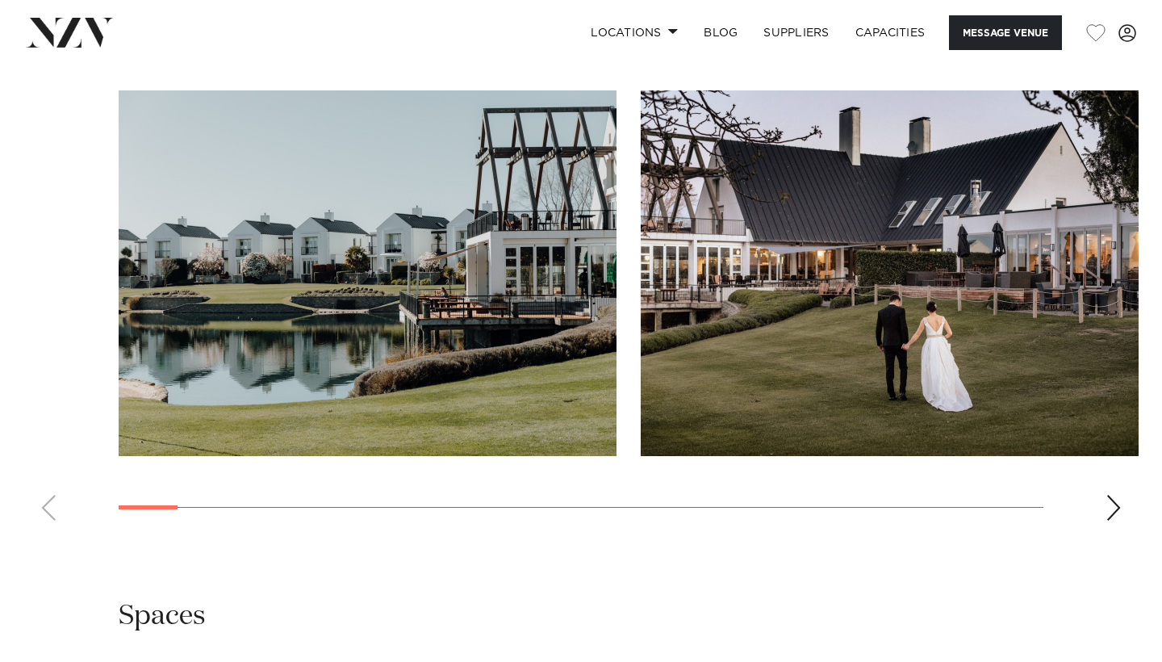
click at [1106, 495] on div "Next slide" at bounding box center [1114, 508] width 16 height 26
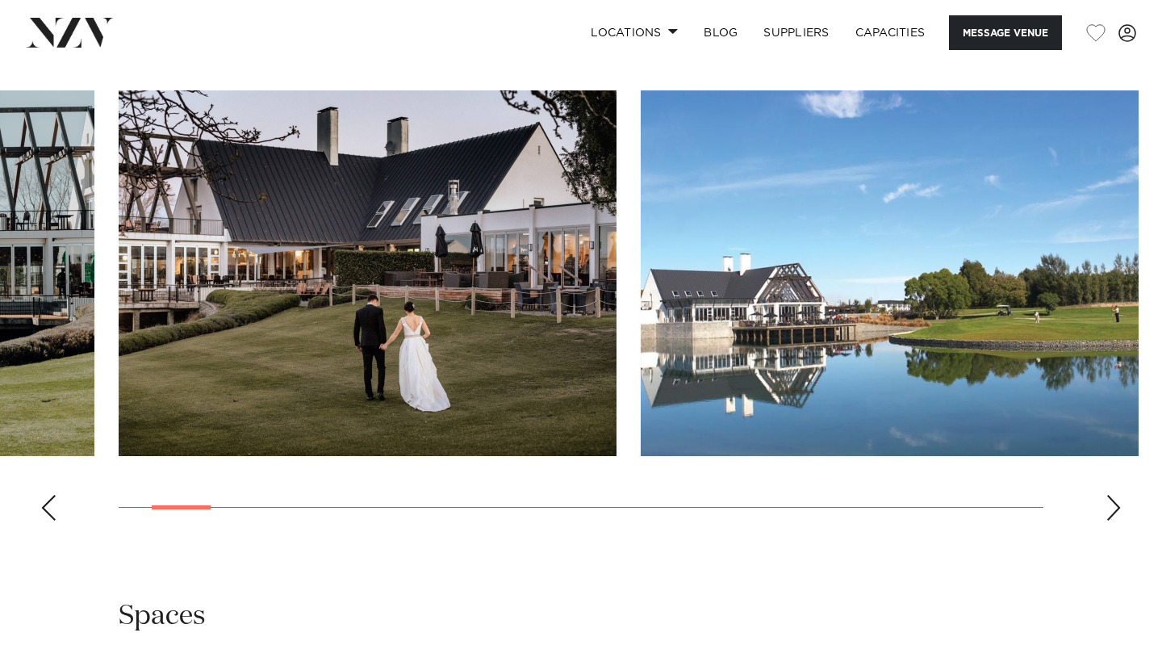
click at [1106, 495] on div "Next slide" at bounding box center [1114, 508] width 16 height 26
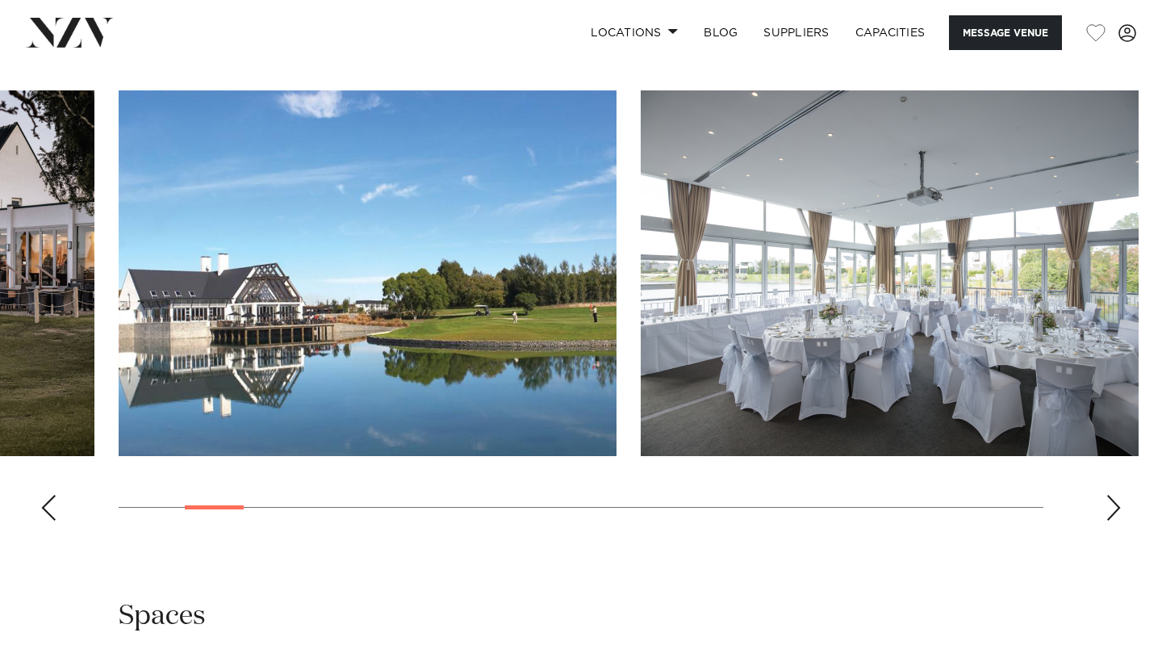
click at [1106, 495] on div "Next slide" at bounding box center [1114, 508] width 16 height 26
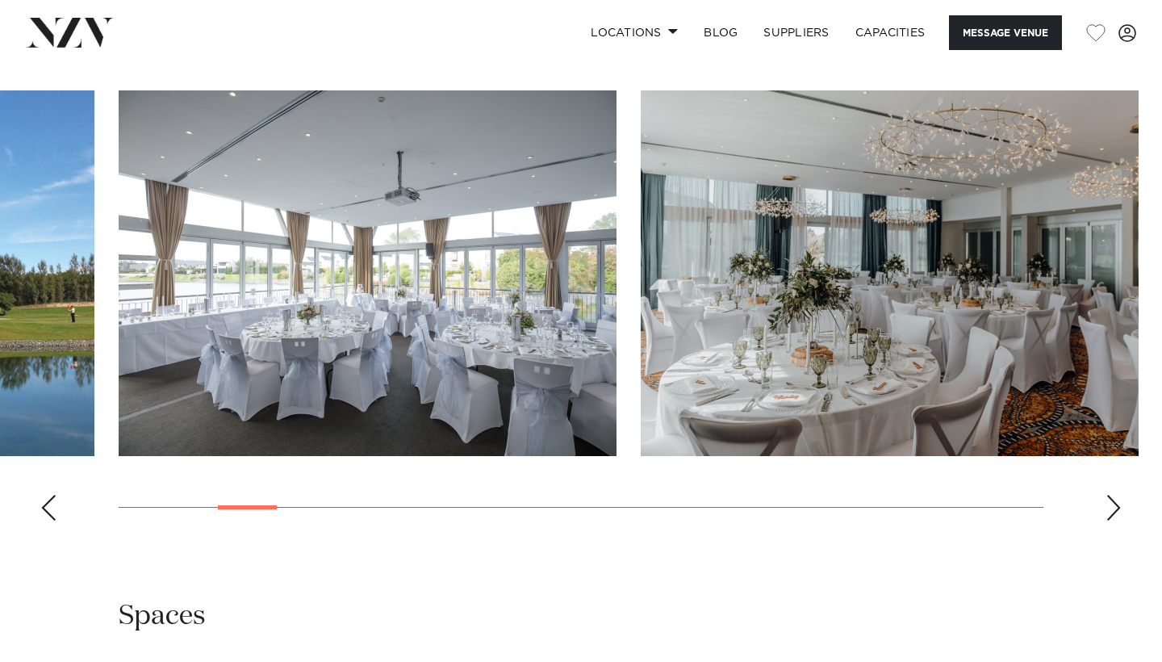
click at [1106, 495] on div "Next slide" at bounding box center [1114, 508] width 16 height 26
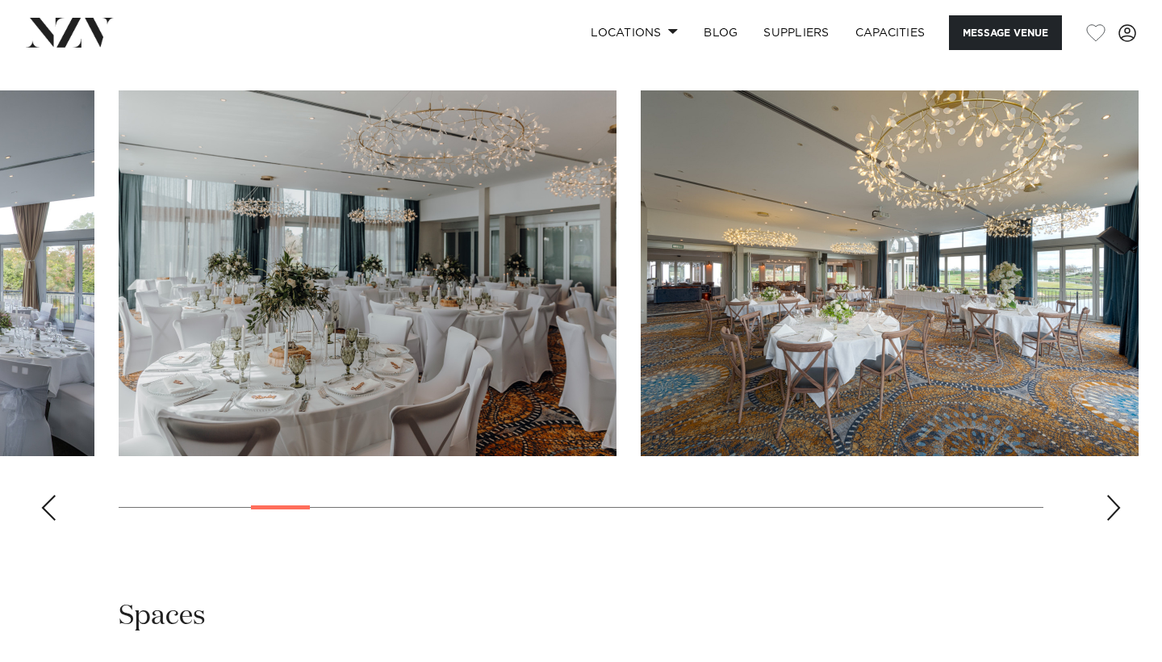
click at [1106, 495] on div "Next slide" at bounding box center [1114, 508] width 16 height 26
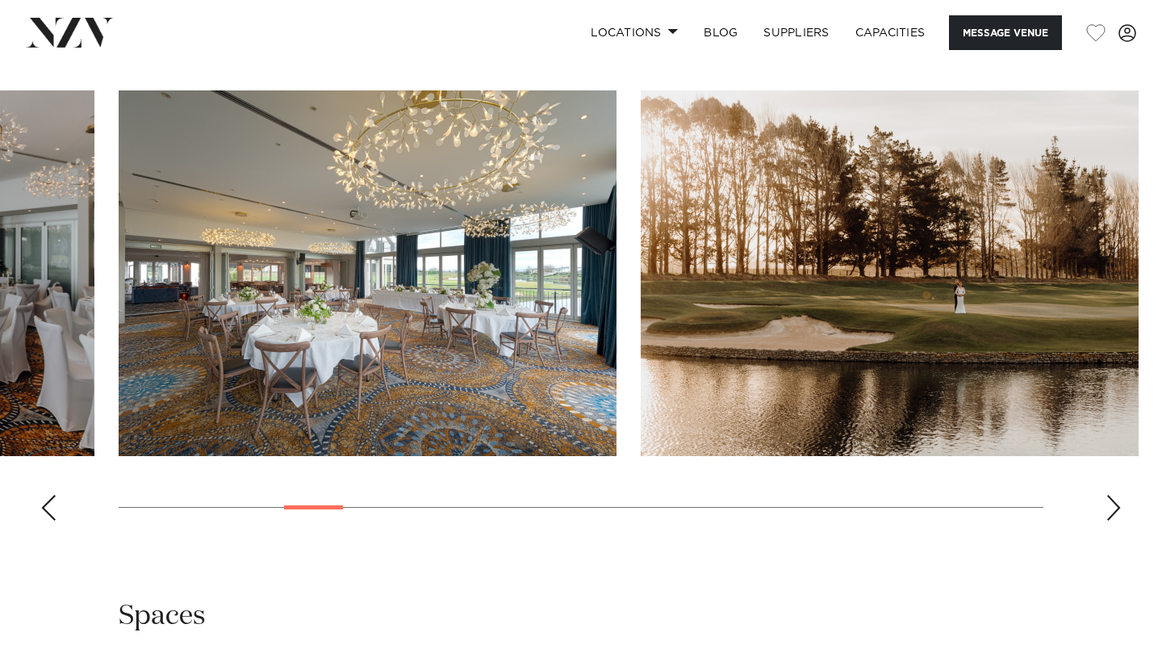
click at [1106, 495] on div "Next slide" at bounding box center [1114, 508] width 16 height 26
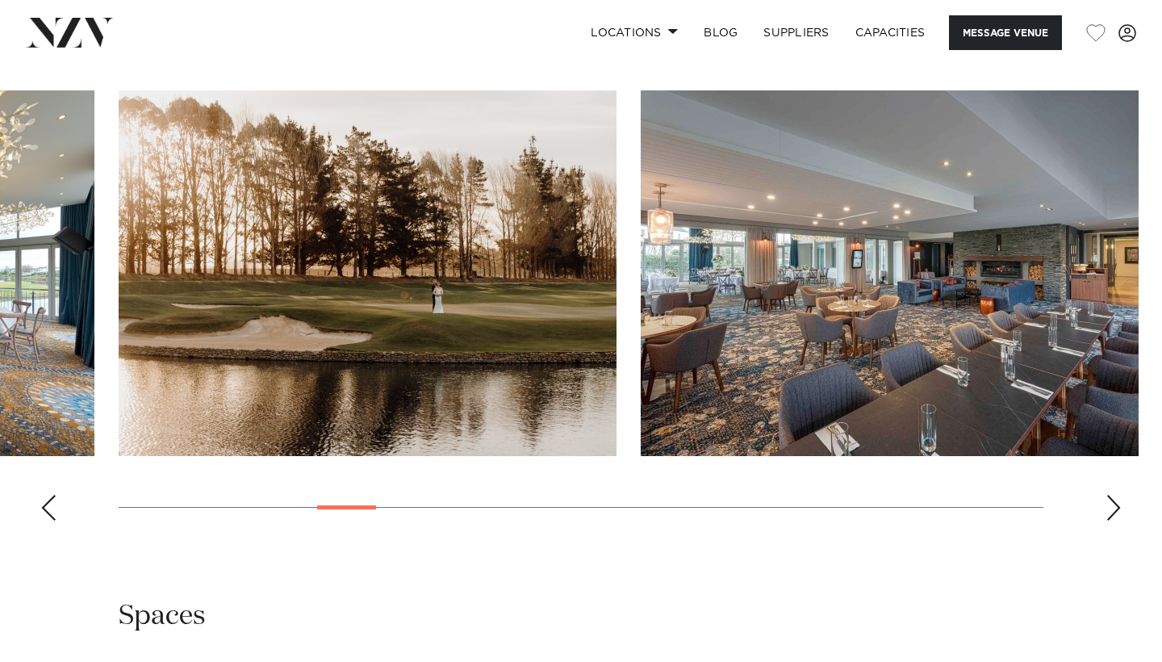
click at [1106, 495] on div "Next slide" at bounding box center [1114, 508] width 16 height 26
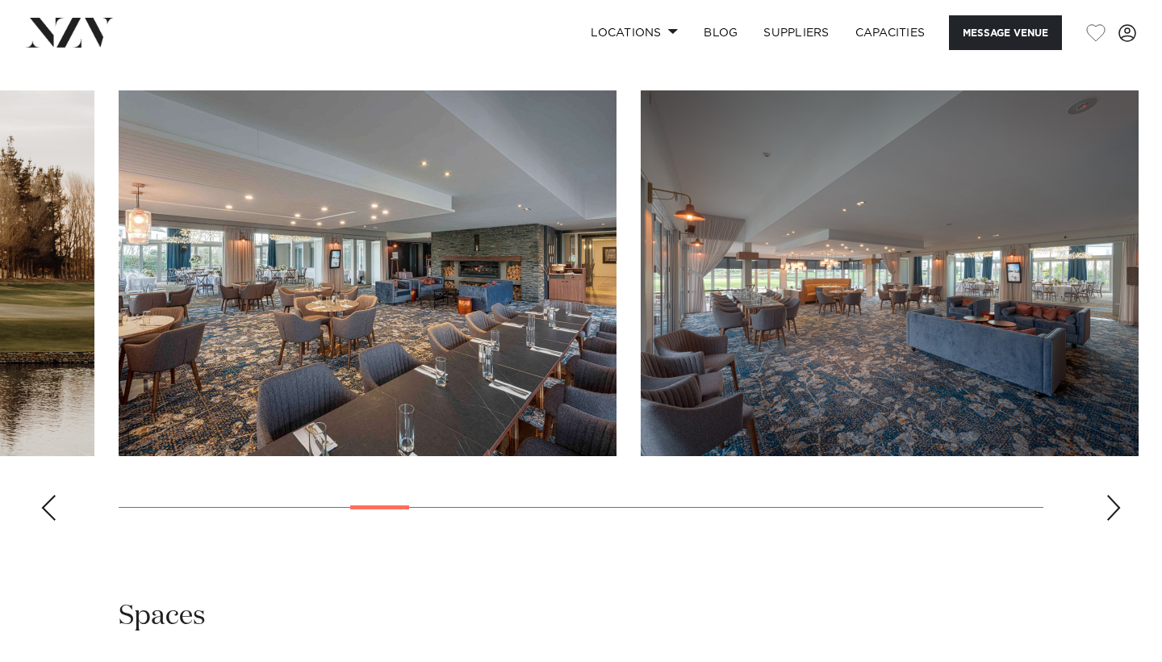
click at [1106, 495] on div "Next slide" at bounding box center [1114, 508] width 16 height 26
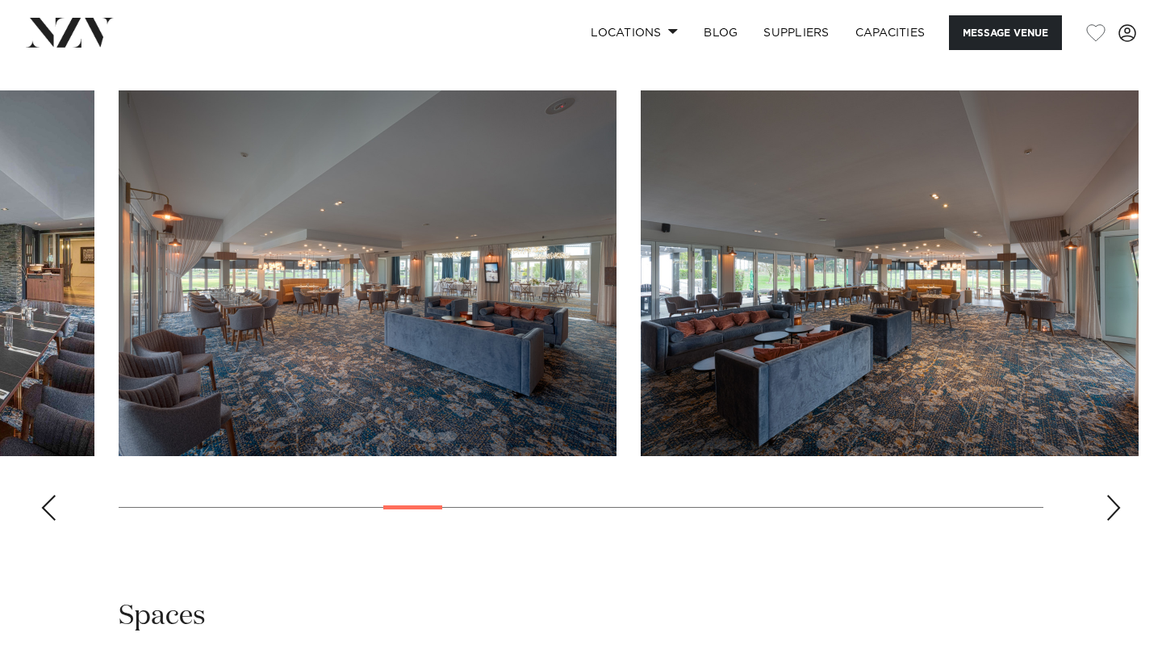
click at [1106, 495] on div "Next slide" at bounding box center [1114, 508] width 16 height 26
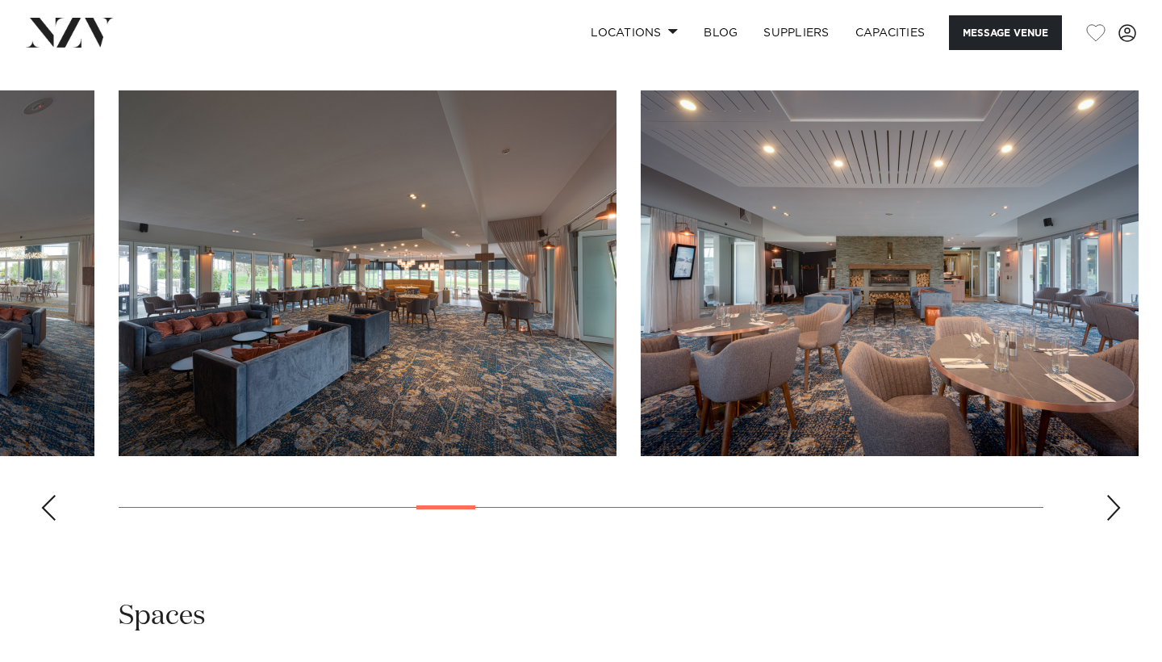
click at [1106, 495] on div "Next slide" at bounding box center [1114, 508] width 16 height 26
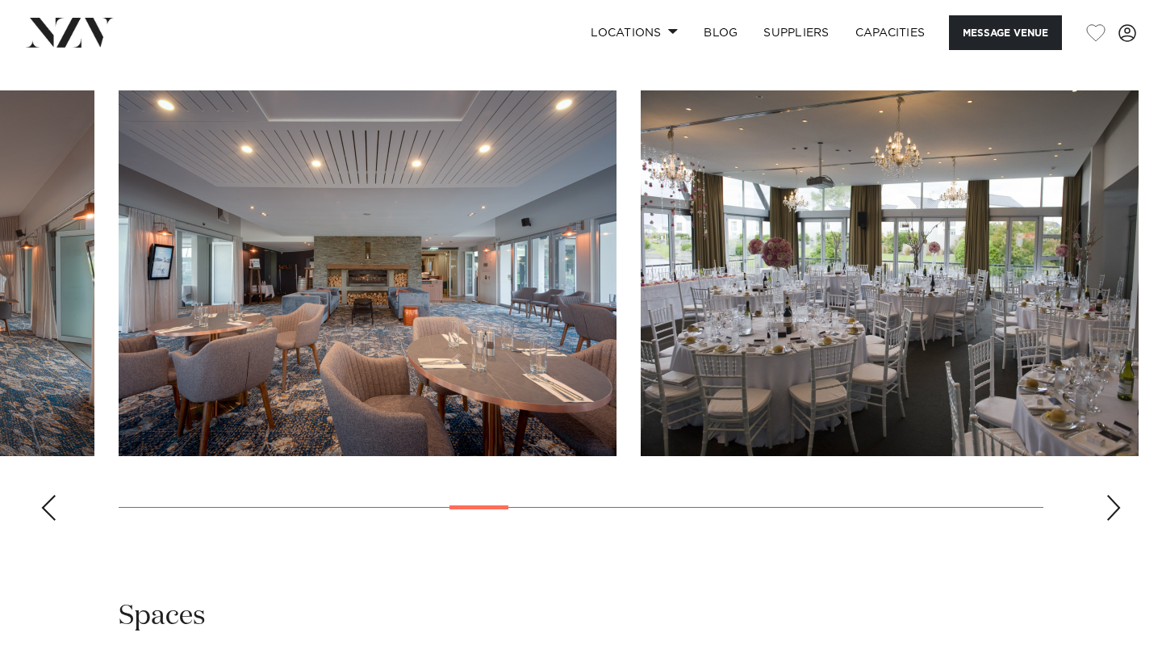
click at [1106, 495] on div "Next slide" at bounding box center [1114, 508] width 16 height 26
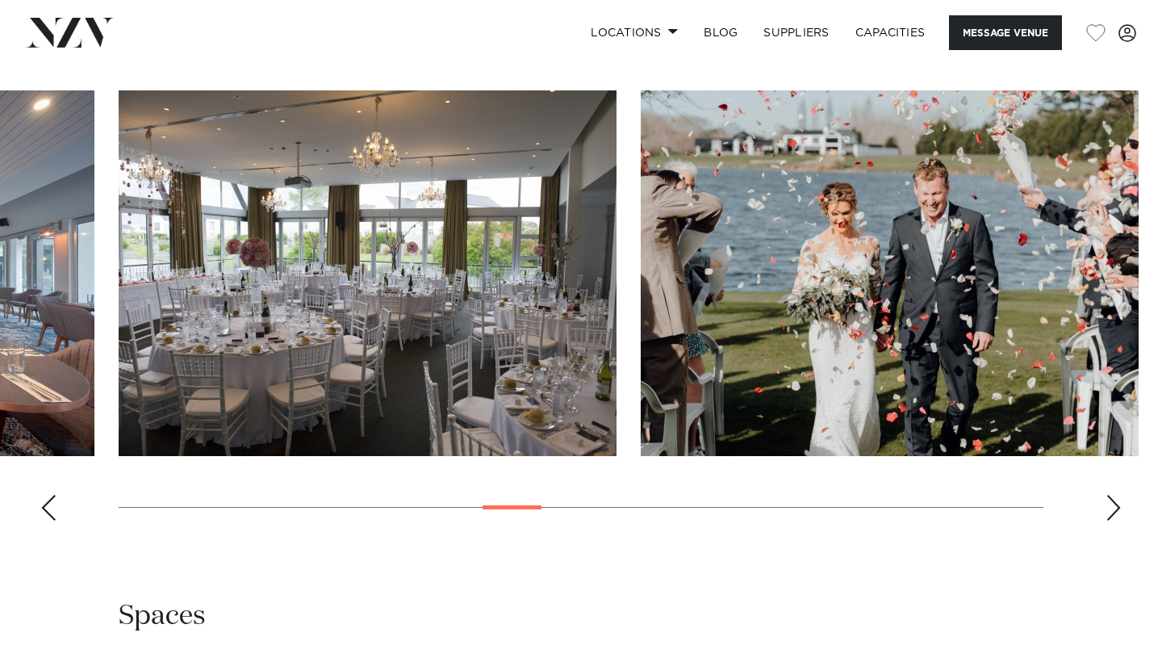
click at [1106, 495] on div "Next slide" at bounding box center [1114, 508] width 16 height 26
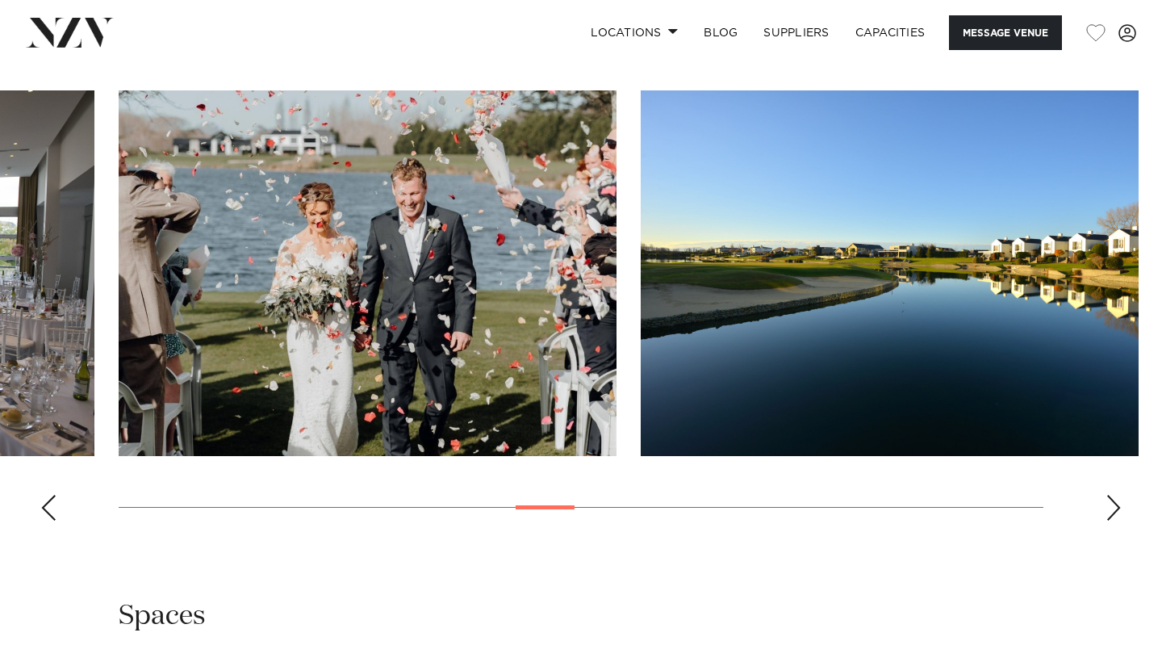
click at [1106, 495] on div "Next slide" at bounding box center [1114, 508] width 16 height 26
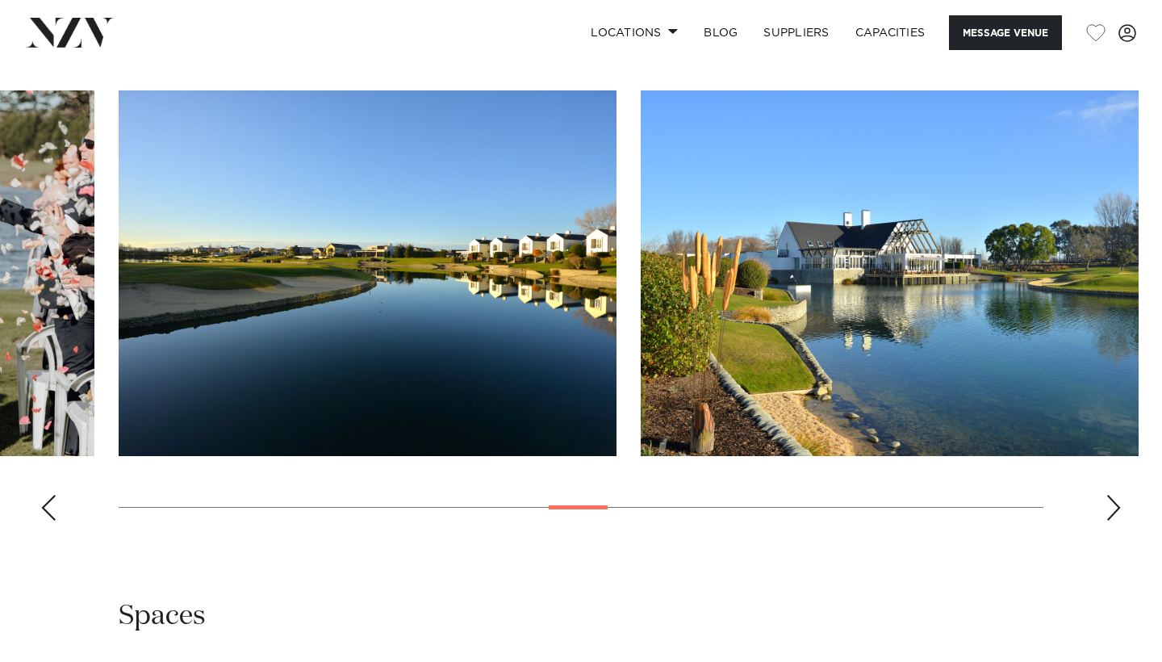
click at [1106, 495] on div "Next slide" at bounding box center [1114, 508] width 16 height 26
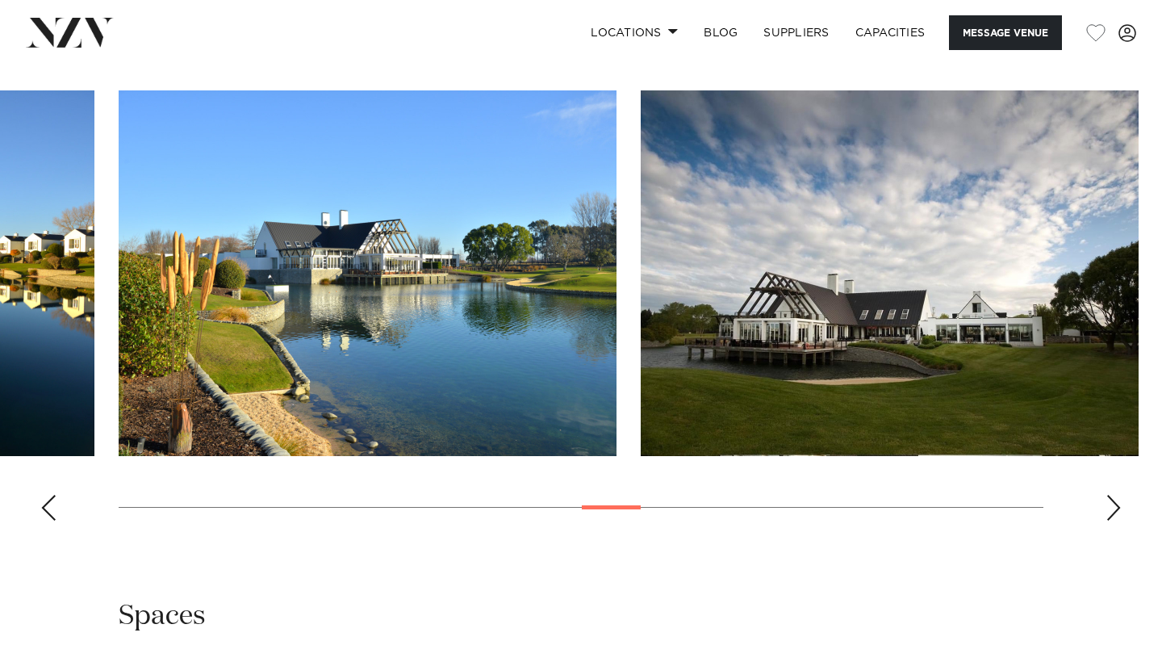
click at [1106, 495] on div "Next slide" at bounding box center [1114, 508] width 16 height 26
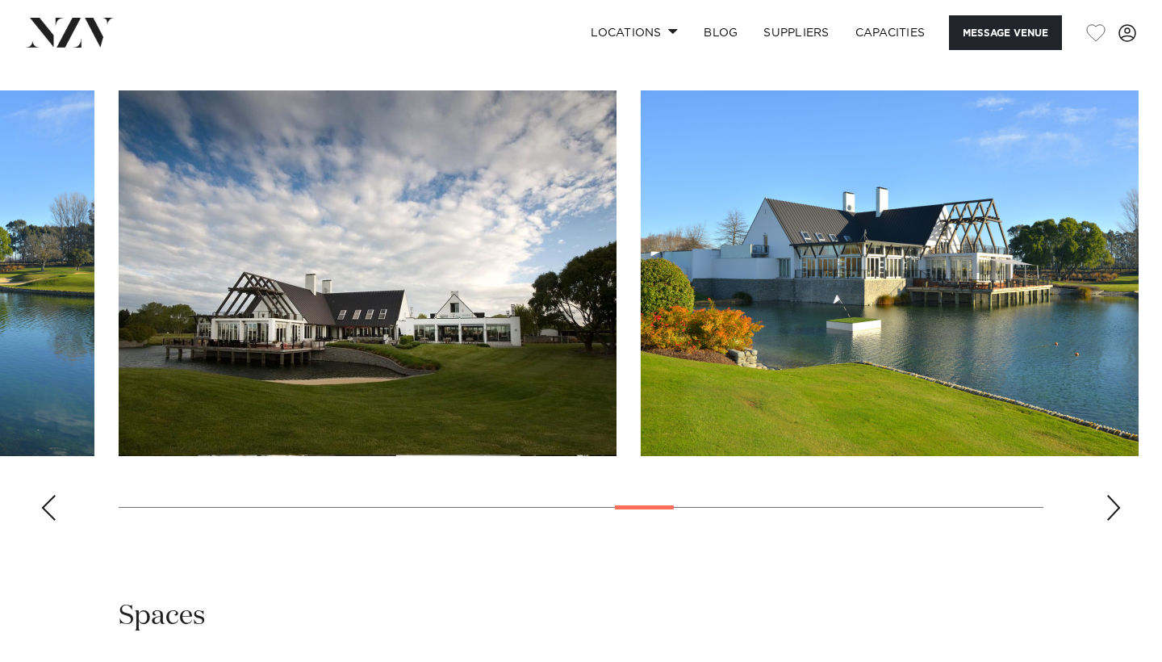
click at [1106, 495] on div "Next slide" at bounding box center [1114, 508] width 16 height 26
